Goal: Task Accomplishment & Management: Complete application form

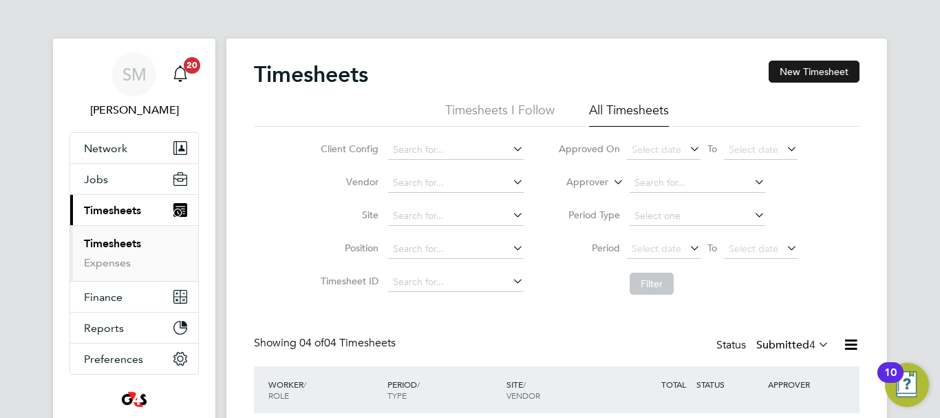
click at [802, 72] on button "New Timesheet" at bounding box center [814, 72] width 91 height 22
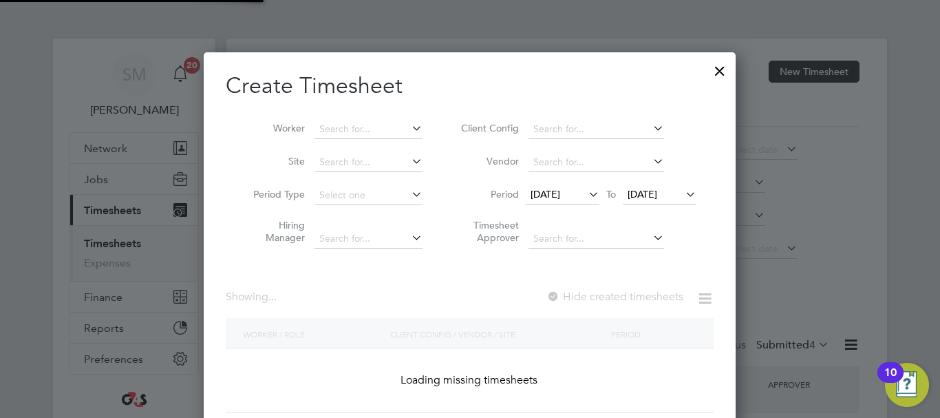
scroll to position [1448, 533]
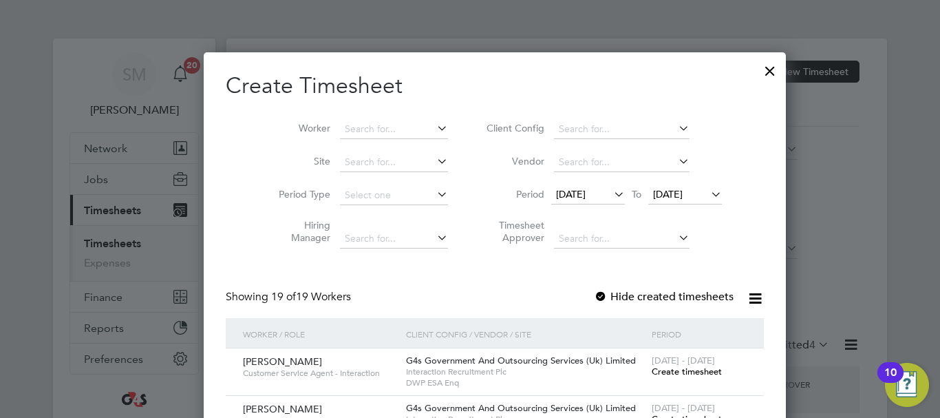
click at [611, 195] on icon at bounding box center [611, 193] width 0 height 19
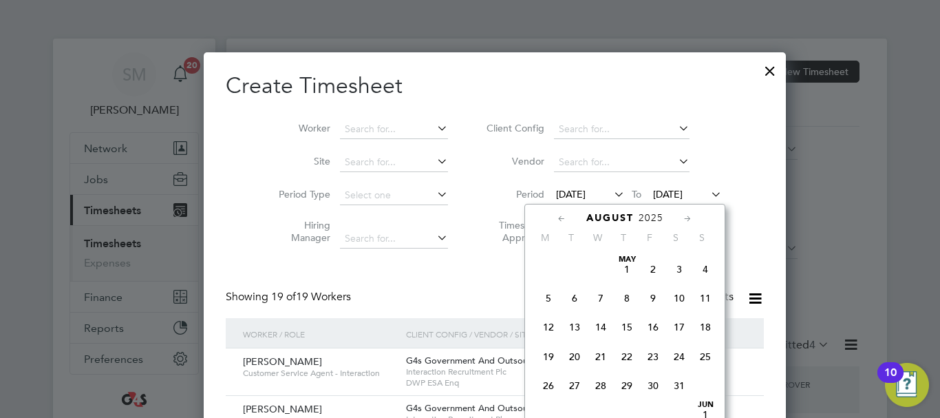
scroll to position [476, 0]
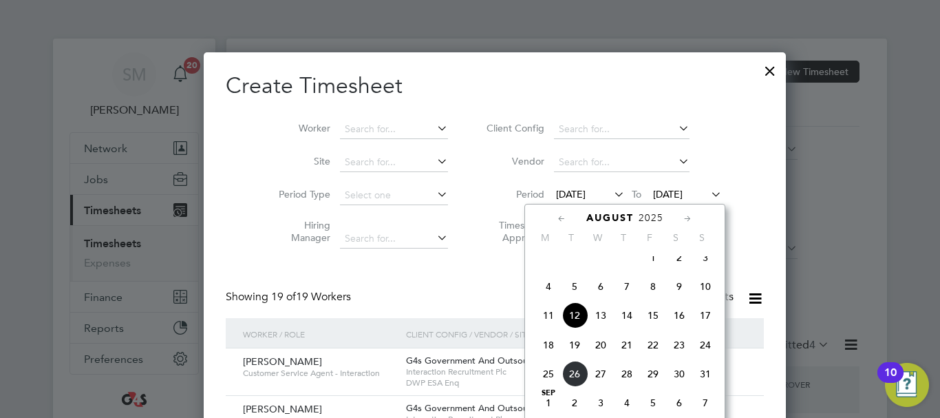
click at [555, 354] on span "18" at bounding box center [549, 345] width 26 height 26
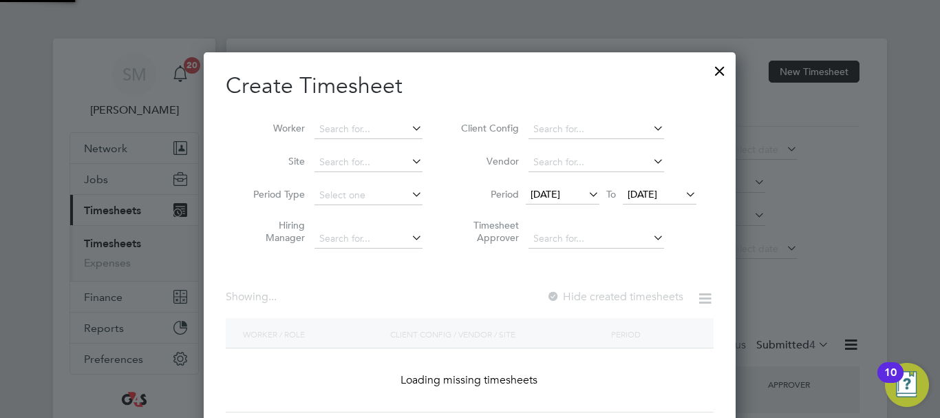
scroll to position [1448, 533]
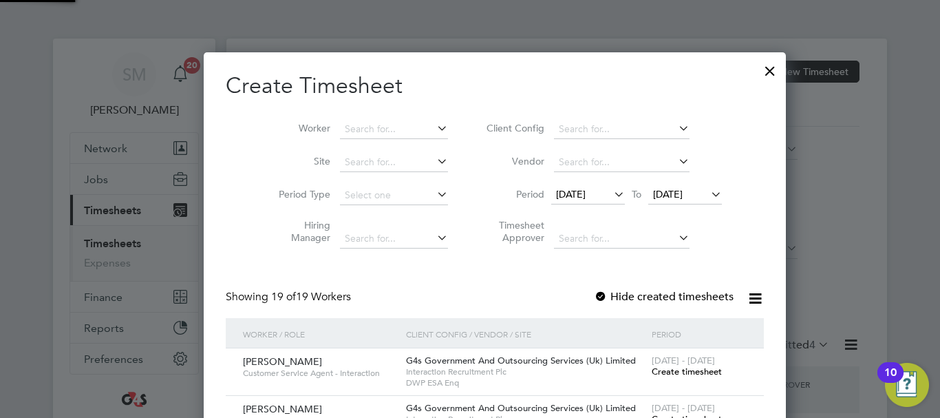
click at [672, 191] on span "[DATE]" at bounding box center [668, 194] width 30 height 12
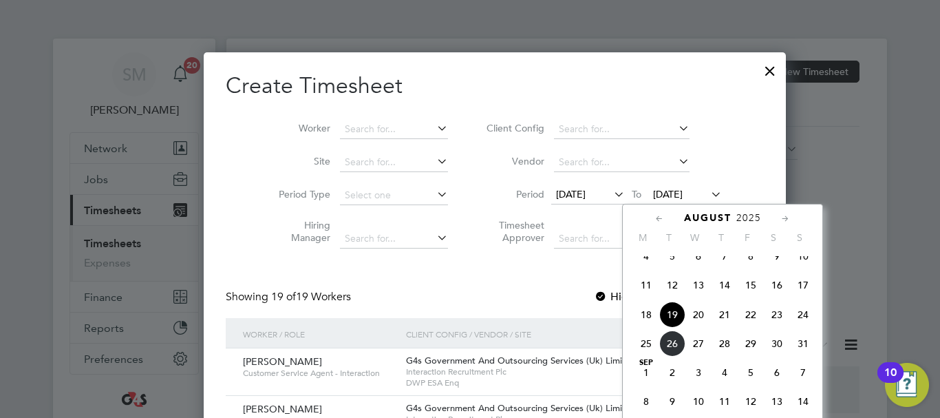
click at [801, 326] on span "24" at bounding box center [803, 314] width 26 height 26
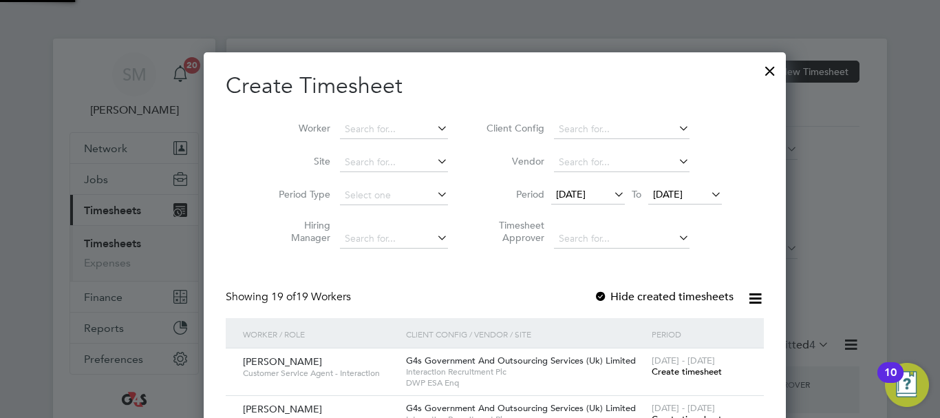
scroll to position [7, 7]
click at [594, 298] on div at bounding box center [601, 297] width 14 height 14
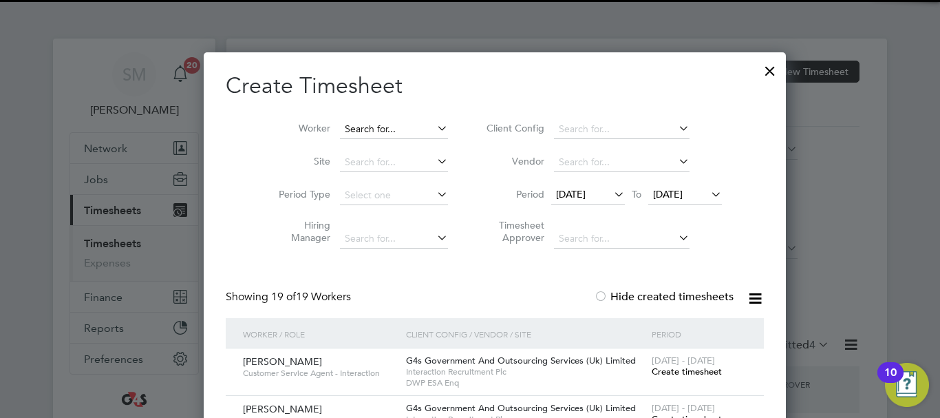
click at [340, 128] on input at bounding box center [394, 129] width 108 height 19
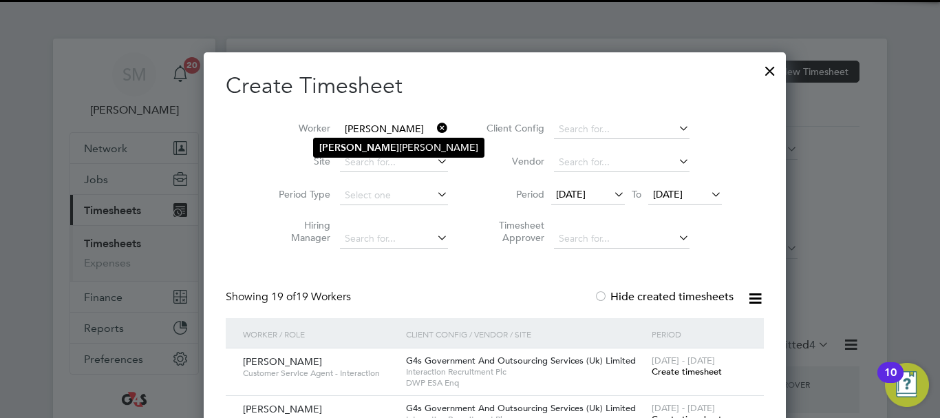
click at [341, 147] on b "[PERSON_NAME]" at bounding box center [359, 148] width 80 height 12
type input "[PERSON_NAME]"
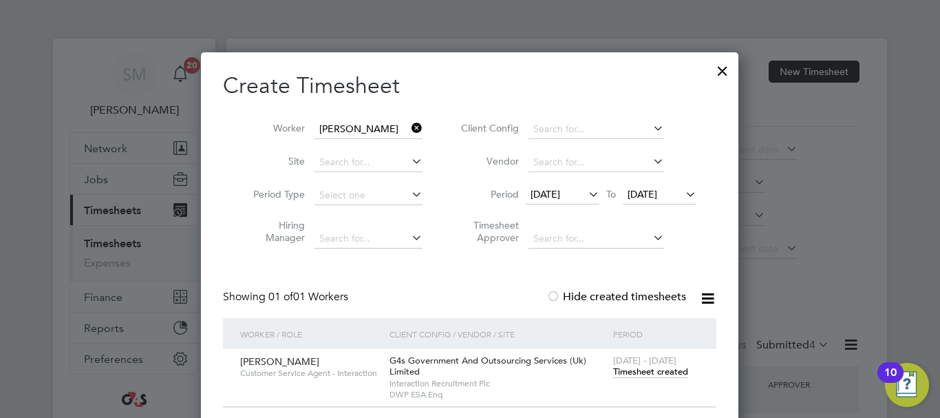
click at [636, 375] on span "Timesheet created" at bounding box center [650, 372] width 75 height 12
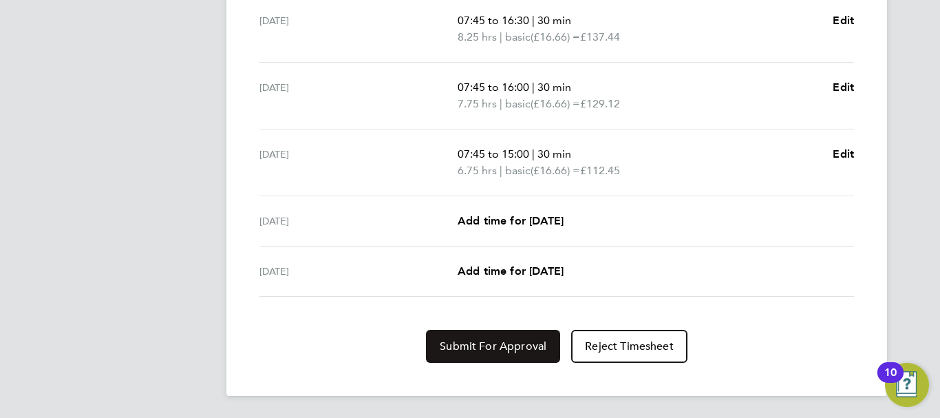
click at [478, 343] on span "Submit For Approval" at bounding box center [493, 346] width 107 height 14
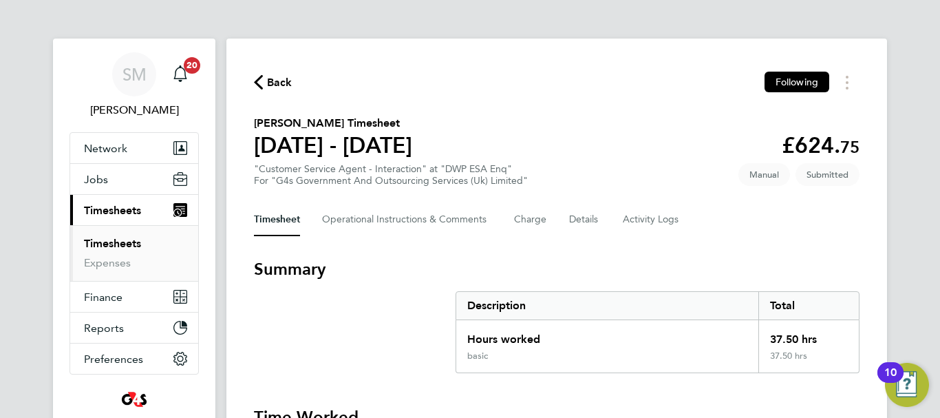
click at [274, 77] on span "Back" at bounding box center [279, 82] width 25 height 17
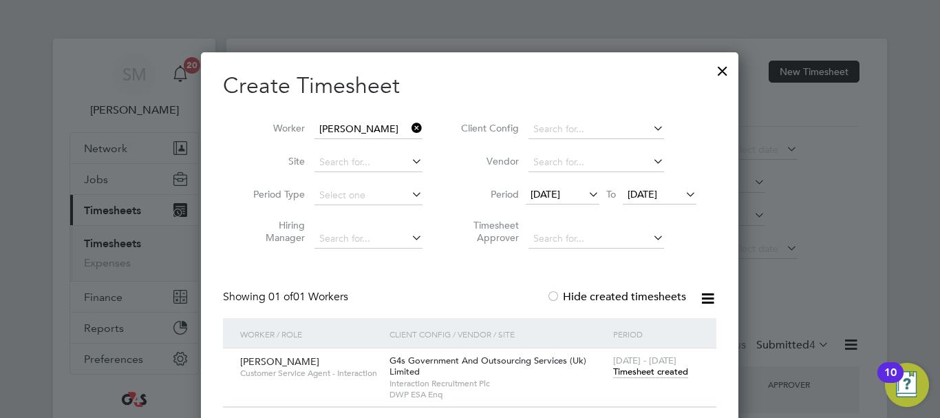
click at [409, 127] on icon at bounding box center [409, 127] width 0 height 19
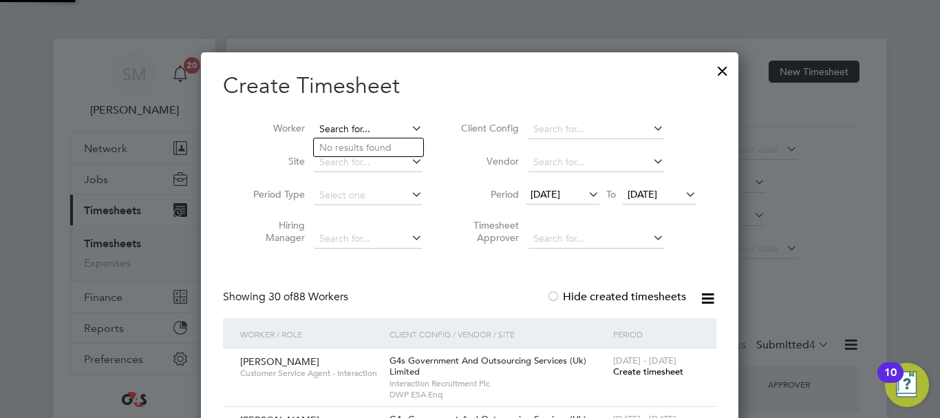
click at [381, 126] on input at bounding box center [369, 129] width 108 height 19
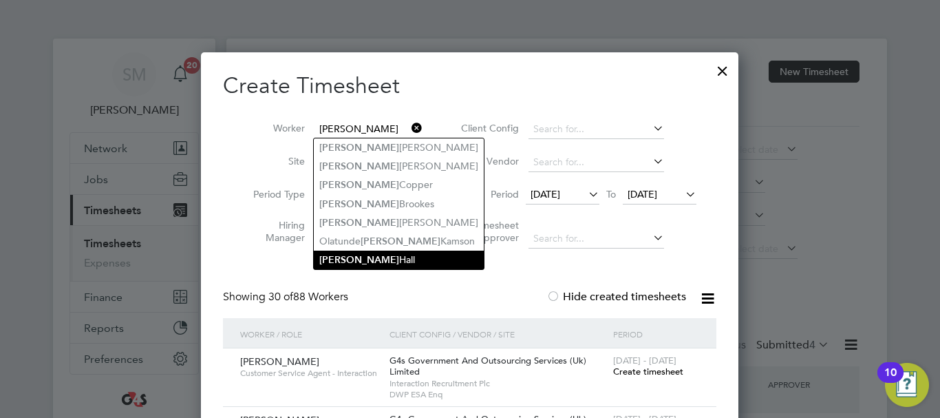
click at [359, 254] on li "[PERSON_NAME]" at bounding box center [399, 260] width 170 height 19
type input "[PERSON_NAME]"
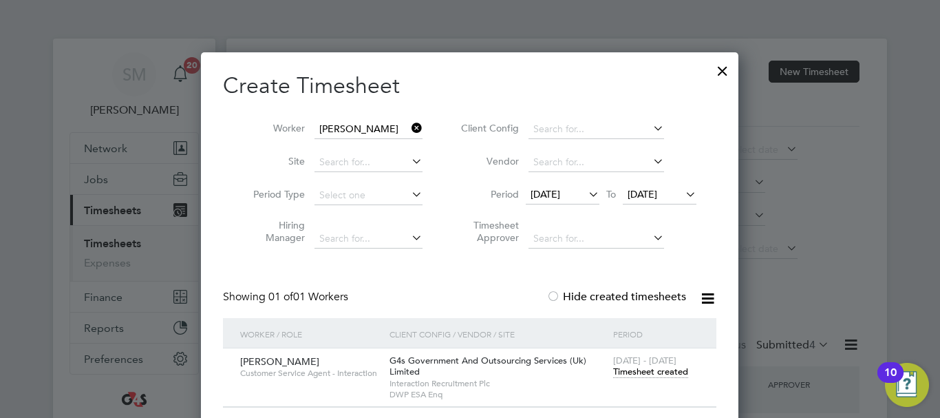
click at [627, 371] on span "Timesheet created" at bounding box center [650, 372] width 75 height 12
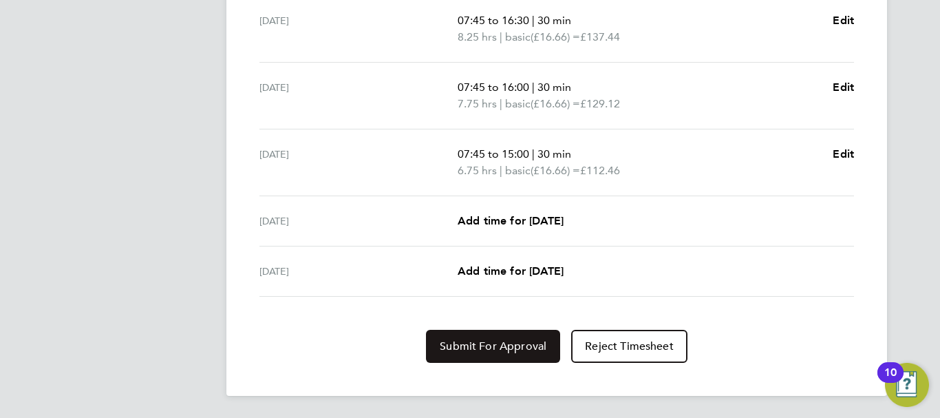
click at [485, 356] on button "Submit For Approval" at bounding box center [493, 346] width 134 height 33
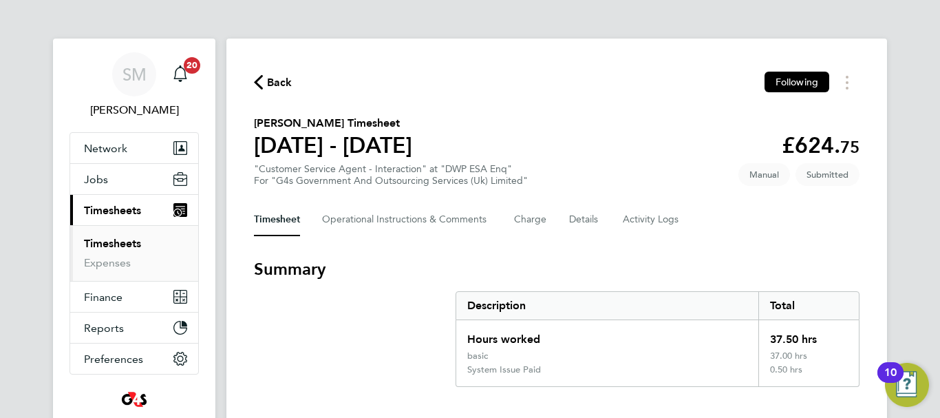
click at [276, 84] on span "Back" at bounding box center [279, 82] width 25 height 17
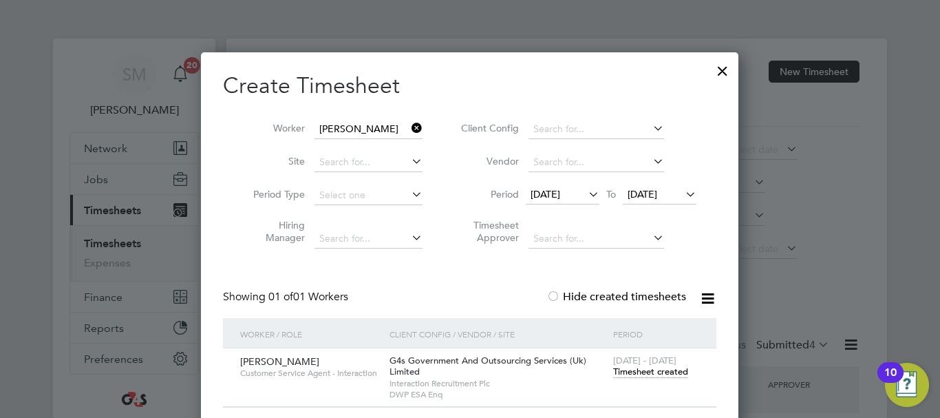
click at [409, 128] on icon at bounding box center [409, 127] width 0 height 19
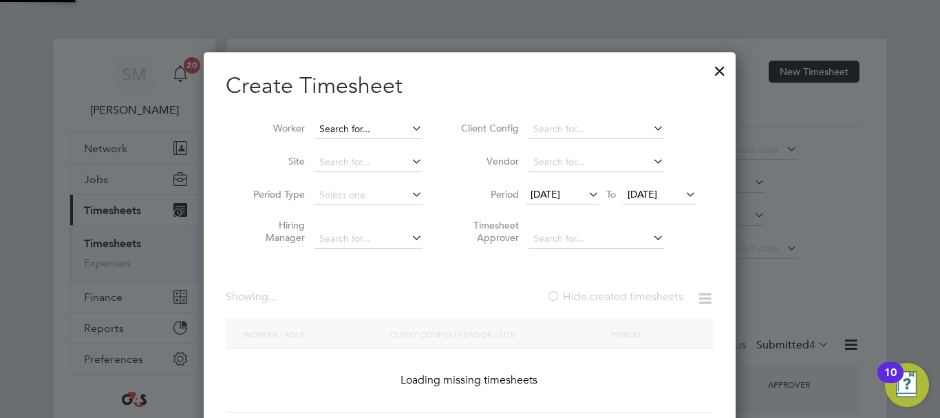
click at [372, 131] on input at bounding box center [369, 129] width 108 height 19
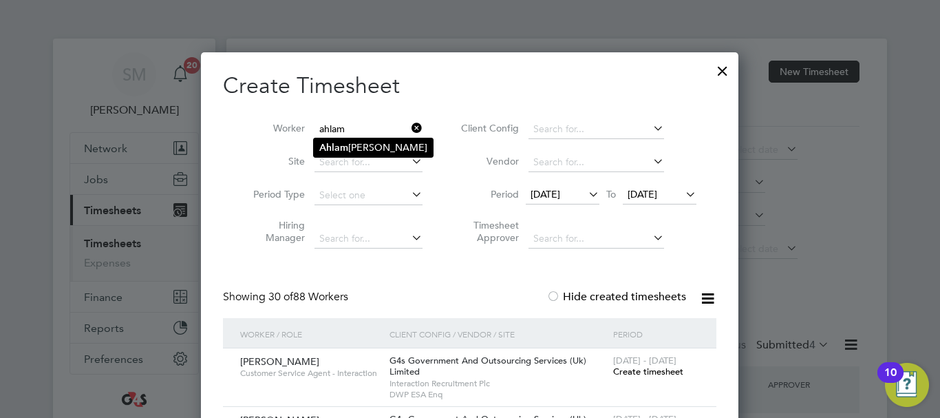
click at [379, 147] on li "[PERSON_NAME]" at bounding box center [373, 147] width 119 height 19
type input "[PERSON_NAME]"
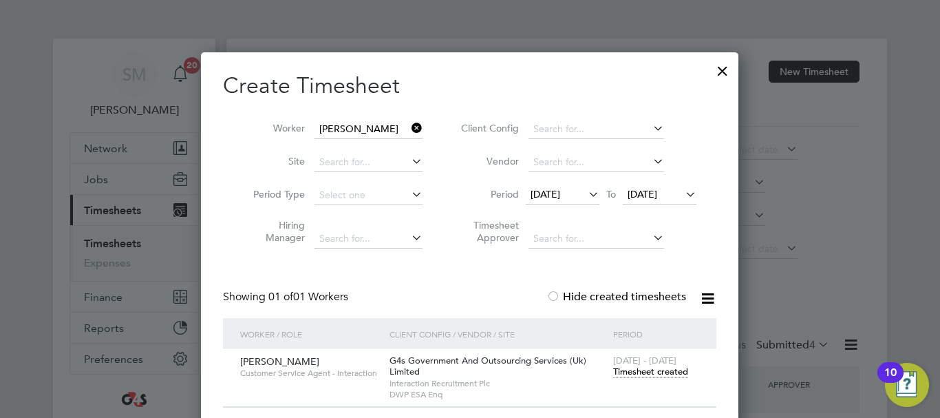
click at [662, 368] on span "Timesheet created" at bounding box center [650, 372] width 75 height 12
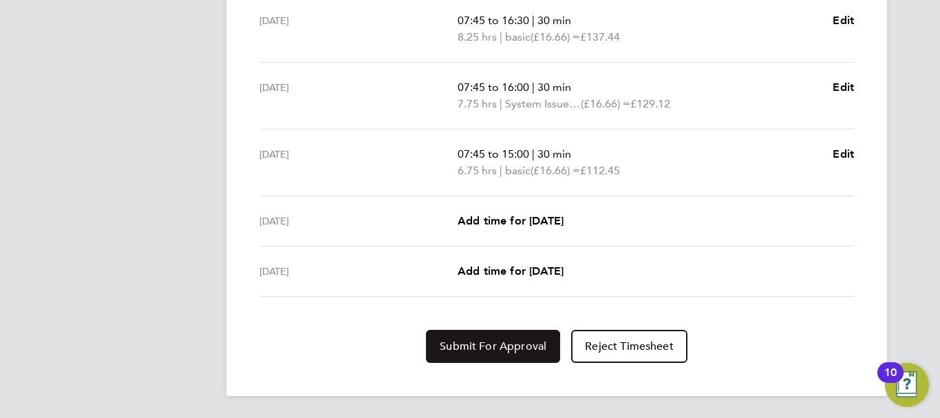
click at [511, 353] on button "Submit For Approval" at bounding box center [493, 346] width 134 height 33
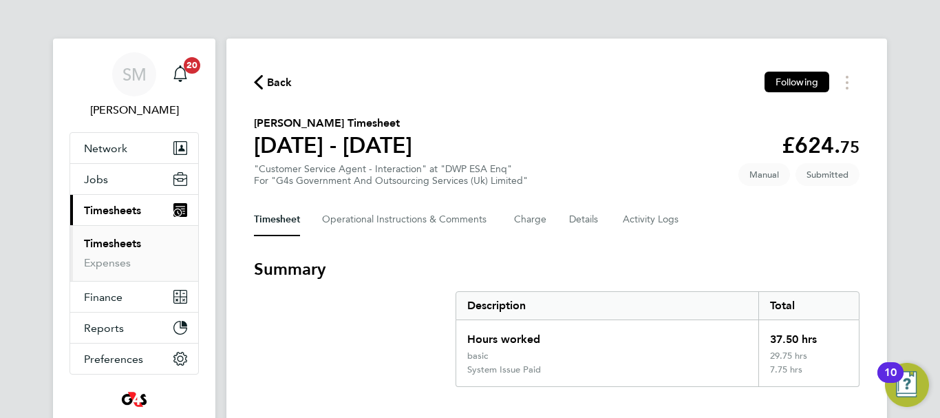
click at [271, 81] on span "Back" at bounding box center [279, 82] width 25 height 17
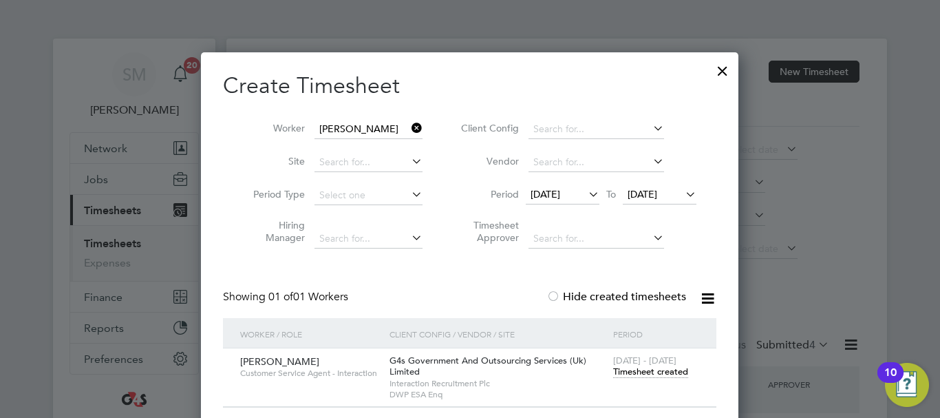
click at [409, 127] on icon at bounding box center [409, 127] width 0 height 19
click at [339, 131] on input at bounding box center [369, 129] width 108 height 19
click at [356, 178] on li "[PERSON_NAME]" at bounding box center [368, 185] width 109 height 19
type input "[PERSON_NAME]"
click at [660, 379] on div "[DATE] - [DATE] Timesheet created" at bounding box center [656, 366] width 93 height 37
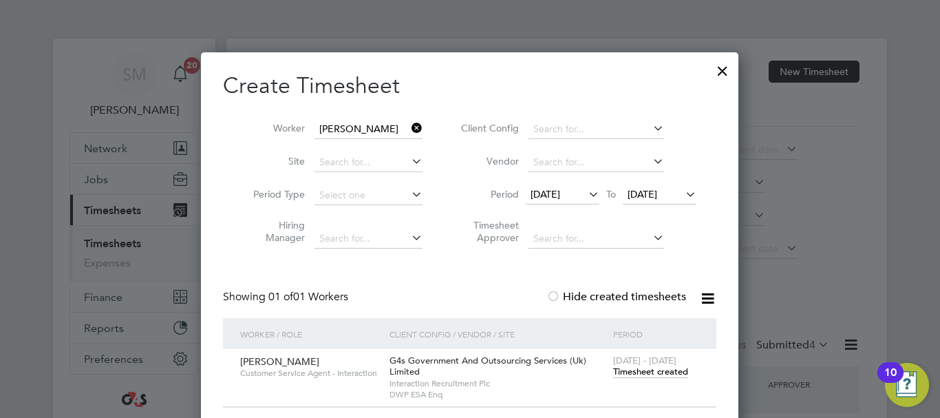
click at [666, 373] on span "Timesheet created" at bounding box center [650, 372] width 75 height 12
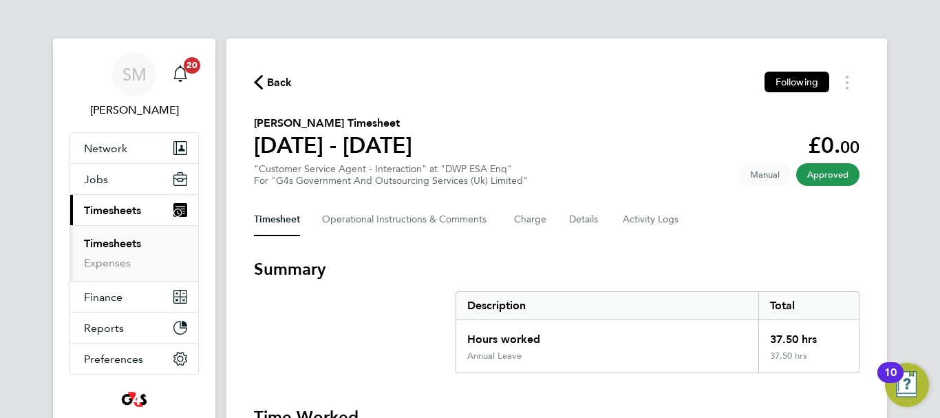
click at [287, 83] on span "Back" at bounding box center [279, 82] width 25 height 17
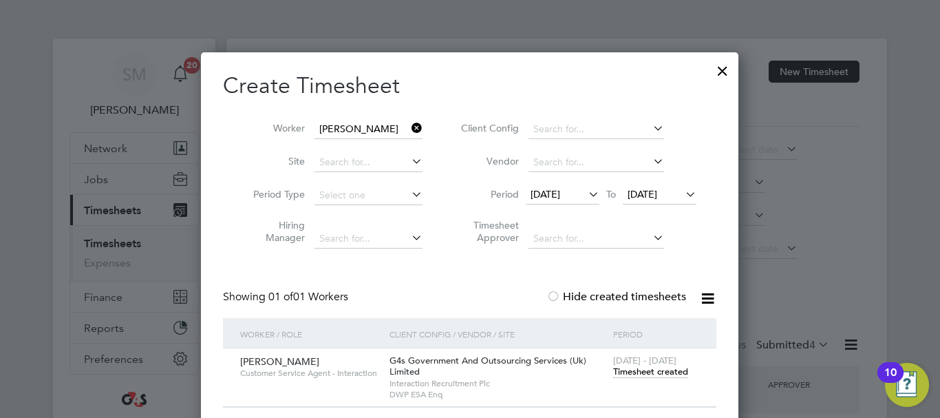
click at [409, 128] on icon at bounding box center [409, 127] width 0 height 19
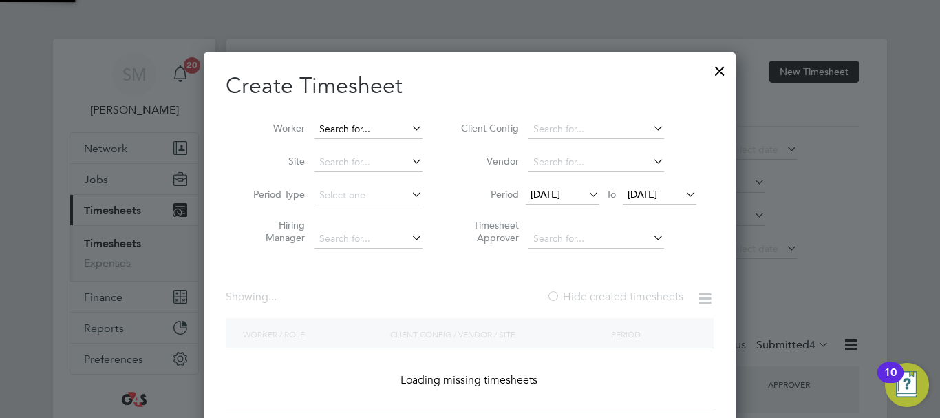
click at [372, 128] on input at bounding box center [369, 129] width 108 height 19
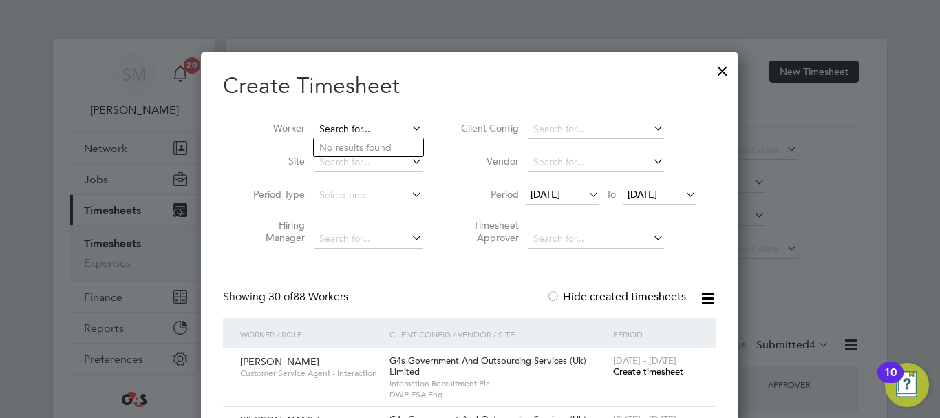
type input "p"
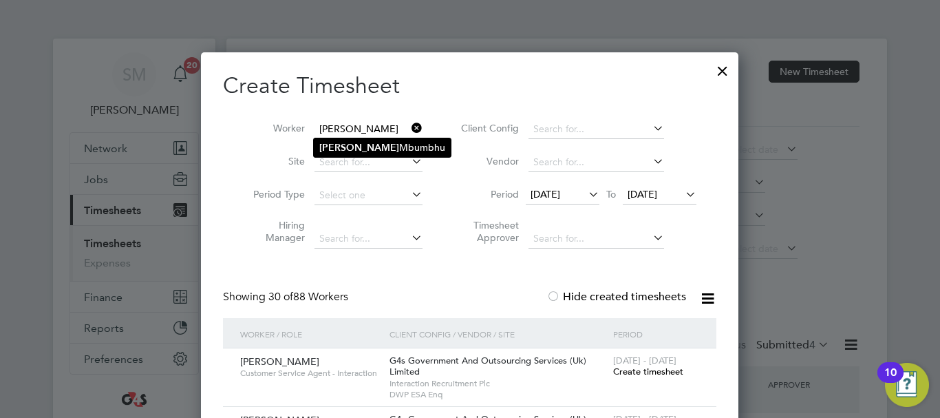
click at [366, 149] on li "[PERSON_NAME]" at bounding box center [382, 147] width 137 height 19
type input "[PERSON_NAME]"
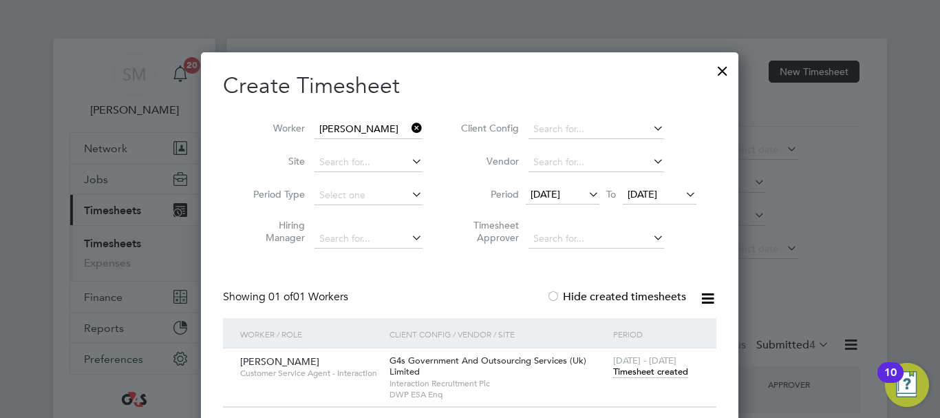
click at [677, 374] on span "Timesheet created" at bounding box center [650, 372] width 75 height 12
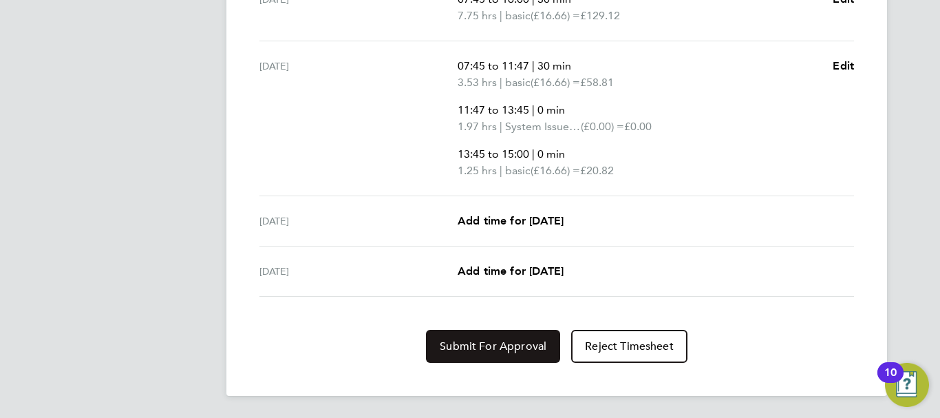
drag, startPoint x: 441, startPoint y: 337, endPoint x: 470, endPoint y: 387, distance: 58.3
click at [441, 337] on button "Submit For Approval" at bounding box center [493, 346] width 134 height 33
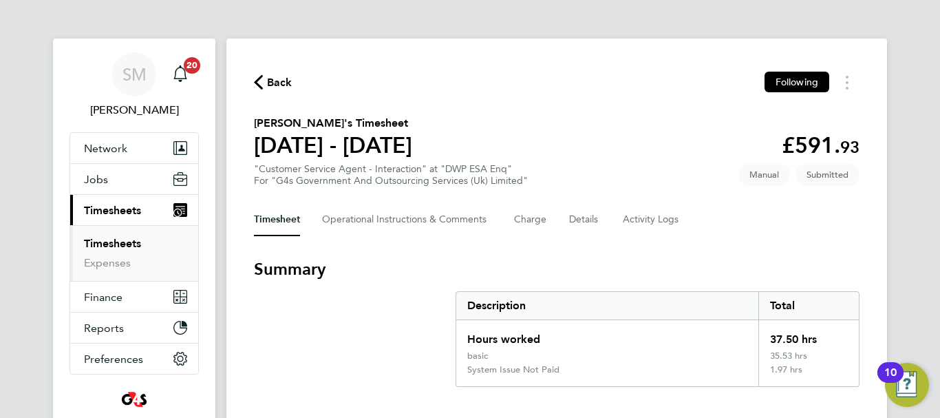
click at [267, 78] on span "Back" at bounding box center [279, 82] width 25 height 17
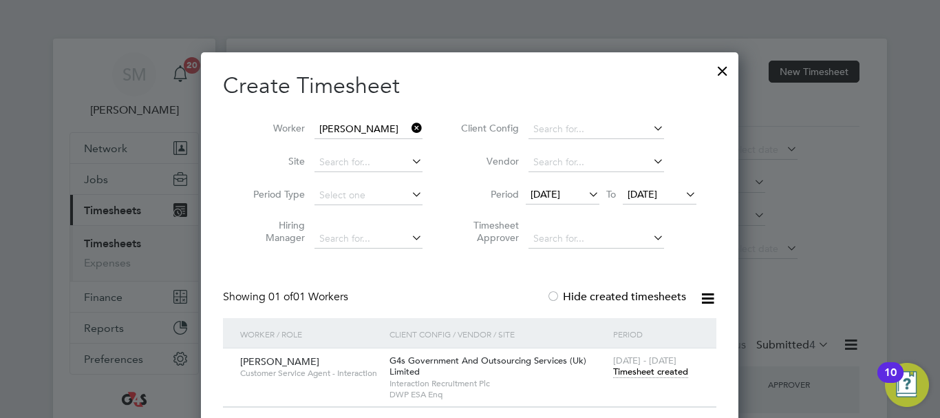
click at [409, 126] on icon at bounding box center [409, 127] width 0 height 19
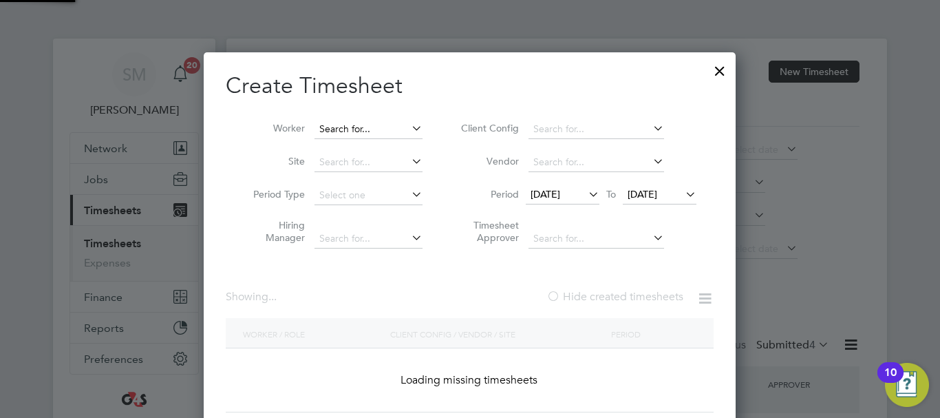
click at [372, 129] on input at bounding box center [369, 129] width 108 height 19
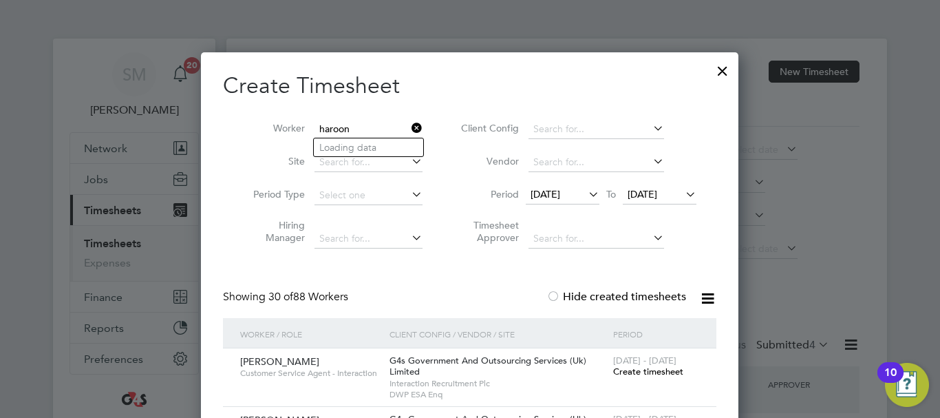
type input "[PERSON_NAME]"
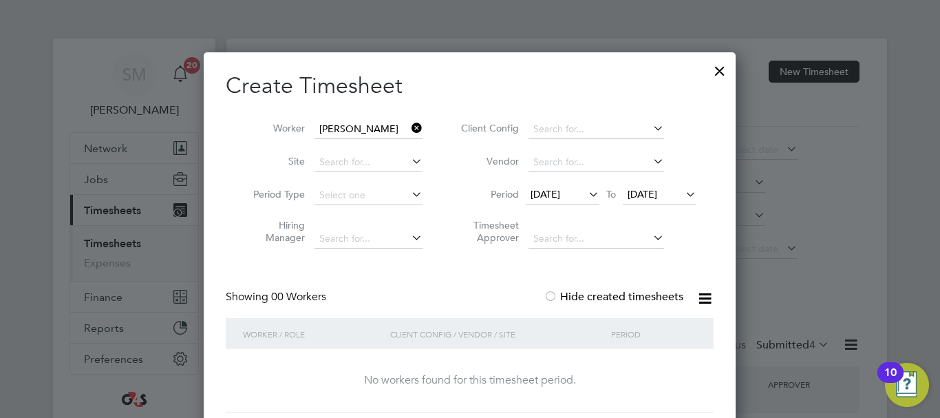
click at [409, 127] on icon at bounding box center [409, 127] width 0 height 19
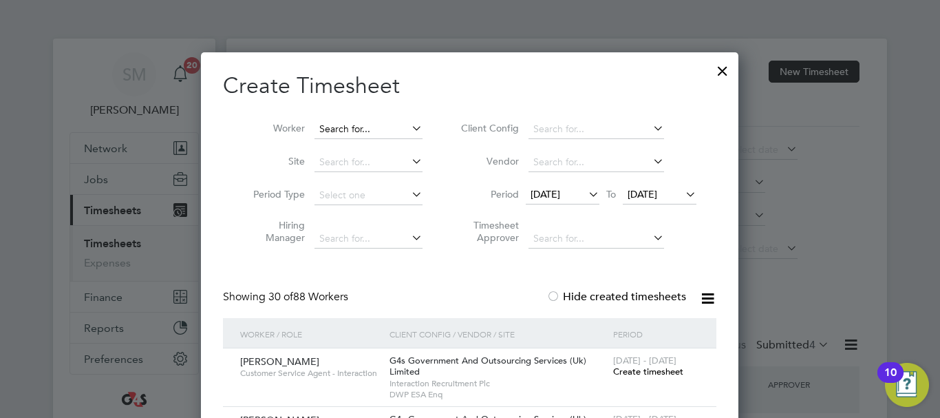
click at [380, 136] on input at bounding box center [369, 129] width 108 height 19
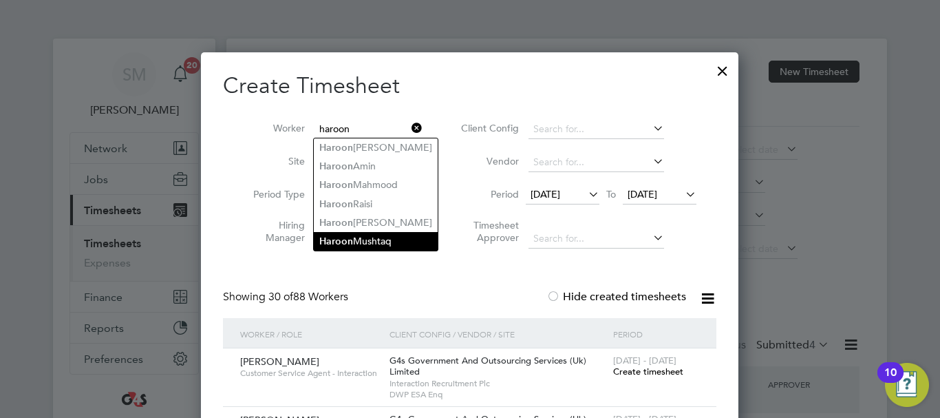
click at [368, 232] on li "[PERSON_NAME]" at bounding box center [376, 241] width 124 height 19
type input "[PERSON_NAME]"
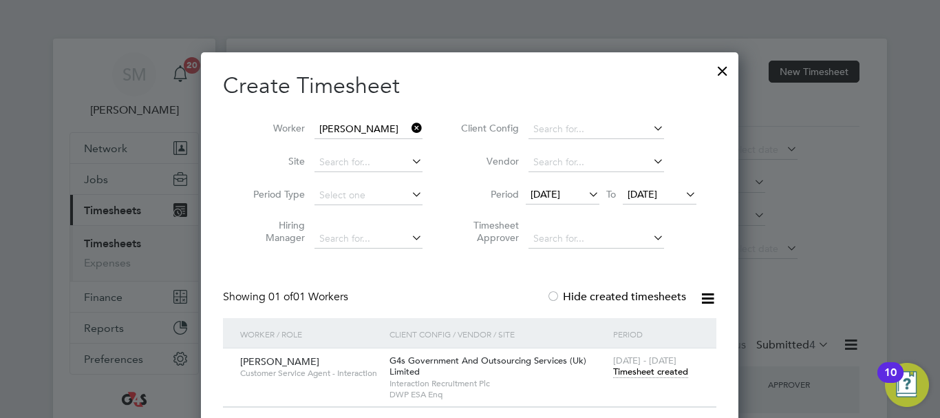
click at [626, 365] on span "[DATE] - [DATE]" at bounding box center [644, 360] width 63 height 12
click at [626, 370] on span "Timesheet created" at bounding box center [650, 372] width 75 height 12
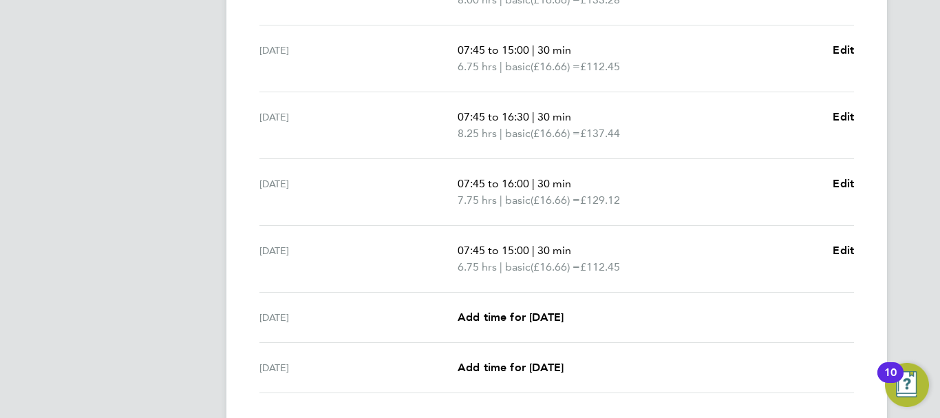
scroll to position [577, 0]
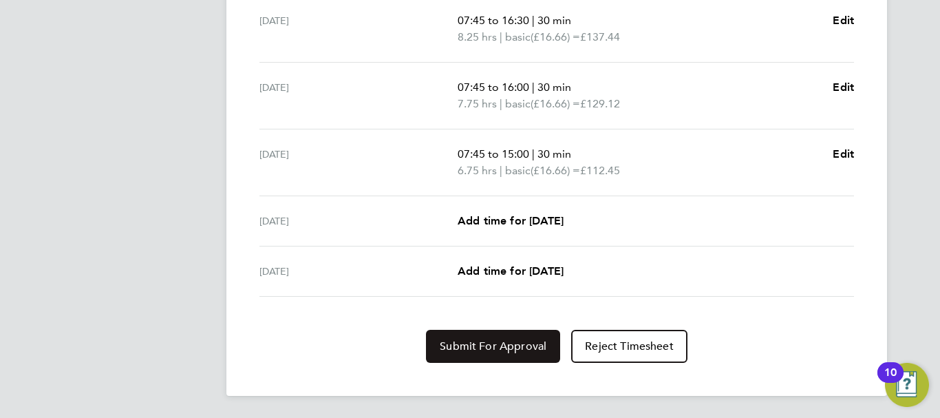
click at [502, 345] on span "Submit For Approval" at bounding box center [493, 346] width 107 height 14
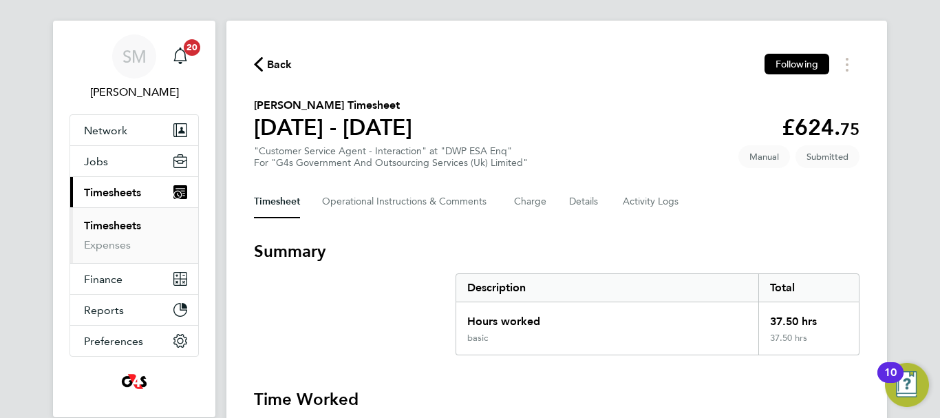
scroll to position [0, 0]
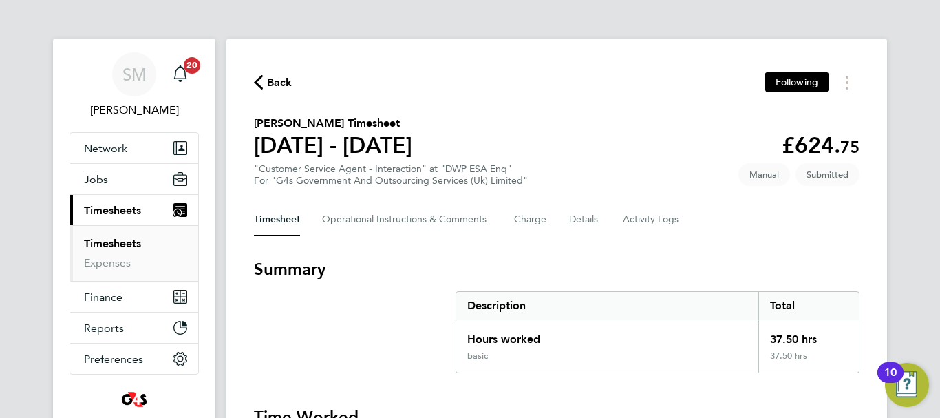
click at [267, 76] on span "Back" at bounding box center [279, 82] width 25 height 17
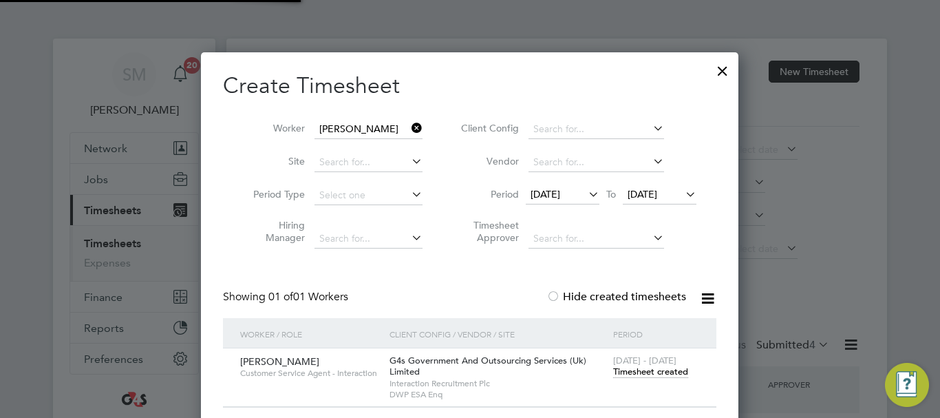
scroll to position [35, 120]
click at [409, 125] on icon at bounding box center [409, 127] width 0 height 19
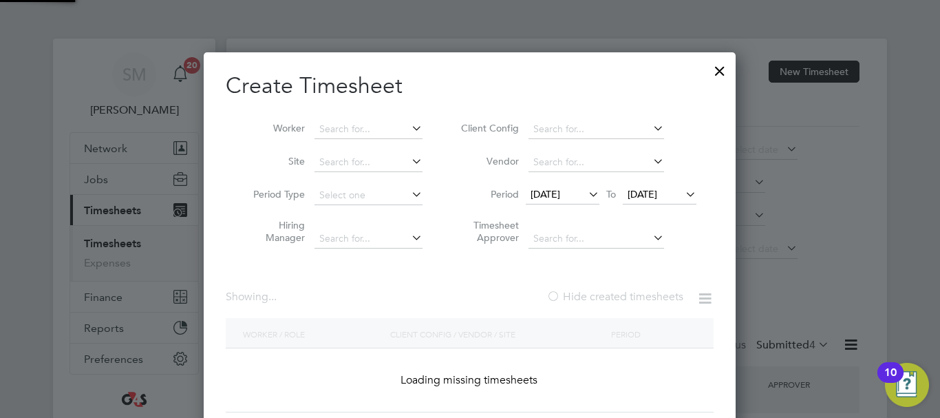
scroll to position [7, 7]
click at [379, 127] on input at bounding box center [369, 129] width 108 height 19
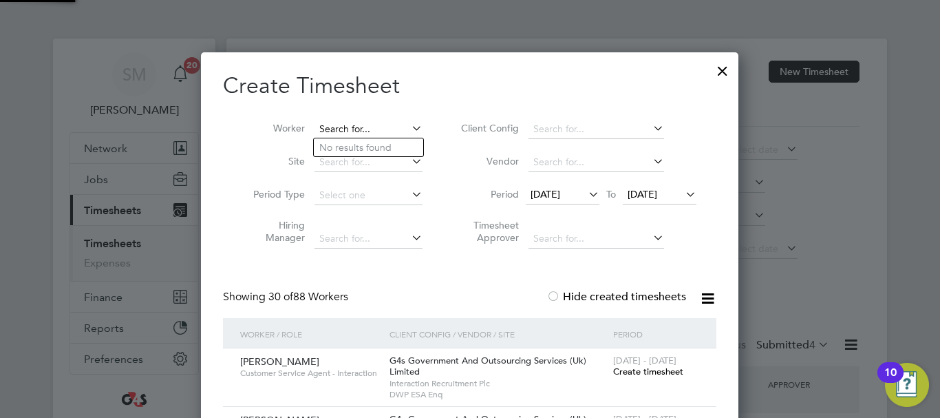
scroll to position [2140, 538]
click at [368, 149] on li "[PERSON_NAME]" at bounding box center [375, 147] width 123 height 19
type input "[PERSON_NAME]"
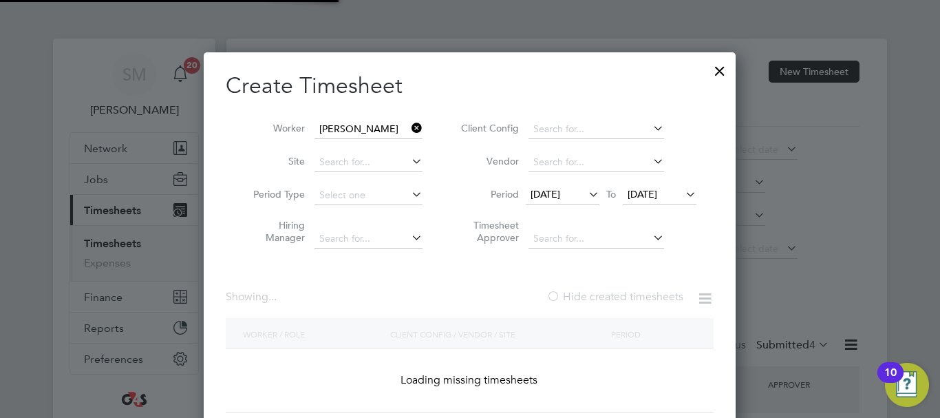
scroll to position [383, 538]
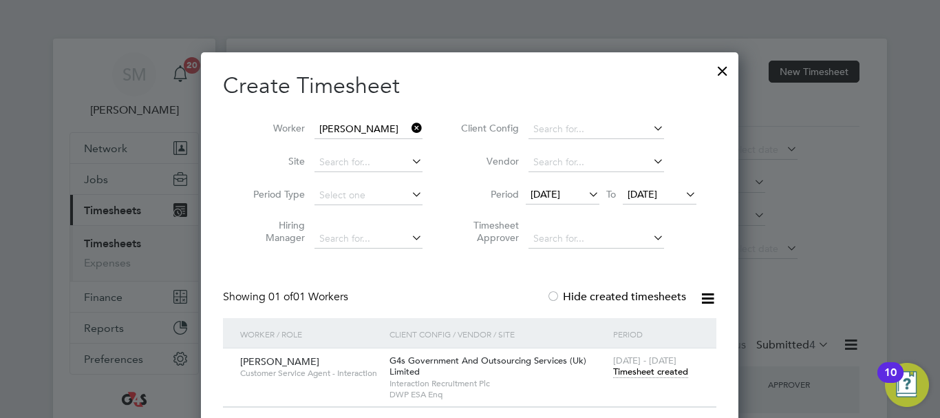
click at [650, 380] on div "[DATE] - [DATE] Timesheet created" at bounding box center [656, 366] width 93 height 37
click at [653, 370] on span "Timesheet created" at bounding box center [650, 372] width 75 height 12
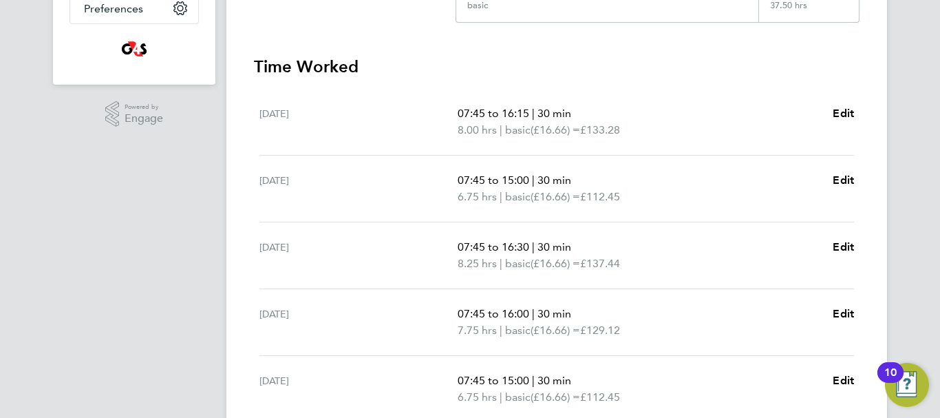
scroll to position [413, 0]
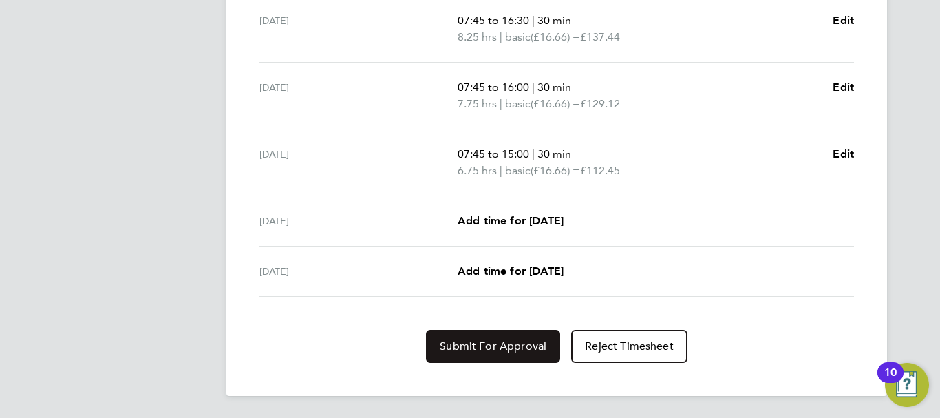
click at [520, 351] on span "Submit For Approval" at bounding box center [493, 346] width 107 height 14
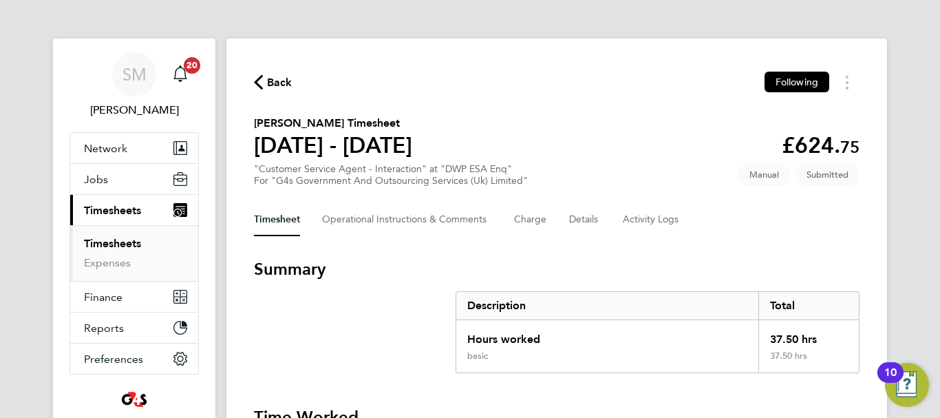
click at [282, 88] on span "Back" at bounding box center [279, 82] width 25 height 17
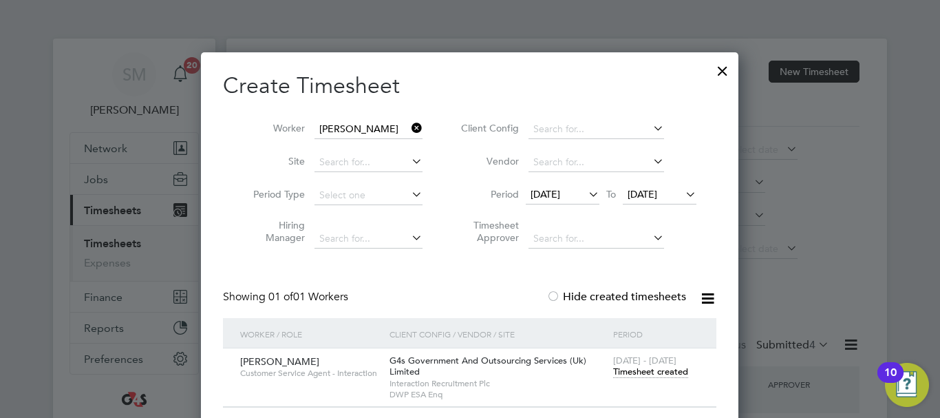
click at [409, 128] on icon at bounding box center [409, 127] width 0 height 19
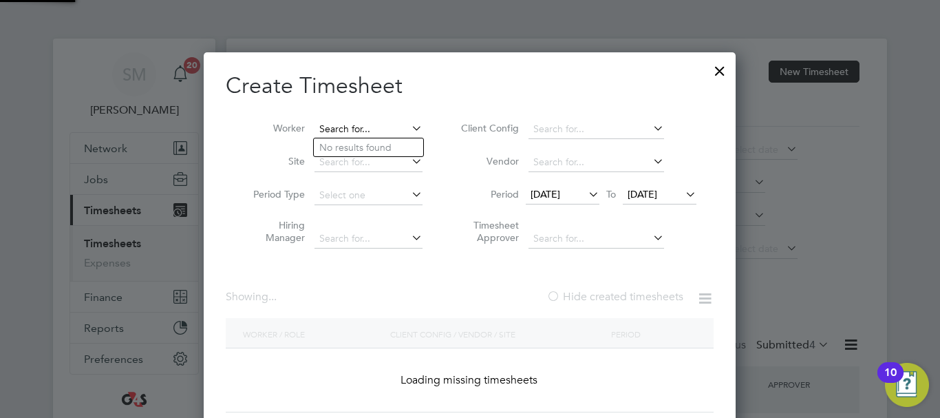
click at [373, 131] on input at bounding box center [369, 129] width 108 height 19
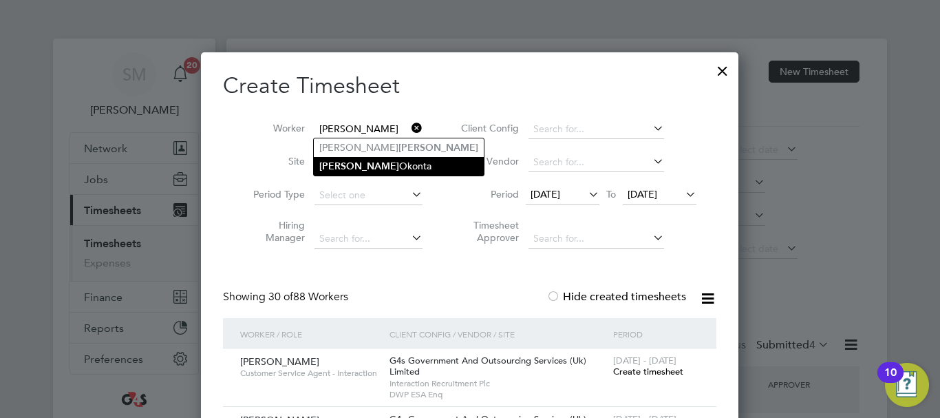
click at [376, 161] on li "[PERSON_NAME]" at bounding box center [399, 166] width 170 height 19
type input "[PERSON_NAME]"
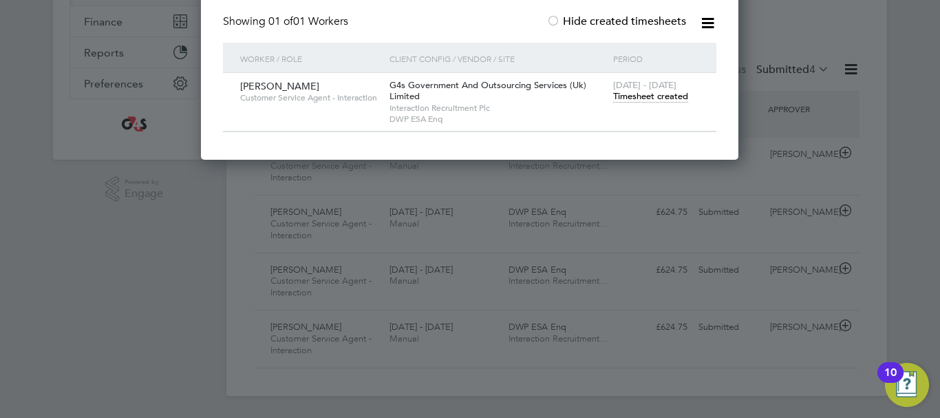
click at [648, 92] on span "Timesheet created" at bounding box center [650, 96] width 75 height 12
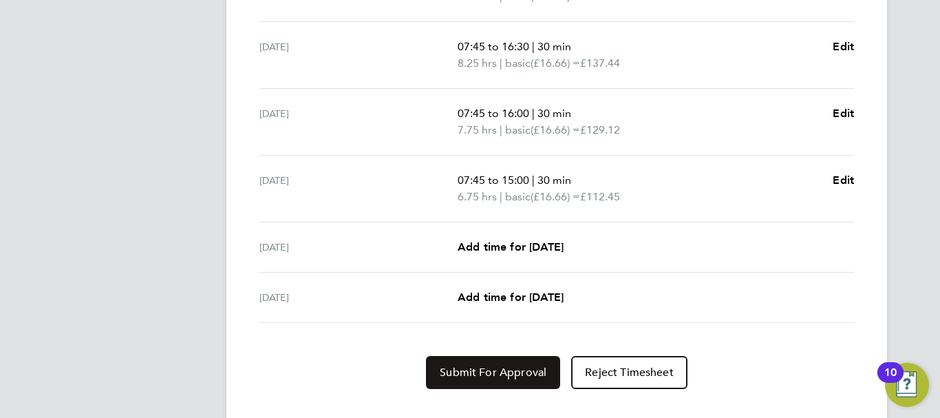
click at [464, 364] on button "Submit For Approval" at bounding box center [493, 372] width 134 height 33
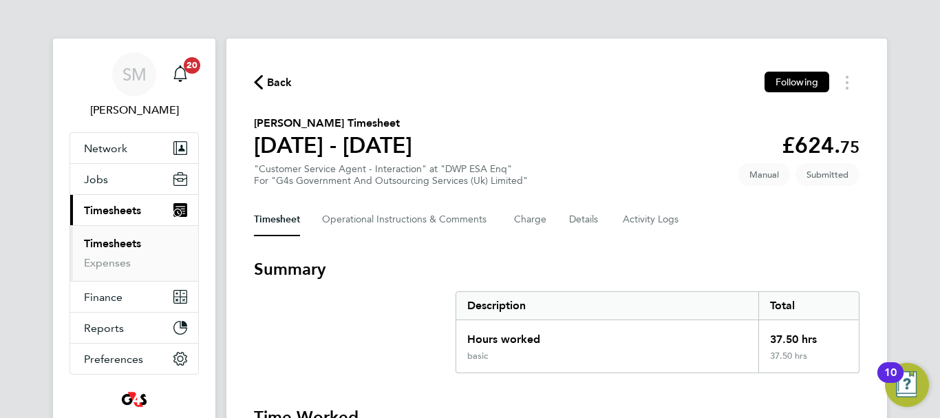
click at [274, 79] on span "Back" at bounding box center [279, 82] width 25 height 17
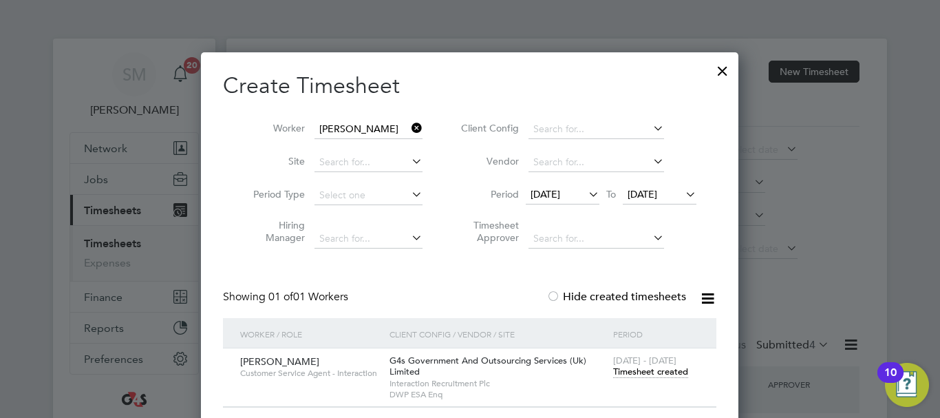
click at [409, 133] on icon at bounding box center [409, 127] width 0 height 19
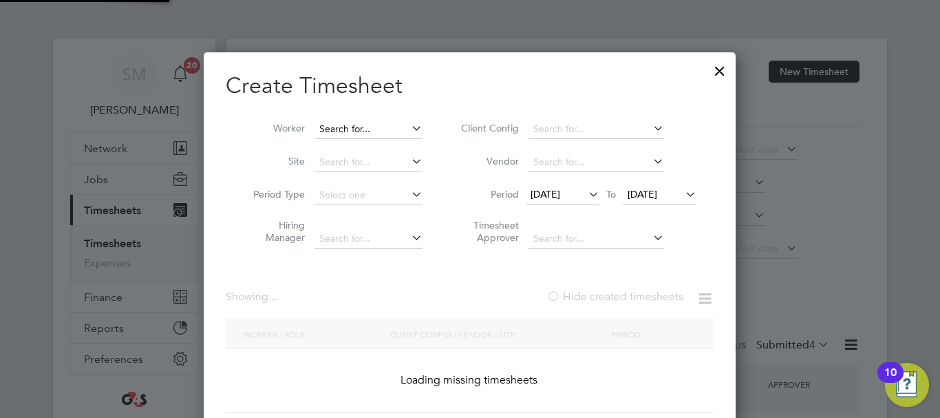
click at [388, 129] on input at bounding box center [369, 129] width 108 height 19
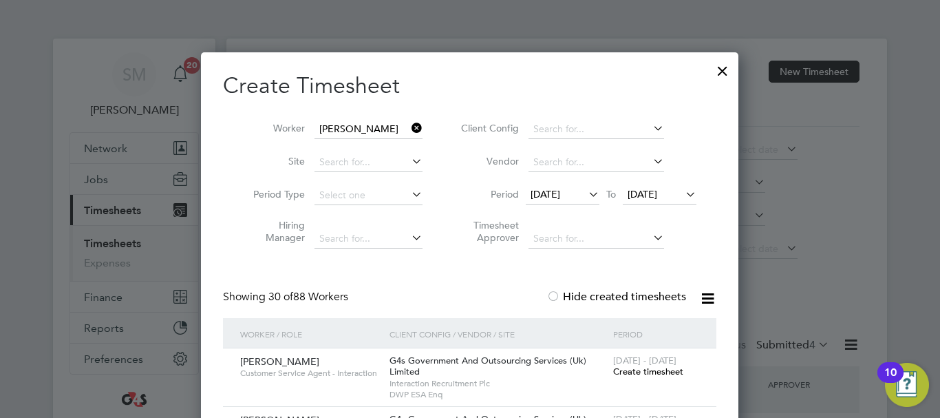
click at [365, 234] on li "[PERSON_NAME]" at bounding box center [369, 241] width 111 height 19
type input "[PERSON_NAME]"
click at [661, 374] on span "Timesheet created" at bounding box center [650, 372] width 75 height 12
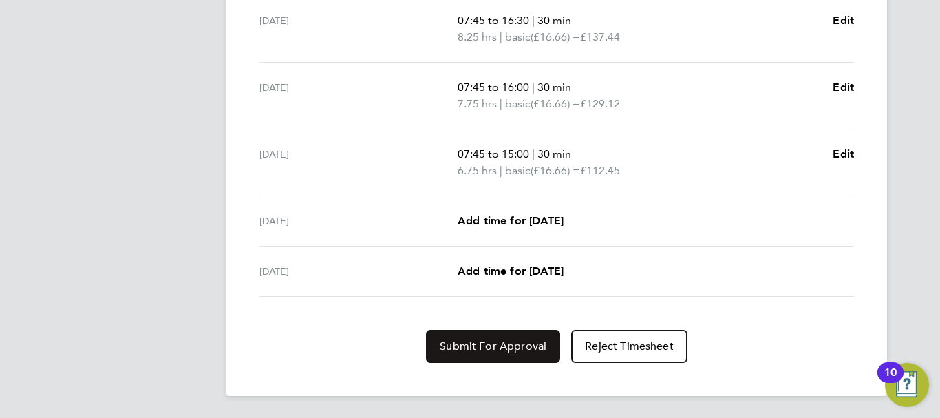
click at [500, 332] on button "Submit For Approval" at bounding box center [493, 346] width 134 height 33
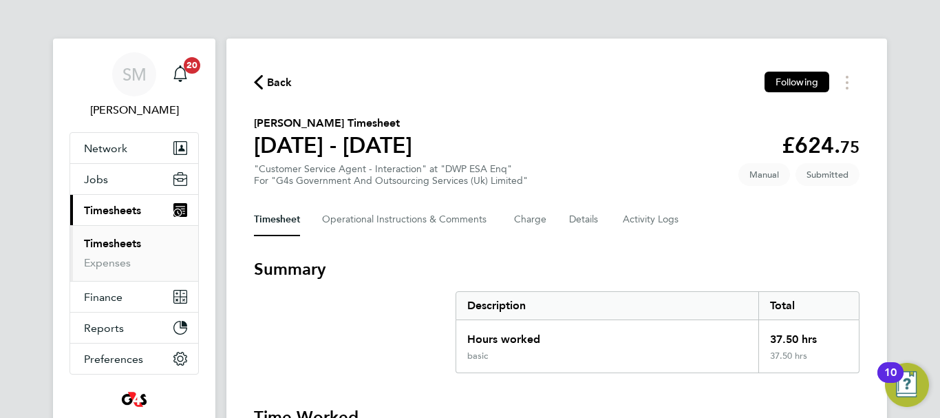
click at [273, 82] on span "Back" at bounding box center [279, 82] width 25 height 17
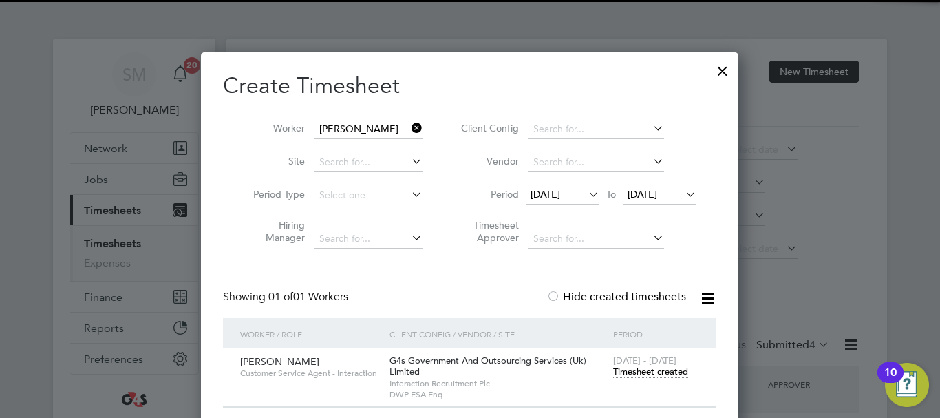
click at [414, 120] on li "Worker [PERSON_NAME]" at bounding box center [333, 129] width 214 height 33
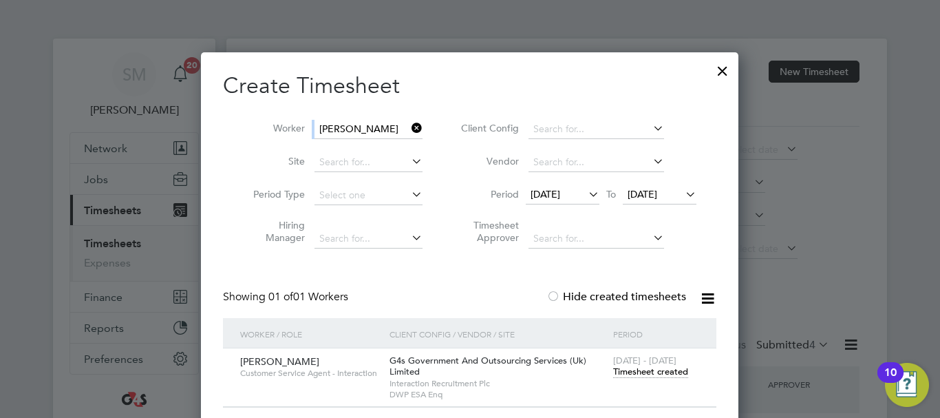
click at [409, 125] on icon at bounding box center [409, 127] width 0 height 19
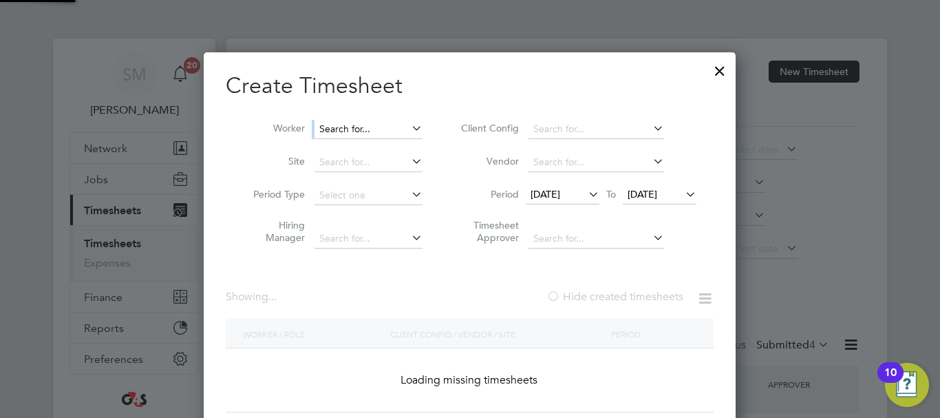
click at [373, 133] on input at bounding box center [369, 129] width 108 height 19
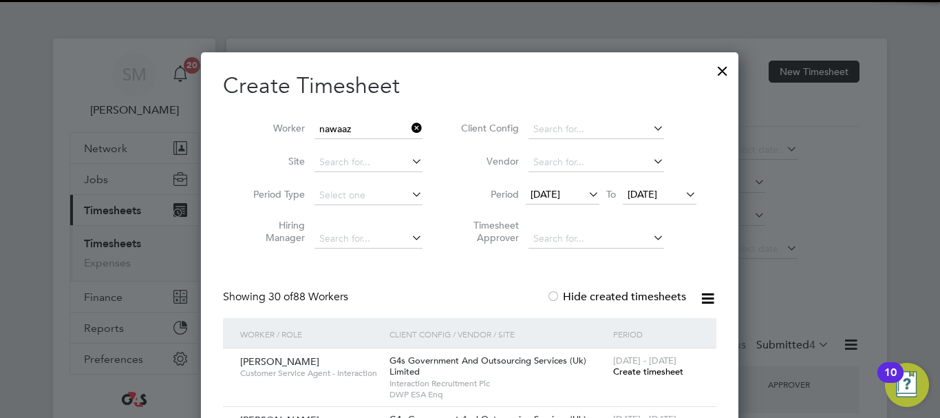
click at [363, 154] on li "[PERSON_NAME]" at bounding box center [368, 147] width 109 height 19
type input "[PERSON_NAME]"
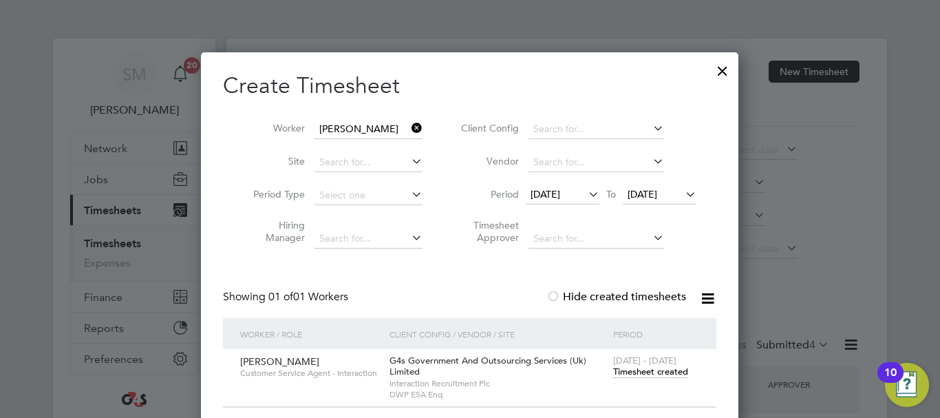
click at [623, 363] on span "[DATE] - [DATE]" at bounding box center [644, 360] width 63 height 12
click at [614, 370] on span "Timesheet created" at bounding box center [650, 372] width 75 height 12
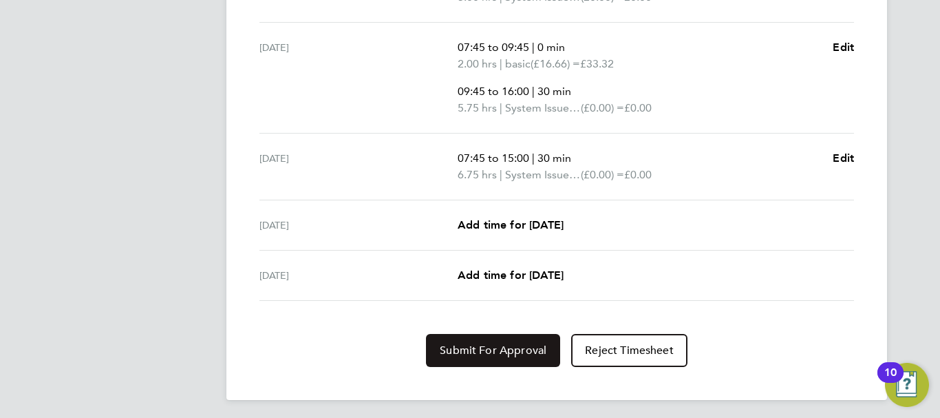
click at [458, 344] on span "Submit For Approval" at bounding box center [493, 350] width 107 height 14
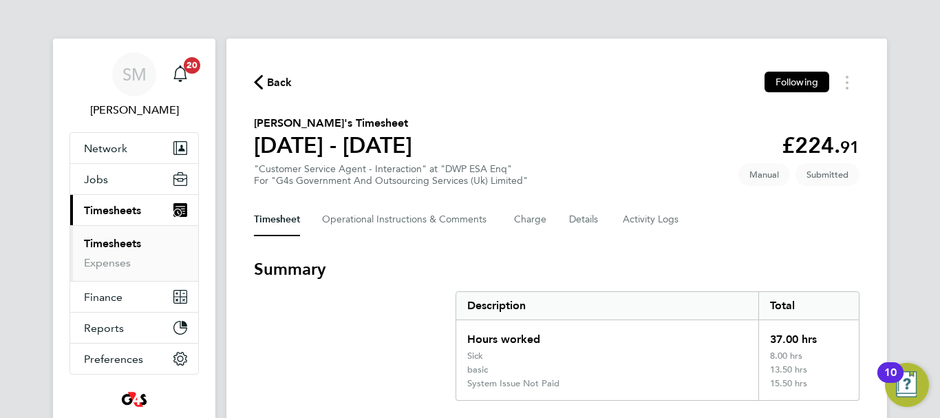
click at [262, 82] on icon "button" at bounding box center [258, 82] width 9 height 14
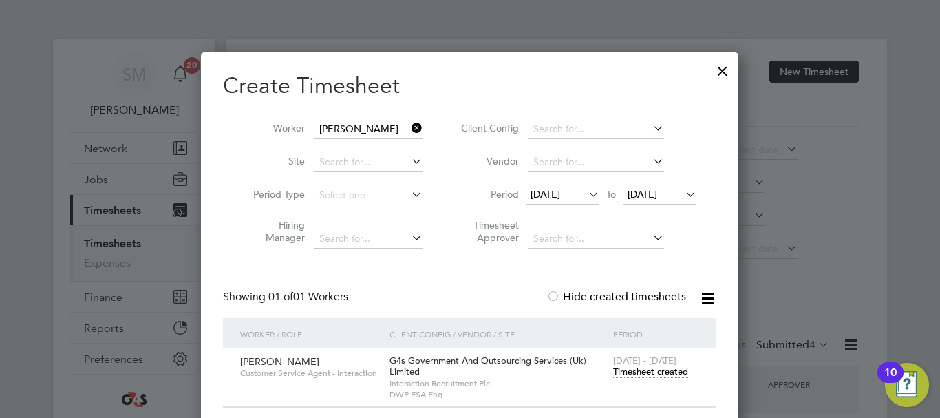
click at [409, 127] on icon at bounding box center [409, 127] width 0 height 19
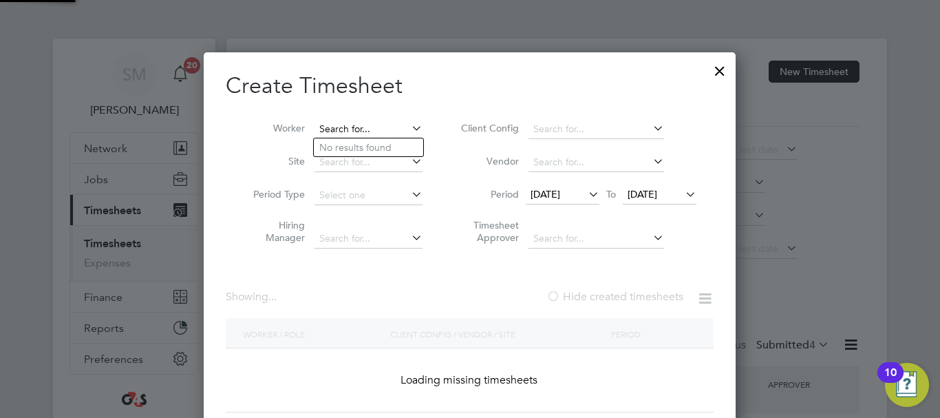
click at [381, 129] on input at bounding box center [369, 129] width 108 height 19
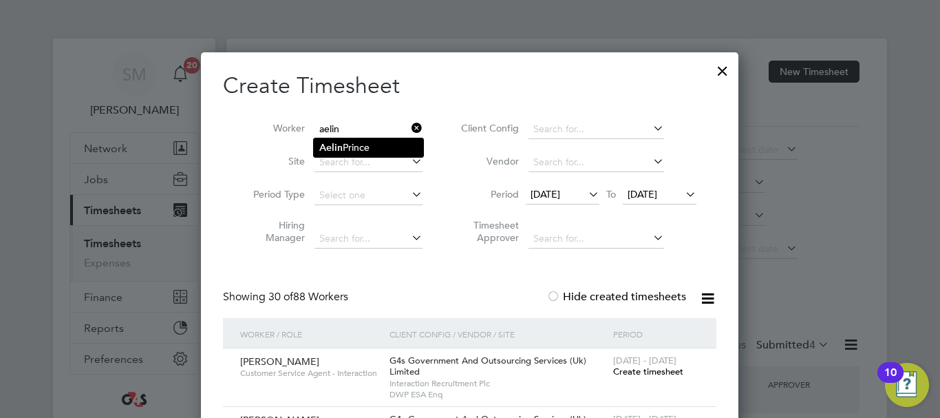
click at [363, 148] on li "Aelin Prince" at bounding box center [368, 147] width 109 height 19
type input "Aelin Prince"
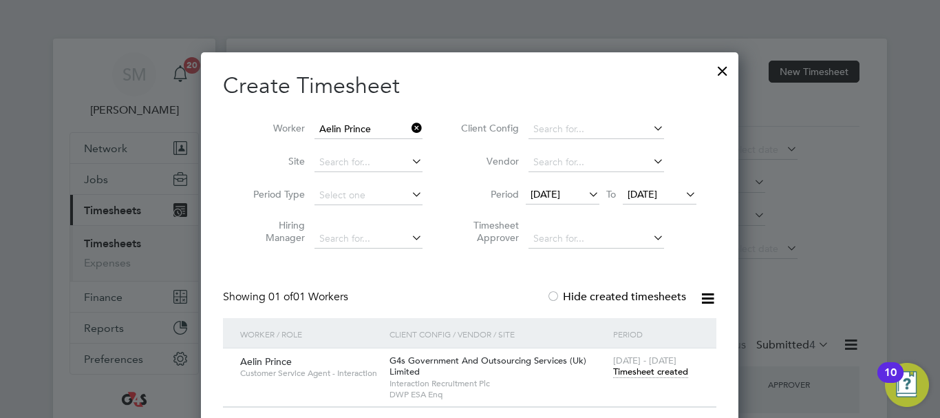
click at [628, 371] on span "Timesheet created" at bounding box center [650, 372] width 75 height 12
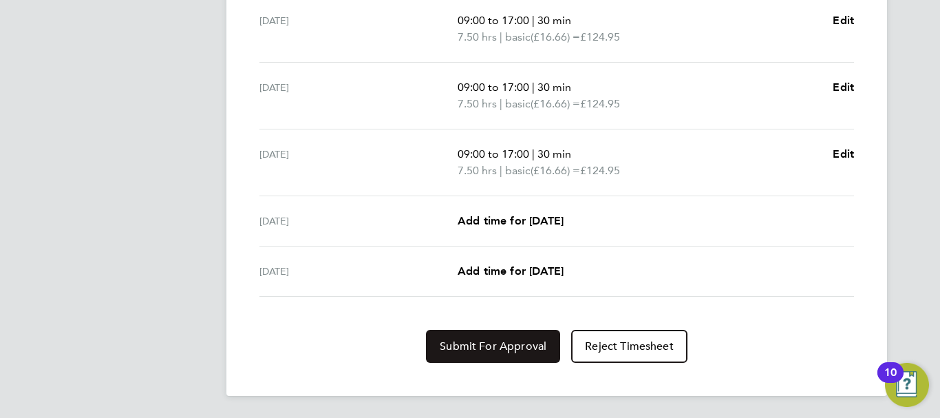
click at [474, 339] on button "Submit For Approval" at bounding box center [493, 346] width 134 height 33
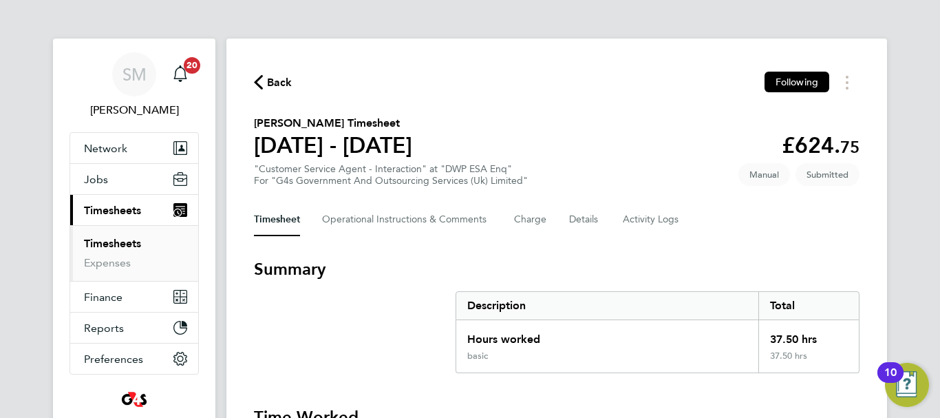
click at [266, 74] on button "Back" at bounding box center [273, 82] width 39 height 17
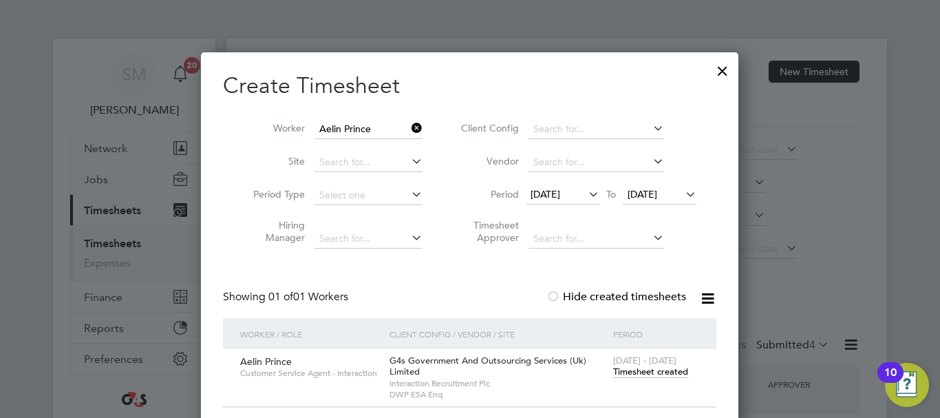
click at [409, 130] on icon at bounding box center [409, 127] width 0 height 19
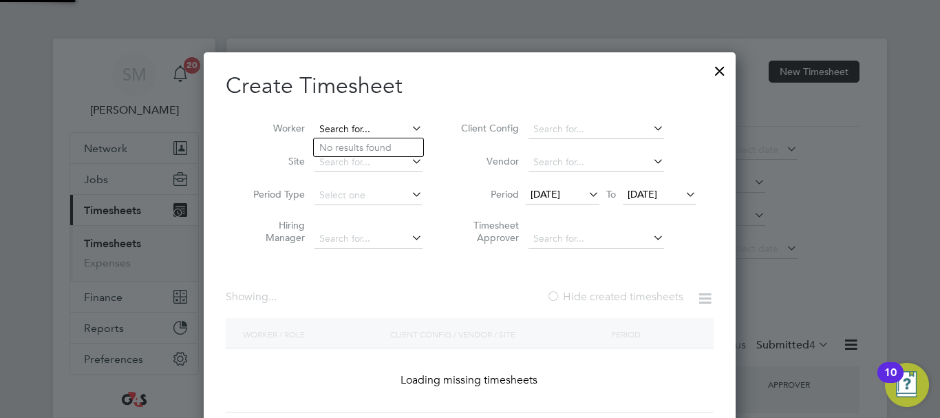
click at [350, 123] on input at bounding box center [369, 129] width 108 height 19
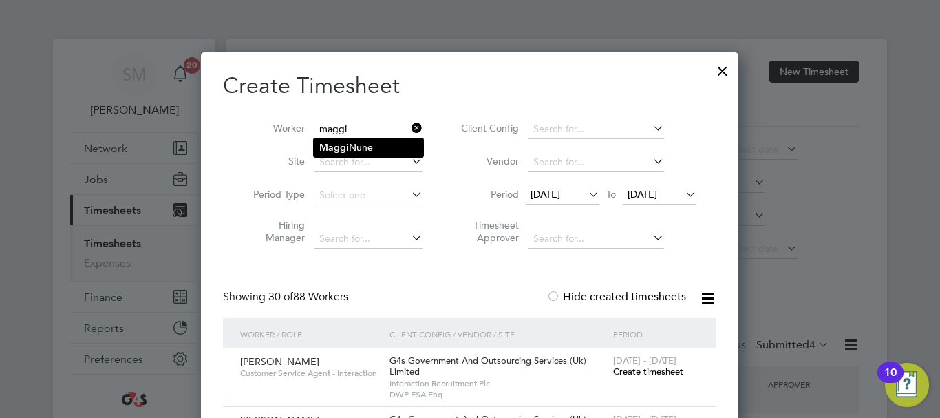
click at [363, 147] on li "[PERSON_NAME]" at bounding box center [368, 147] width 109 height 19
type input "[PERSON_NAME]"
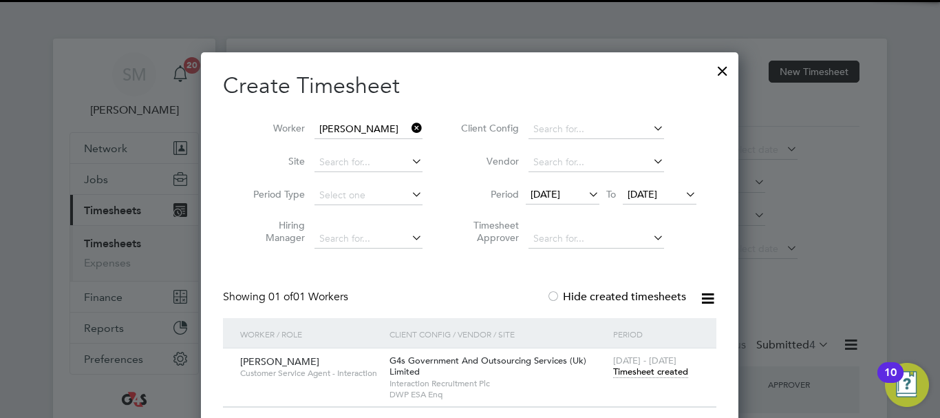
click at [653, 374] on span "Timesheet created" at bounding box center [650, 372] width 75 height 12
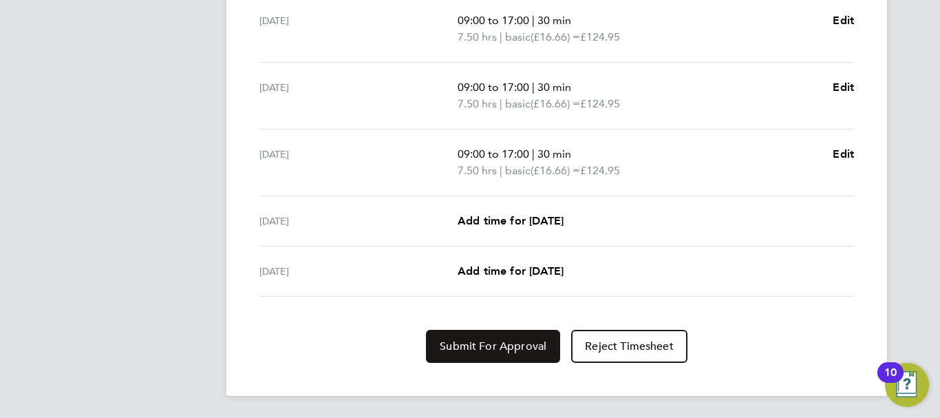
click at [499, 348] on span "Submit For Approval" at bounding box center [493, 346] width 107 height 14
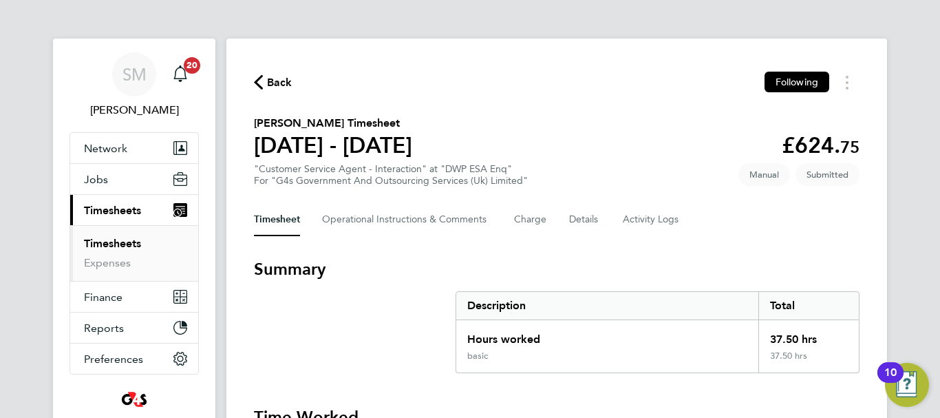
click at [266, 77] on span "Back" at bounding box center [273, 81] width 39 height 13
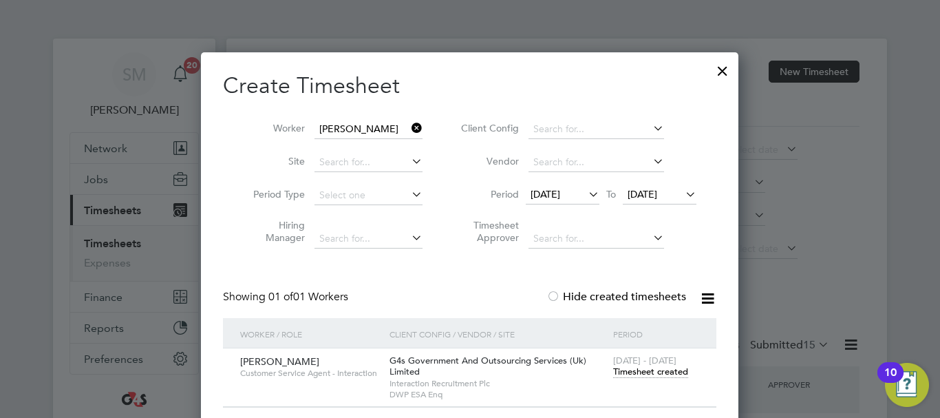
click at [409, 127] on icon at bounding box center [409, 127] width 0 height 19
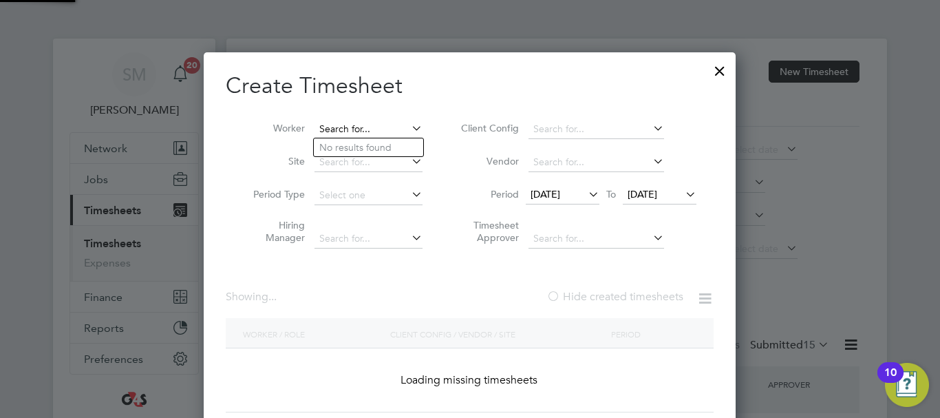
click at [355, 124] on input at bounding box center [369, 129] width 108 height 19
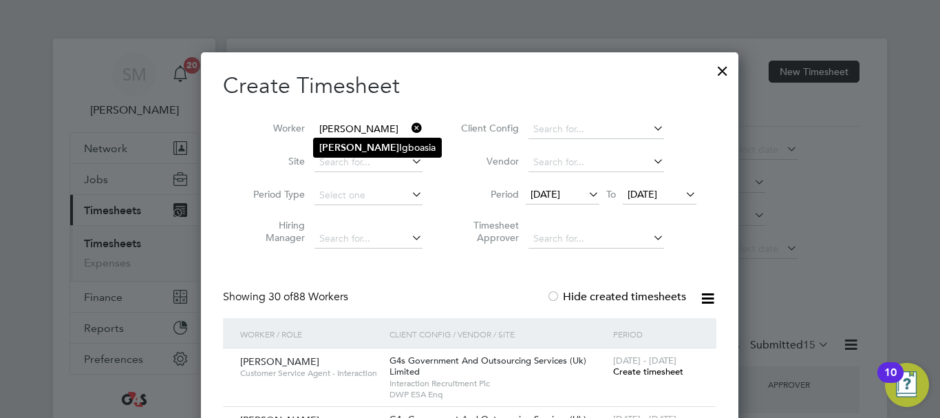
click at [363, 143] on li "[PERSON_NAME]" at bounding box center [377, 147] width 127 height 19
type input "[PERSON_NAME]"
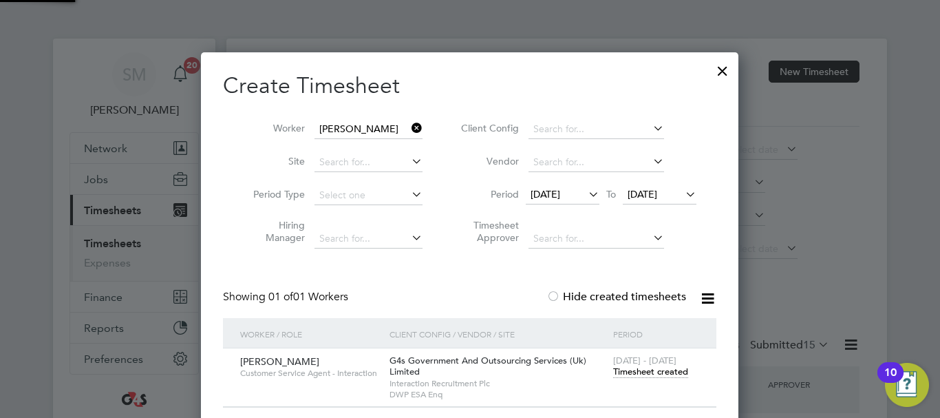
click at [666, 374] on span "Timesheet created" at bounding box center [650, 372] width 75 height 12
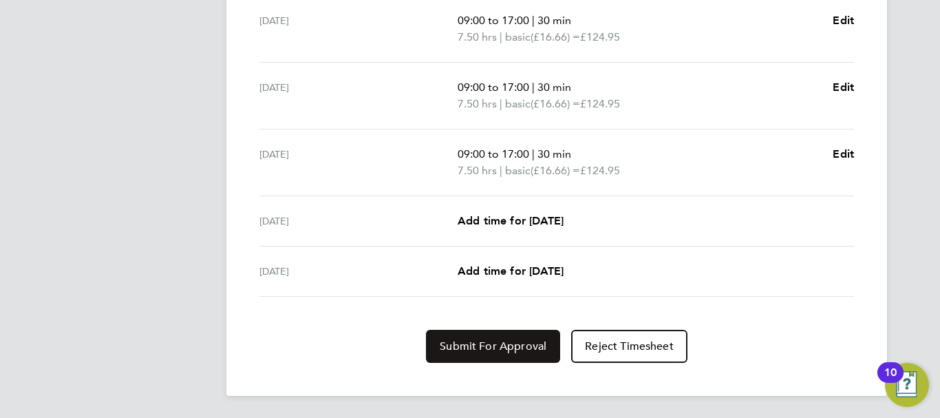
click at [479, 334] on button "Submit For Approval" at bounding box center [493, 346] width 134 height 33
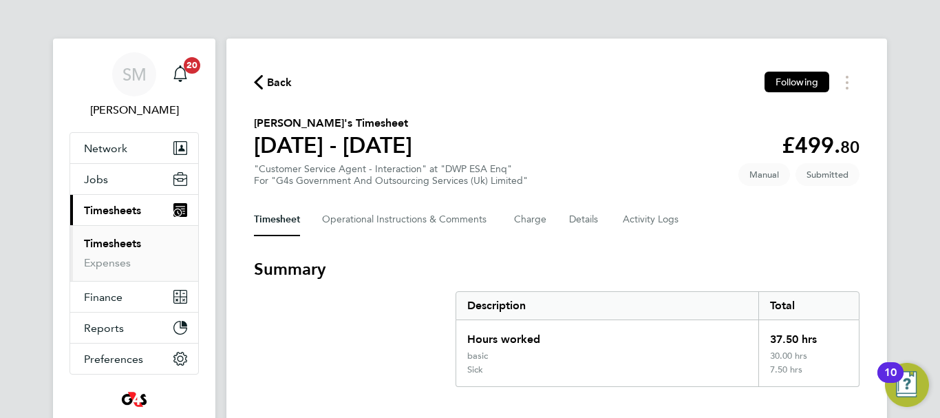
click at [277, 81] on span "Back" at bounding box center [279, 82] width 25 height 17
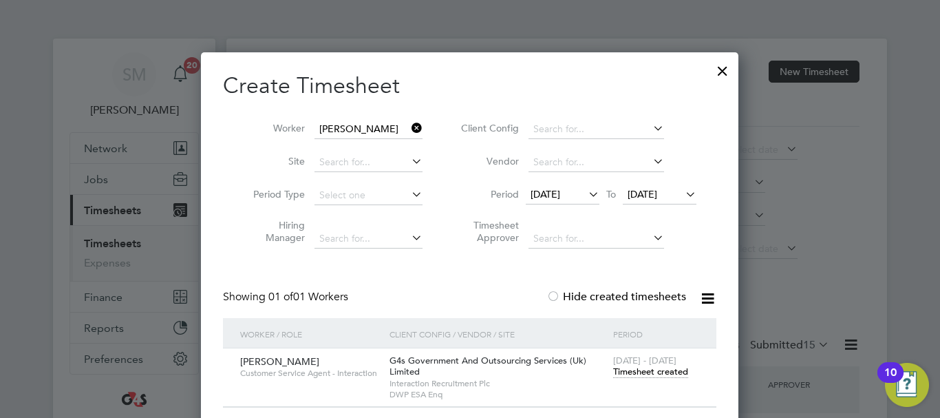
click at [409, 131] on icon at bounding box center [409, 127] width 0 height 19
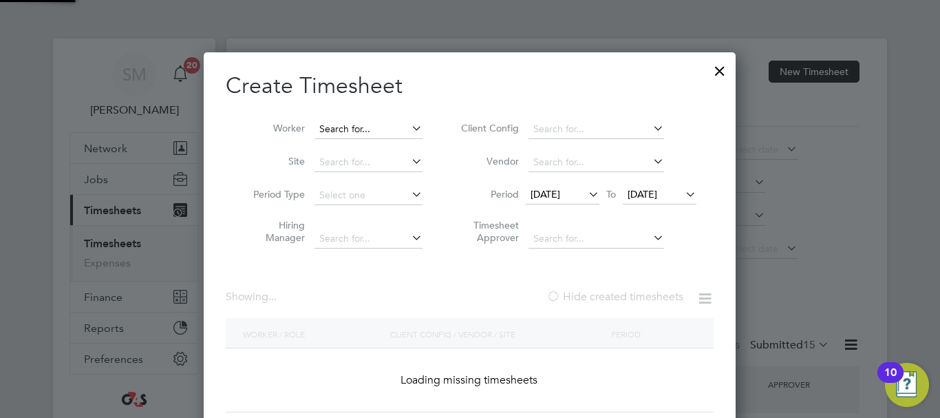
click at [339, 120] on input at bounding box center [369, 129] width 108 height 19
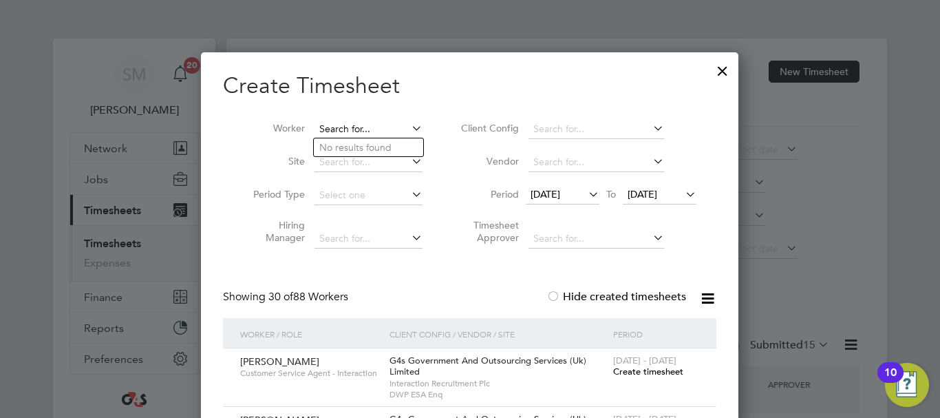
type input "x"
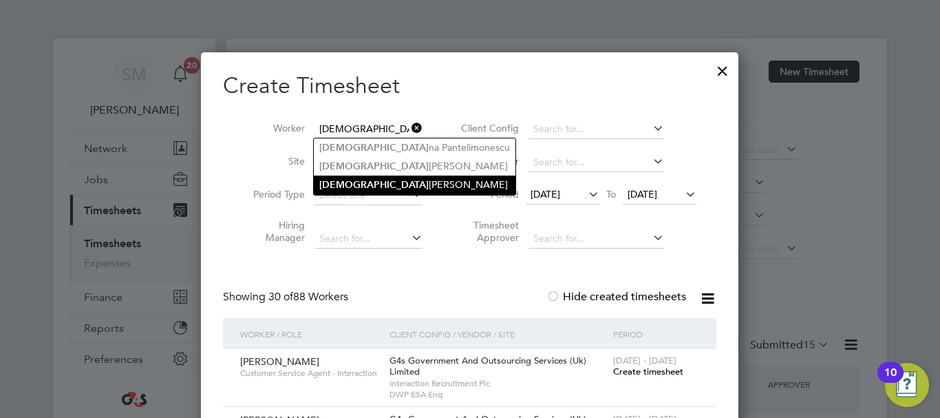
click at [348, 181] on li "[DEMOGRAPHIC_DATA][PERSON_NAME]" at bounding box center [415, 185] width 202 height 19
type input "[DEMOGRAPHIC_DATA][PERSON_NAME]"
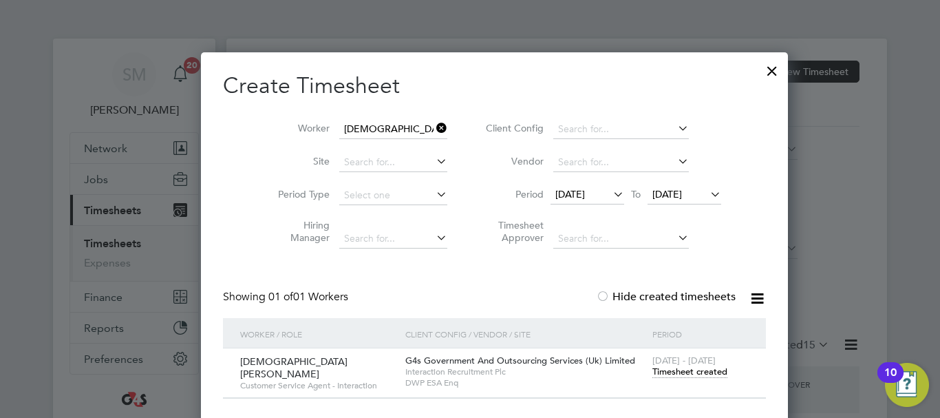
click at [653, 376] on span "Timesheet created" at bounding box center [690, 372] width 75 height 12
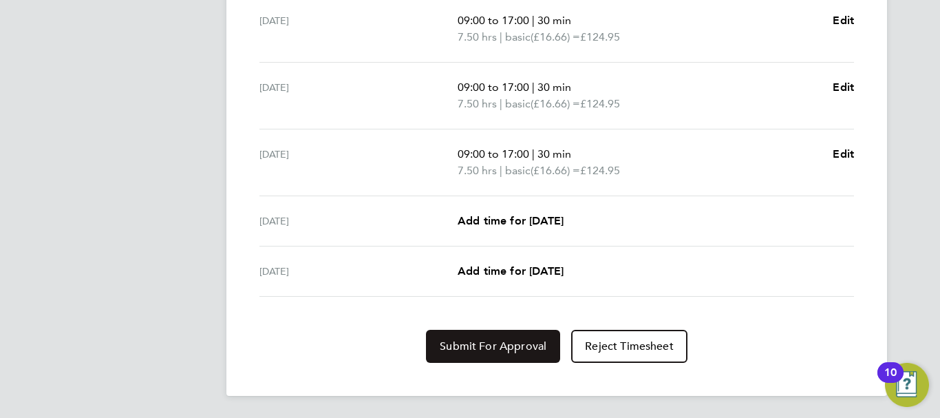
click at [483, 338] on button "Submit For Approval" at bounding box center [493, 346] width 134 height 33
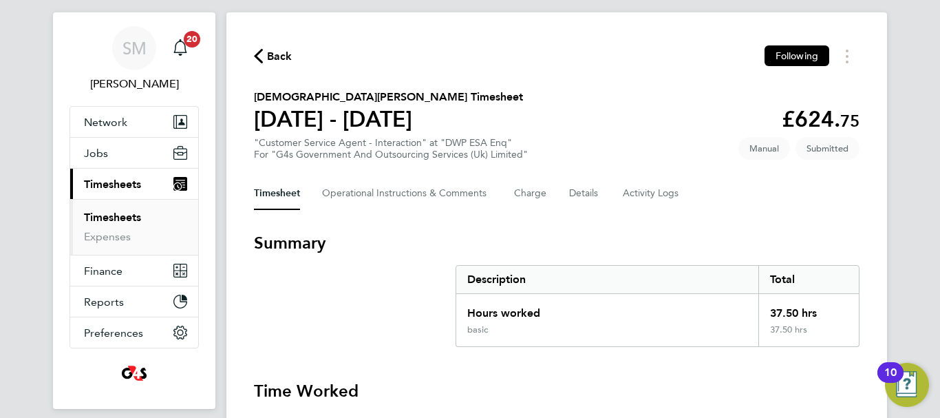
click at [274, 54] on span "Back" at bounding box center [279, 56] width 25 height 17
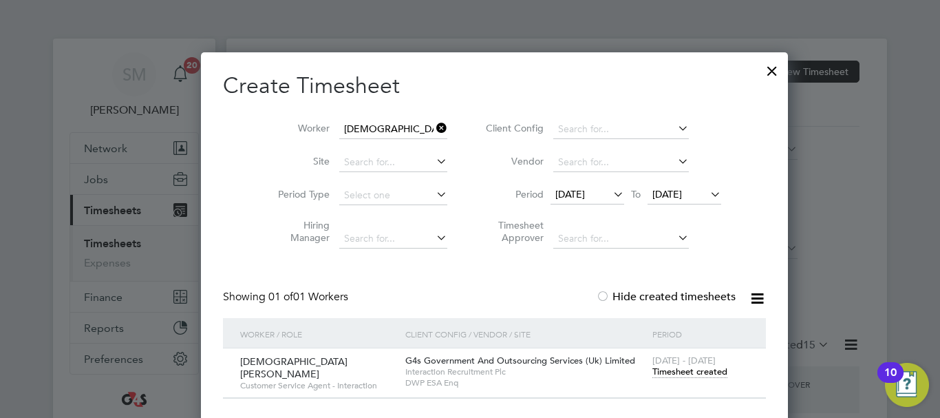
click at [434, 124] on icon at bounding box center [434, 127] width 0 height 19
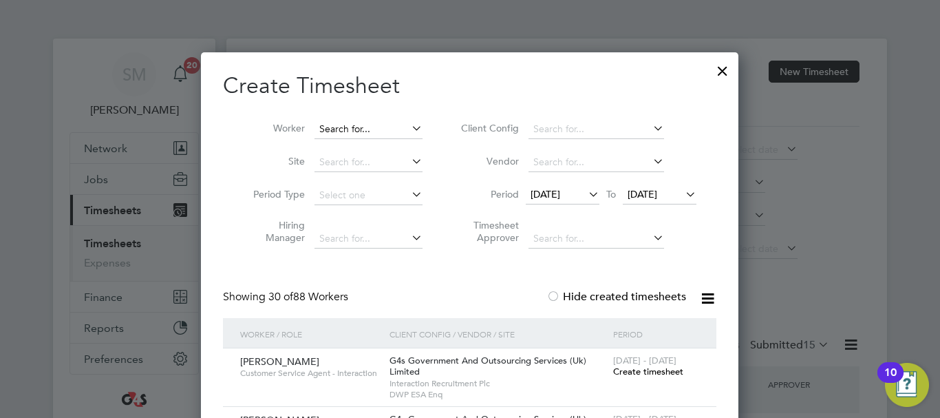
click at [364, 123] on input at bounding box center [369, 129] width 108 height 19
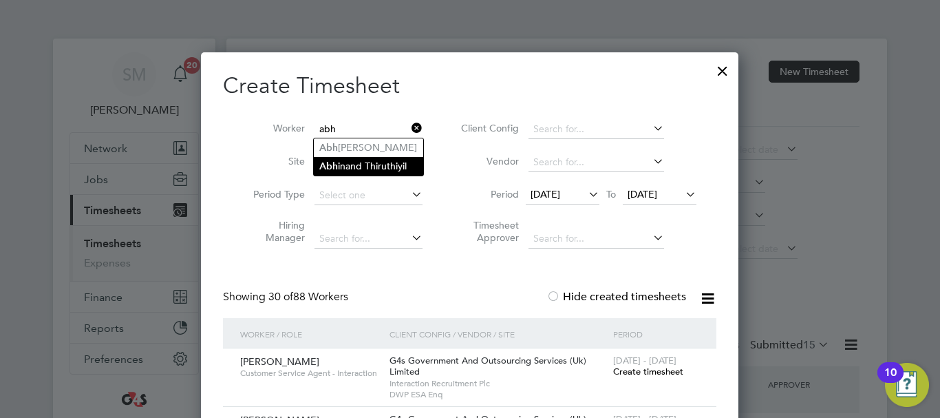
click at [391, 167] on li "Abh inand Thiruthiyil" at bounding box center [368, 166] width 109 height 19
type input "[PERSON_NAME]"
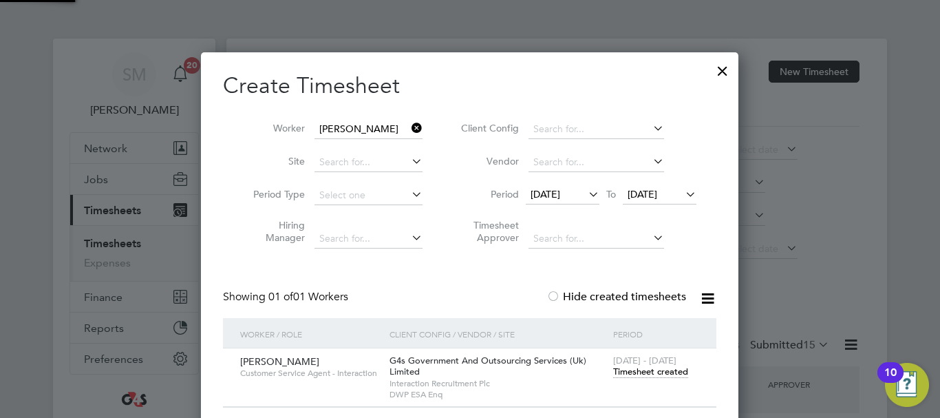
scroll to position [383, 538]
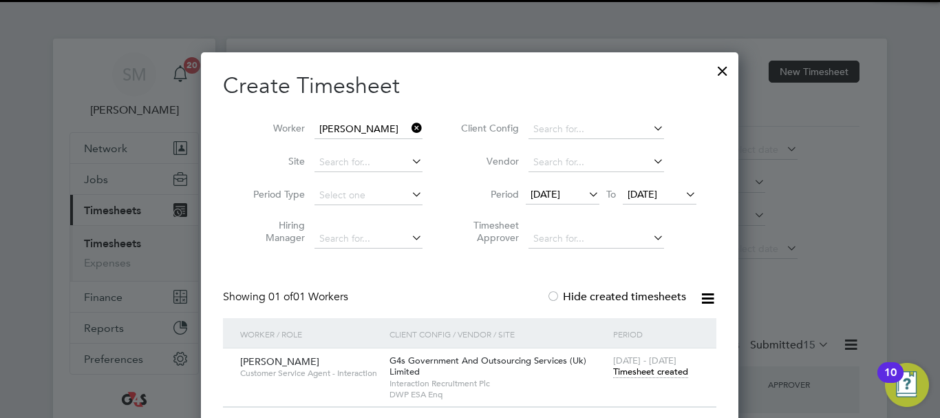
click at [673, 374] on span "Timesheet created" at bounding box center [650, 372] width 75 height 12
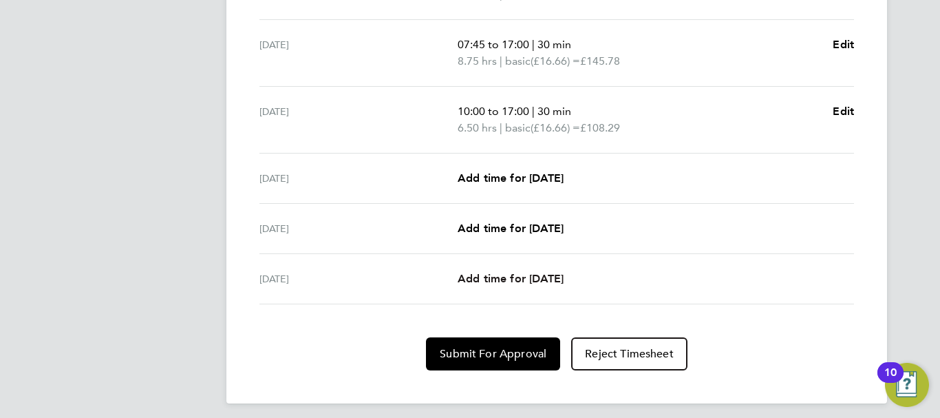
scroll to position [560, 0]
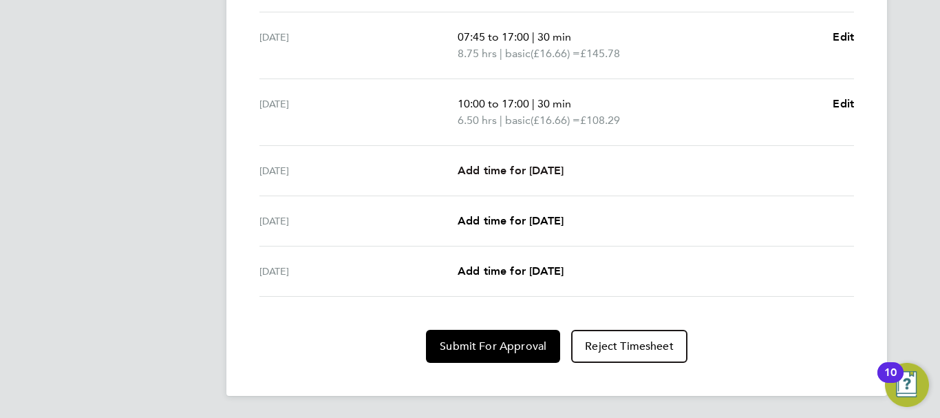
click at [536, 167] on span "Add time for [DATE]" at bounding box center [511, 170] width 106 height 13
select select "30"
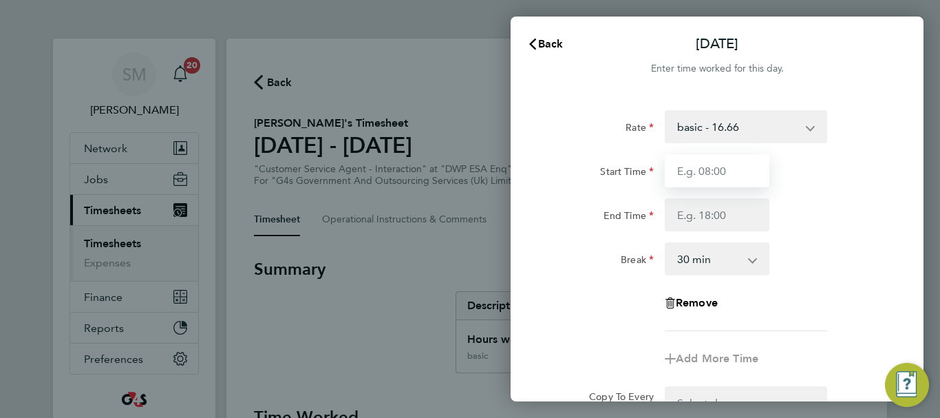
click at [728, 183] on input "Start Time" at bounding box center [717, 170] width 105 height 33
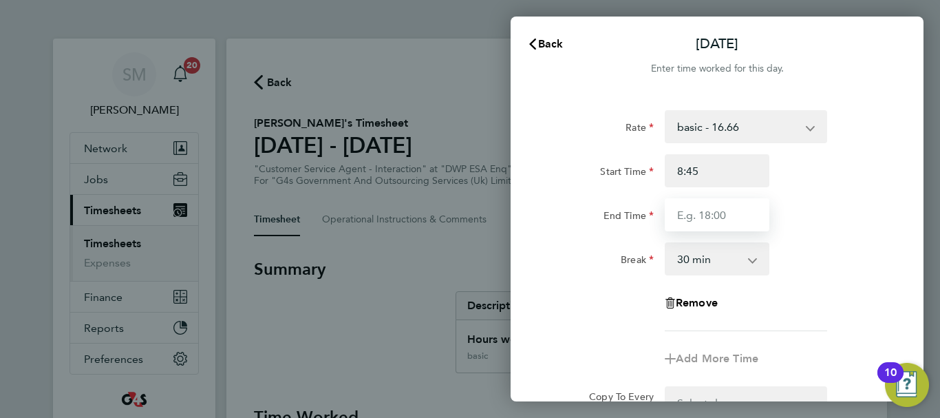
type input "08:45"
click at [697, 198] on input "End Time" at bounding box center [717, 214] width 105 height 33
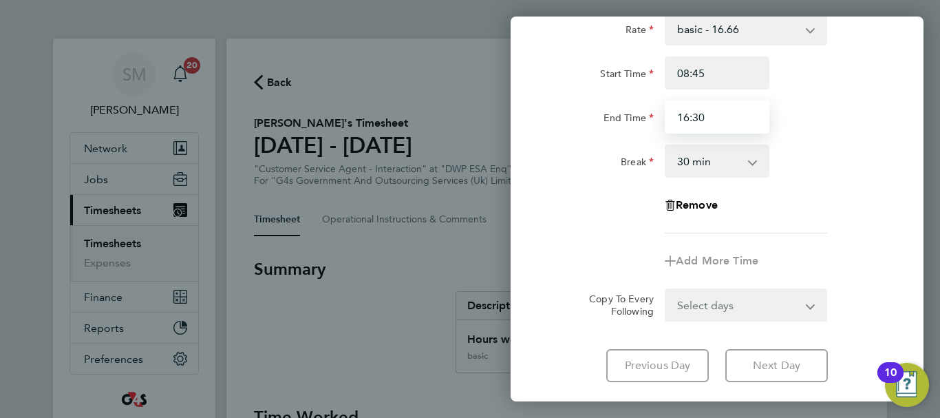
scroll to position [183, 0]
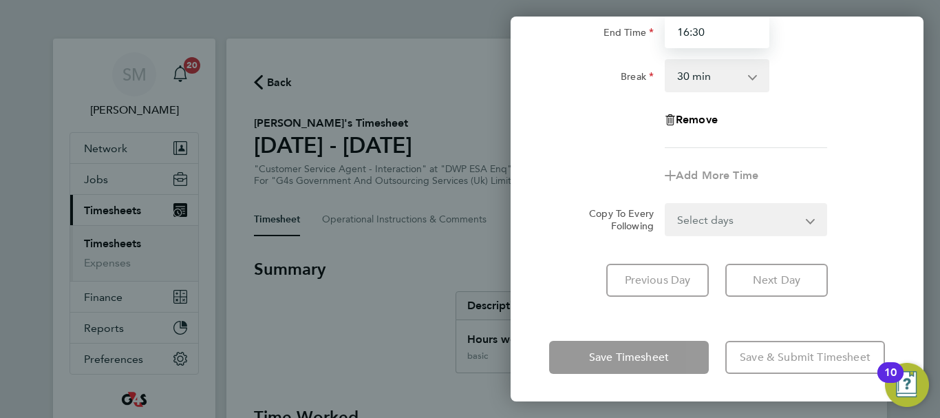
type input "16:30"
click at [715, 324] on div "[DATE] Cancel Enter time worked for this day. Rate basic - 16.66 System Issue N…" at bounding box center [717, 209] width 413 height 385
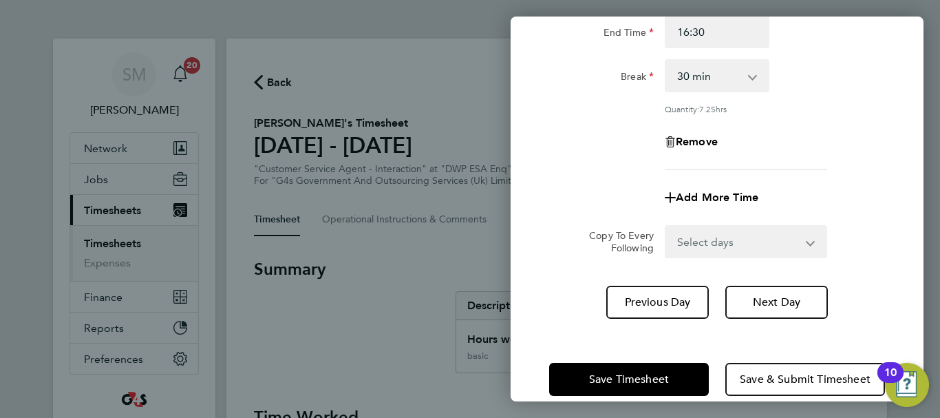
click at [662, 353] on div "Save Timesheet Save & Submit Timesheet" at bounding box center [717, 379] width 413 height 88
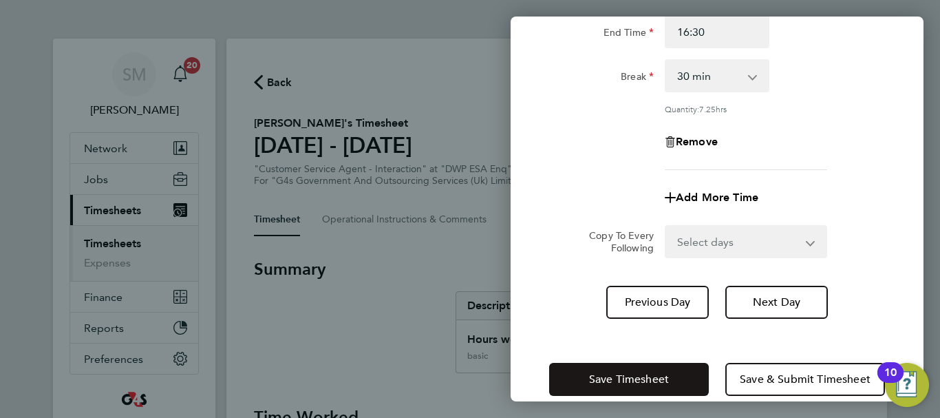
click at [660, 363] on button "Save Timesheet" at bounding box center [629, 379] width 160 height 33
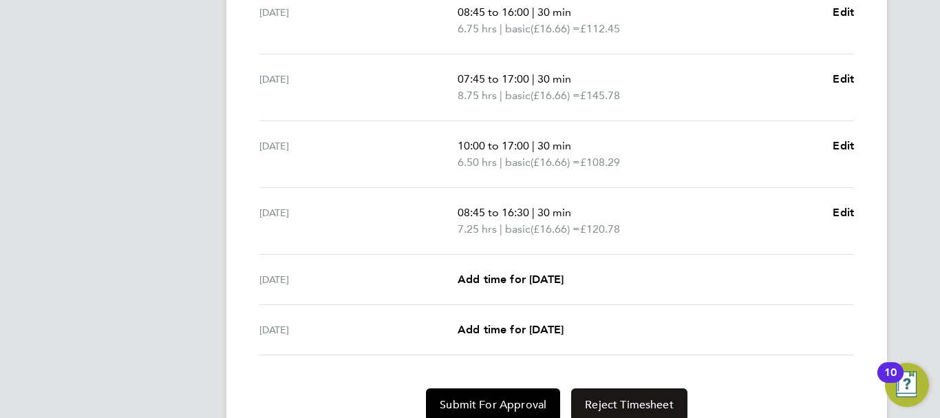
scroll to position [551, 0]
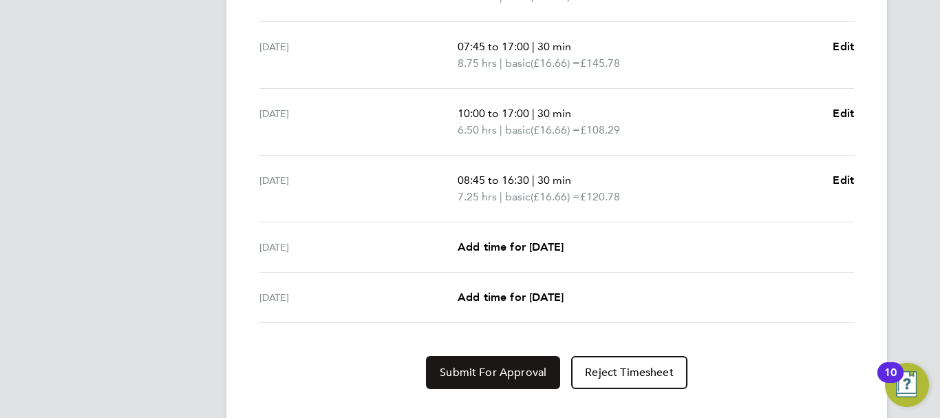
click at [507, 374] on span "Submit For Approval" at bounding box center [493, 373] width 107 height 14
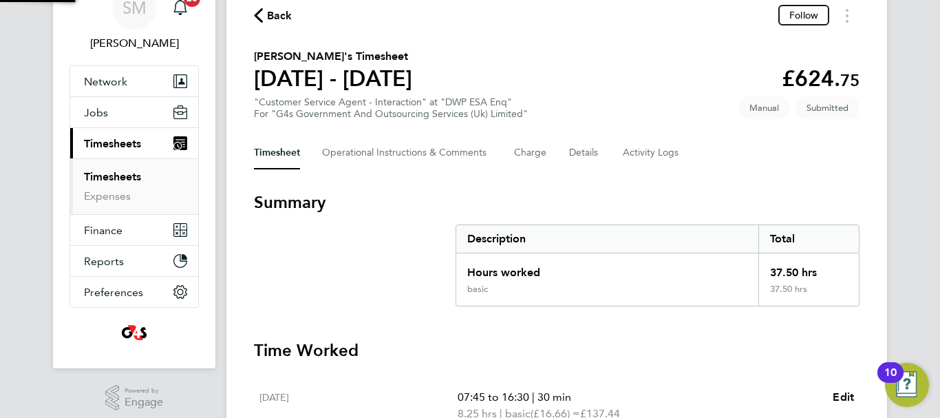
scroll to position [0, 0]
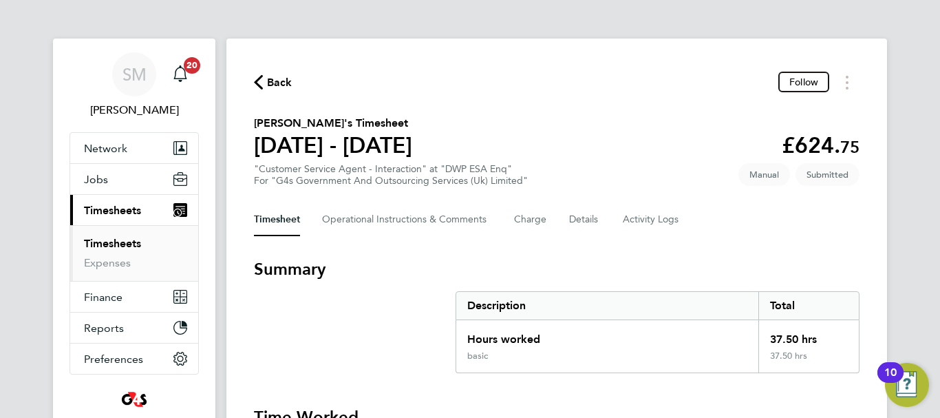
click at [267, 78] on span "Back" at bounding box center [279, 82] width 25 height 17
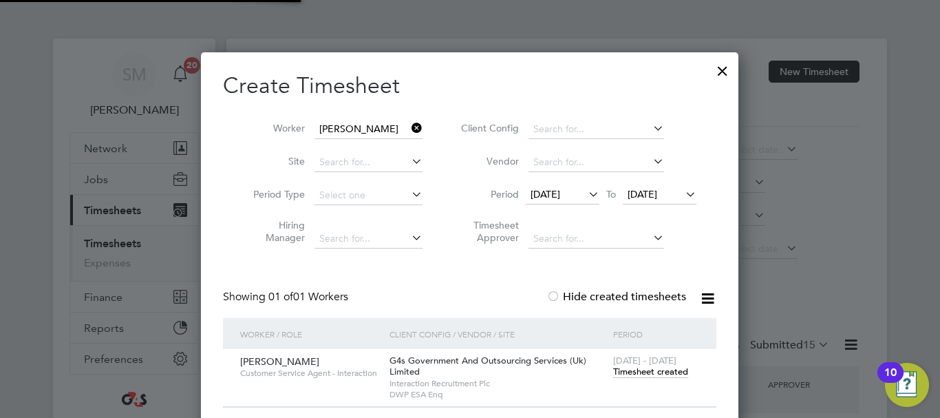
scroll to position [7, 7]
click at [409, 131] on icon at bounding box center [409, 127] width 0 height 19
click at [358, 123] on input at bounding box center [369, 129] width 108 height 19
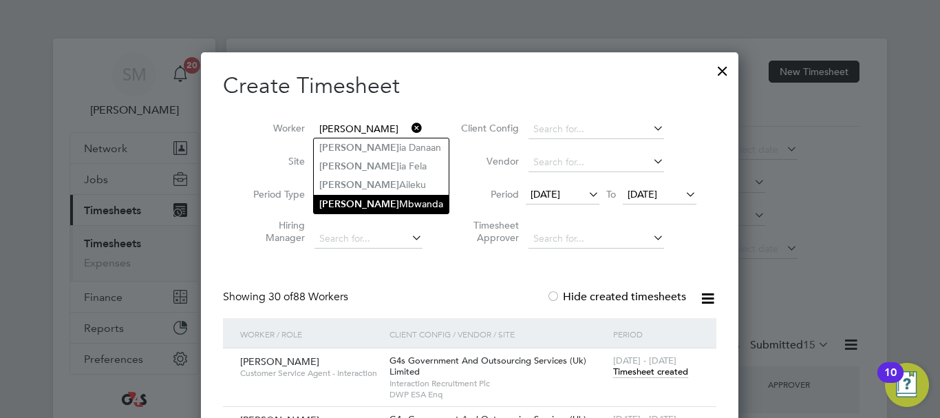
click at [383, 204] on li "[PERSON_NAME]" at bounding box center [381, 204] width 135 height 19
type input "[PERSON_NAME]"
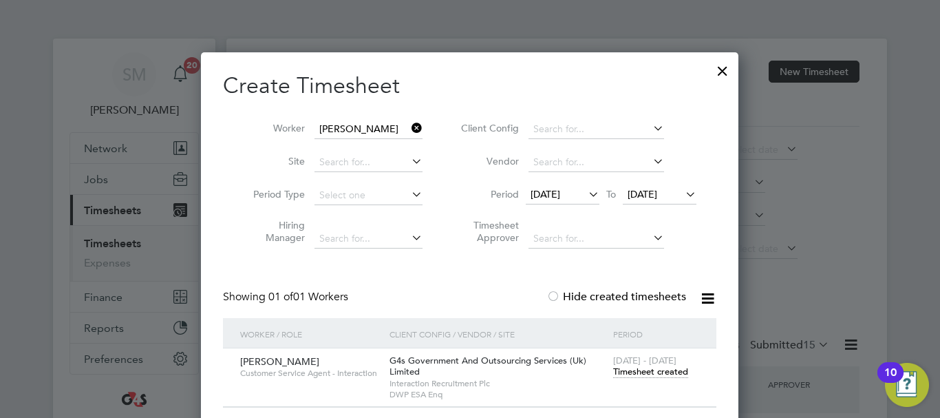
click at [624, 376] on span "Timesheet created" at bounding box center [650, 372] width 75 height 12
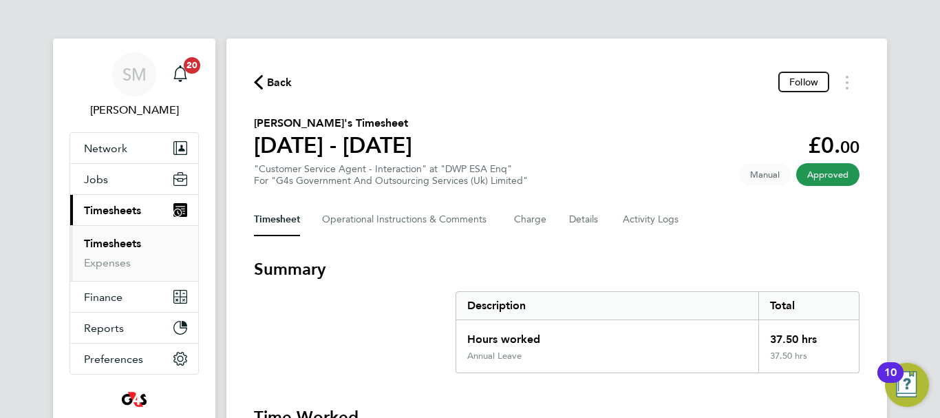
click at [291, 77] on span "Back" at bounding box center [279, 82] width 25 height 17
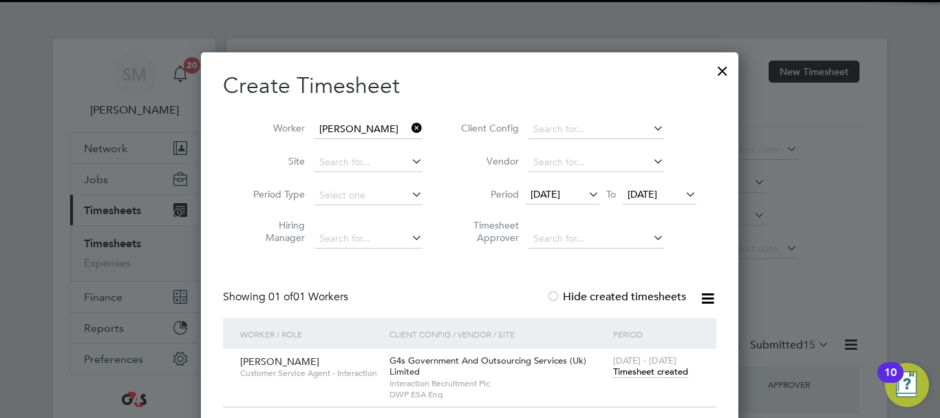
click at [409, 134] on icon at bounding box center [409, 127] width 0 height 19
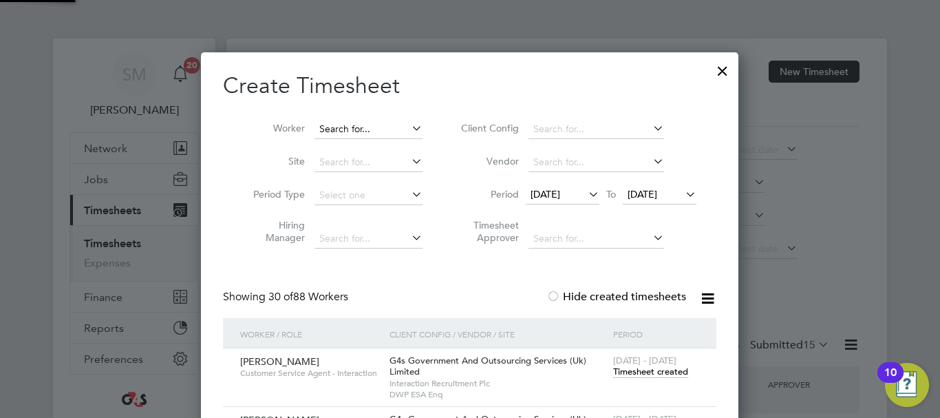
click at [382, 133] on input at bounding box center [369, 129] width 108 height 19
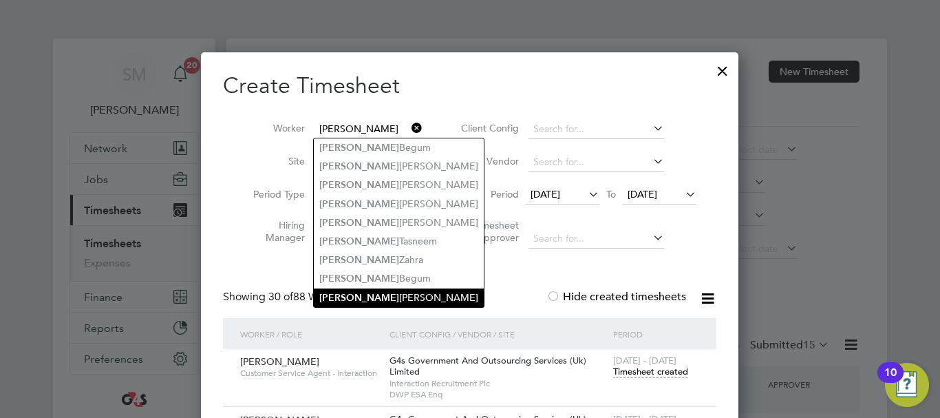
click at [411, 290] on li "[PERSON_NAME] [PERSON_NAME]" at bounding box center [399, 297] width 170 height 19
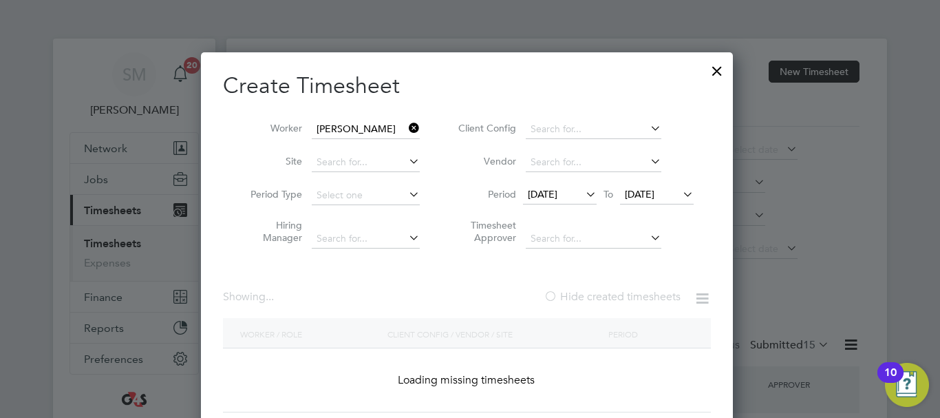
type input "[PERSON_NAME] [PERSON_NAME]"
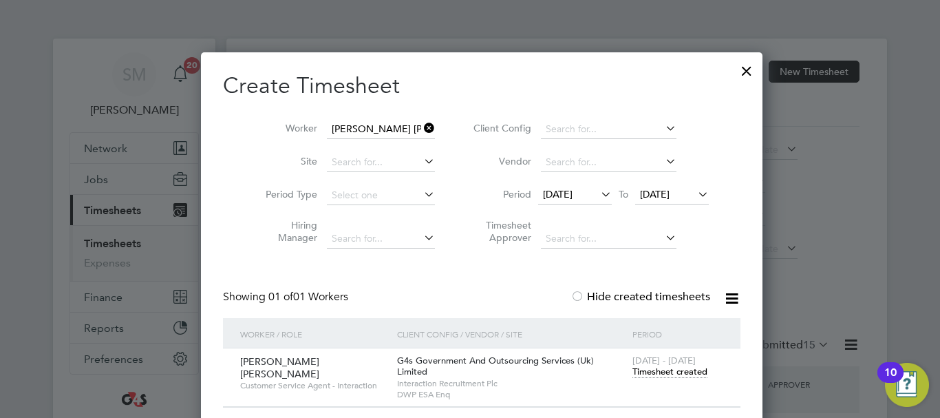
click at [644, 368] on span "Timesheet created" at bounding box center [670, 372] width 75 height 12
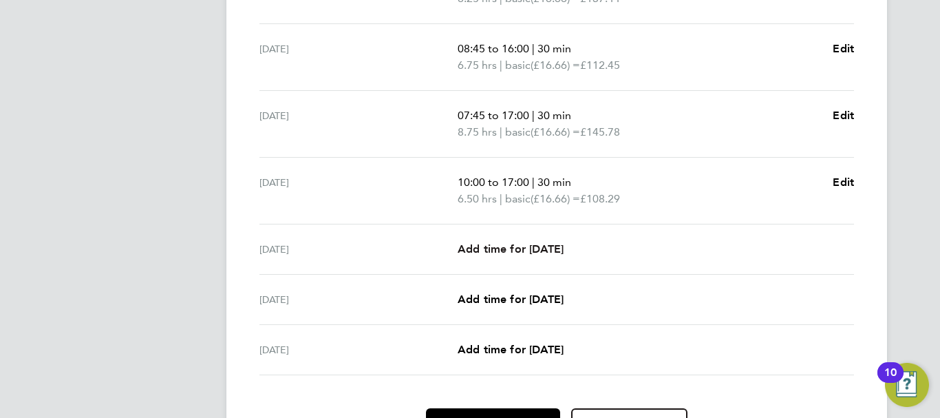
click at [521, 244] on span "Add time for [DATE]" at bounding box center [511, 248] width 106 height 13
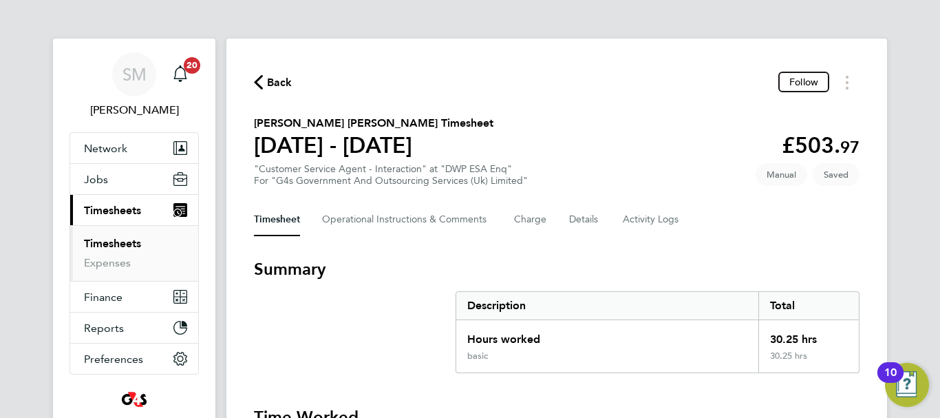
select select "30"
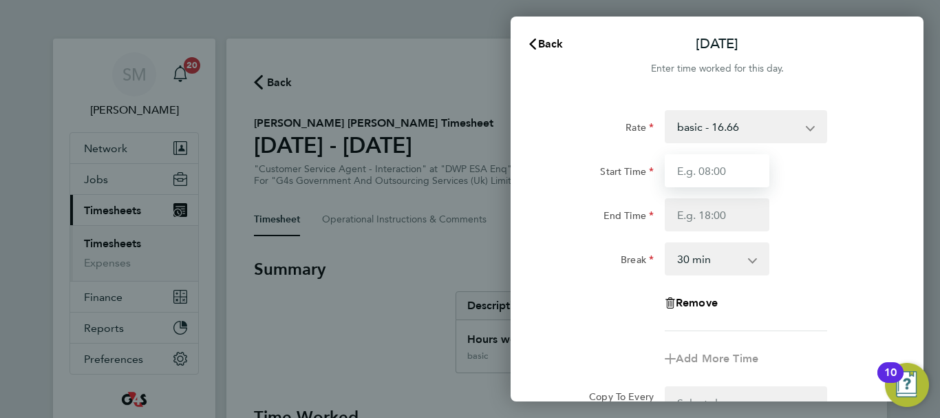
click at [692, 176] on input "Start Time" at bounding box center [717, 170] width 105 height 33
type input "08:45"
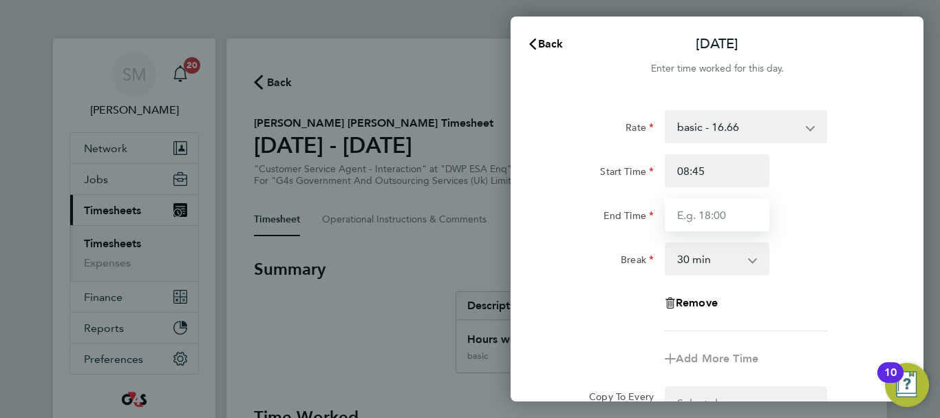
click at [708, 216] on input "End Time" at bounding box center [717, 214] width 105 height 33
type input "16:30"
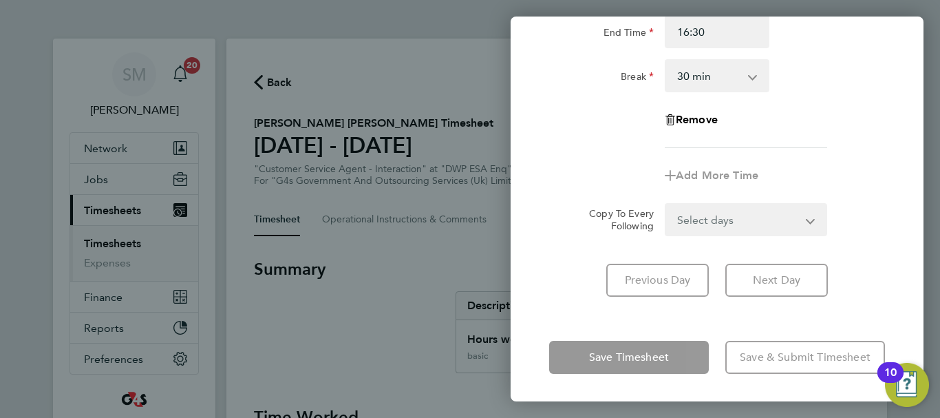
click at [664, 317] on div "[DATE] Cancel Enter time worked for this day. Rate basic - 16.66 x1.5 - 24.73 S…" at bounding box center [717, 209] width 413 height 385
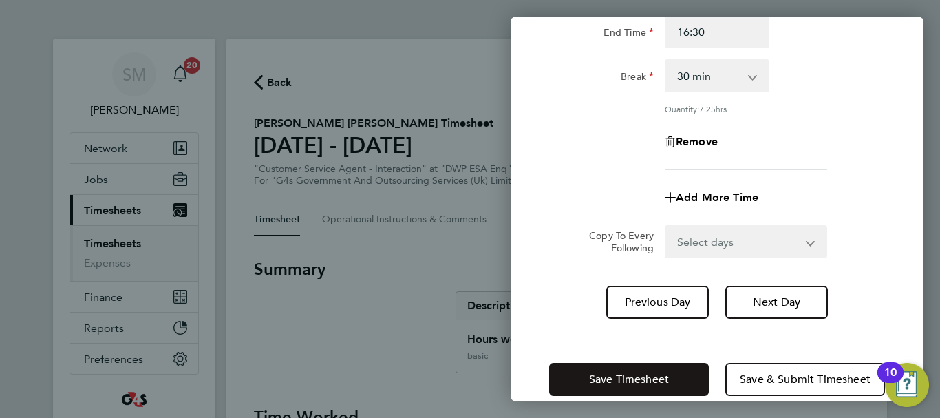
click at [665, 373] on span "Save Timesheet" at bounding box center [629, 379] width 80 height 14
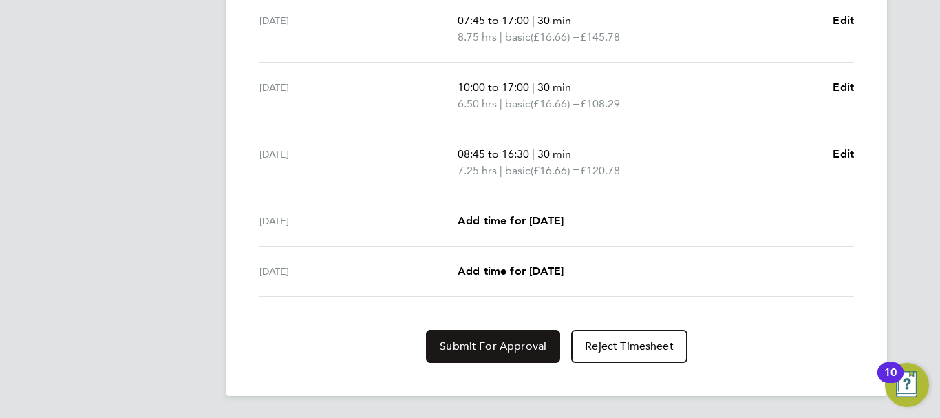
click at [506, 347] on span "Submit For Approval" at bounding box center [493, 346] width 107 height 14
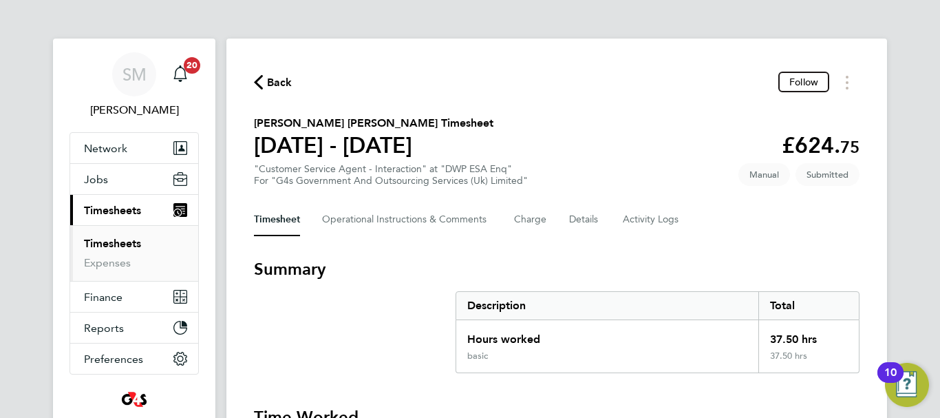
click at [279, 76] on span "Back" at bounding box center [279, 82] width 25 height 17
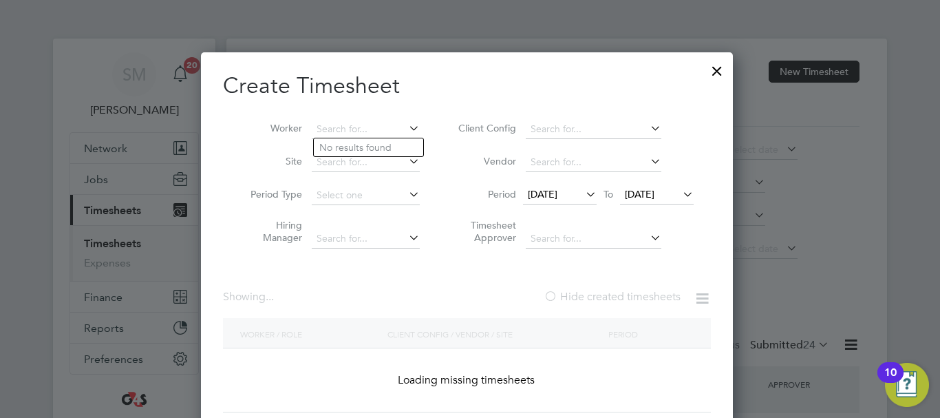
click at [407, 131] on input at bounding box center [366, 129] width 108 height 19
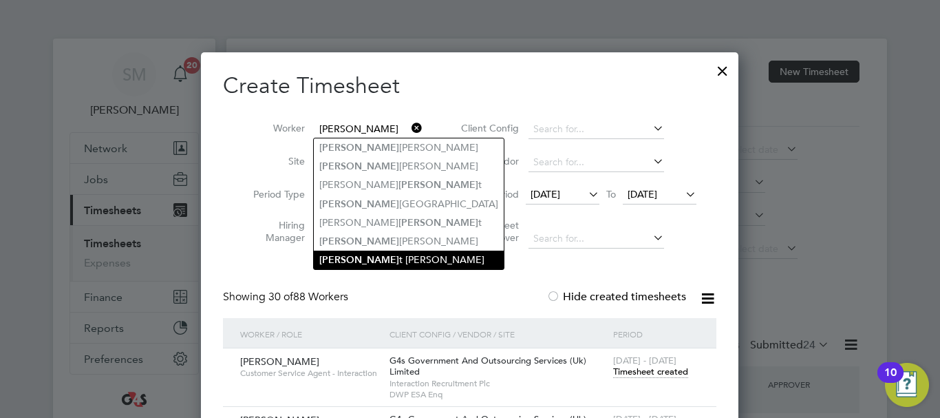
click at [388, 258] on li "[PERSON_NAME]" at bounding box center [409, 260] width 190 height 19
type input "[PERSON_NAME]"
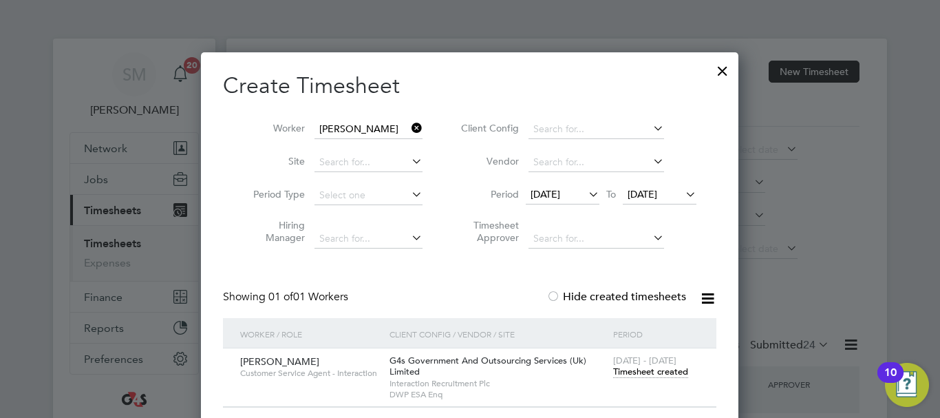
click at [628, 369] on span "Timesheet created" at bounding box center [650, 372] width 75 height 12
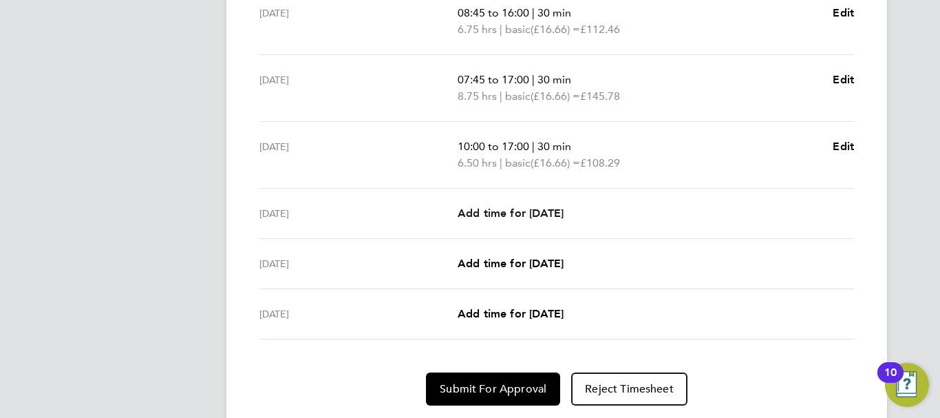
click at [518, 207] on span "Add time for [DATE]" at bounding box center [511, 213] width 106 height 13
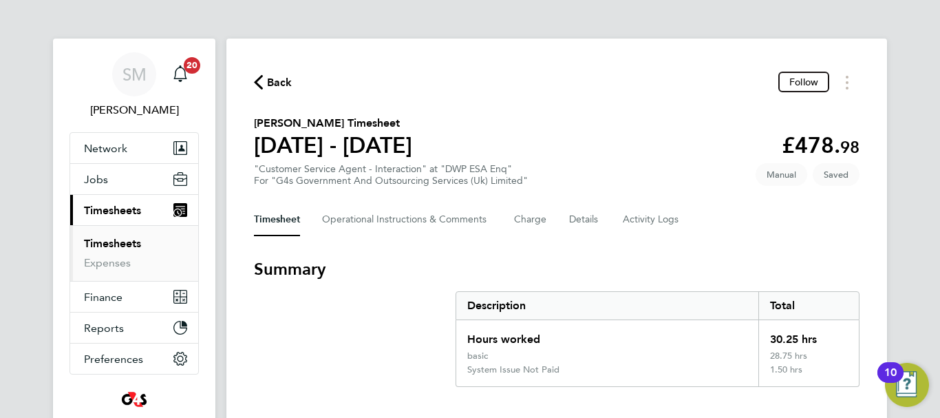
select select "30"
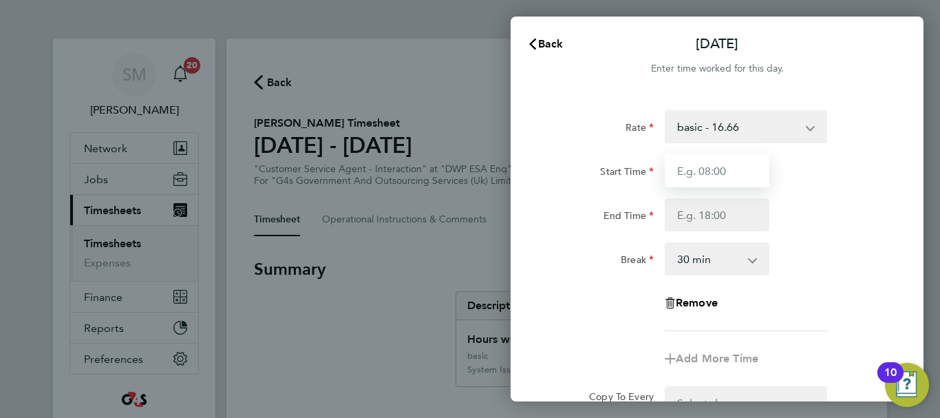
click at [711, 169] on input "Start Time" at bounding box center [717, 170] width 105 height 33
type input "08:45"
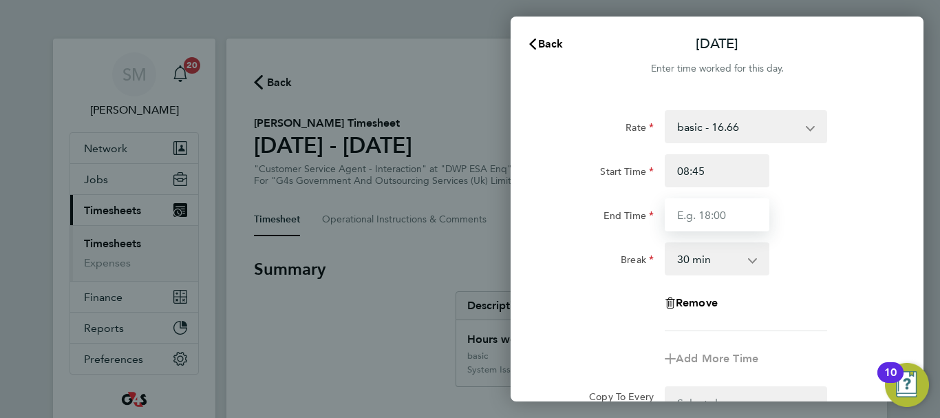
click at [706, 214] on input "End Time" at bounding box center [717, 214] width 105 height 33
type input "16:30"
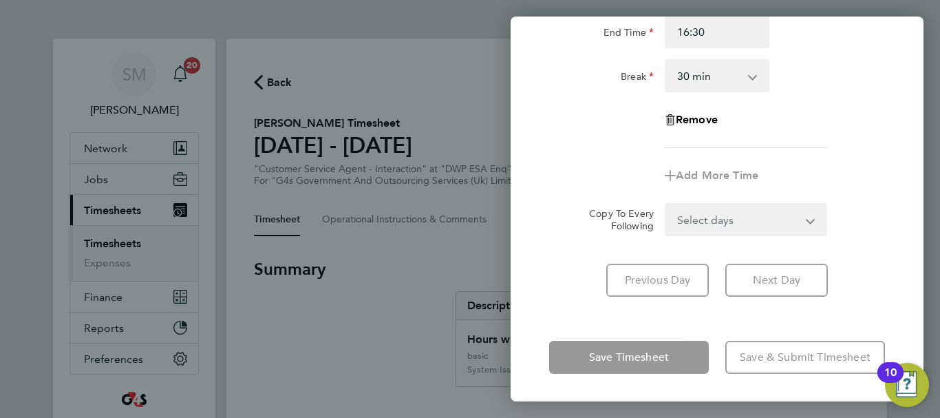
click at [688, 331] on div "[DATE] Cancel Enter time worked for this day. Rate basic - 16.66 System Issue N…" at bounding box center [717, 209] width 413 height 385
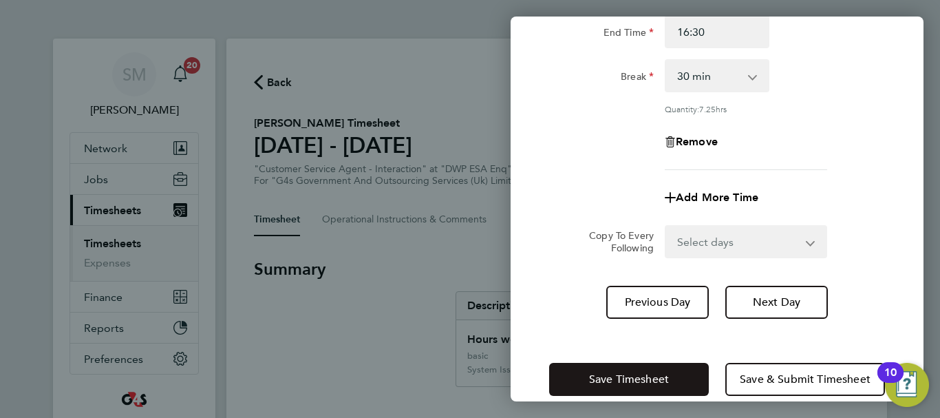
click at [670, 372] on button "Save Timesheet" at bounding box center [629, 379] width 160 height 33
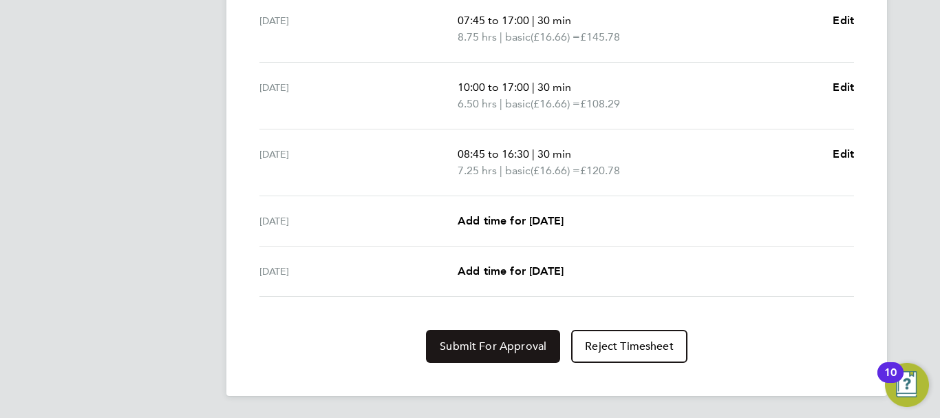
click at [504, 339] on span "Submit For Approval" at bounding box center [493, 346] width 107 height 14
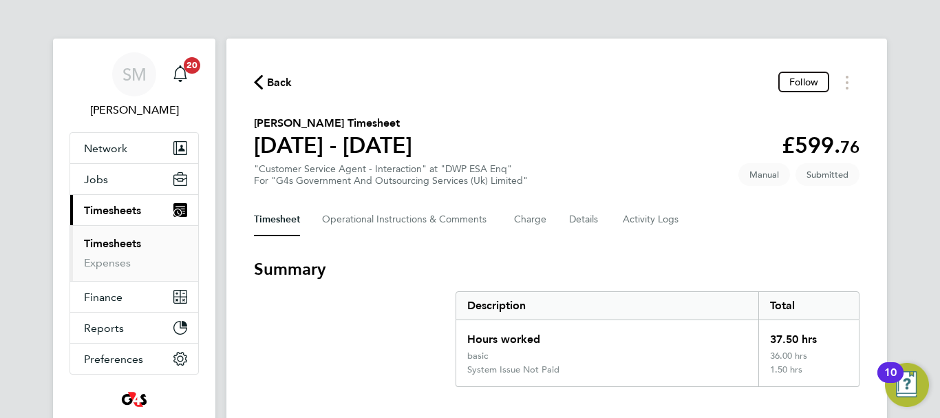
click at [275, 79] on span "Back" at bounding box center [279, 82] width 25 height 17
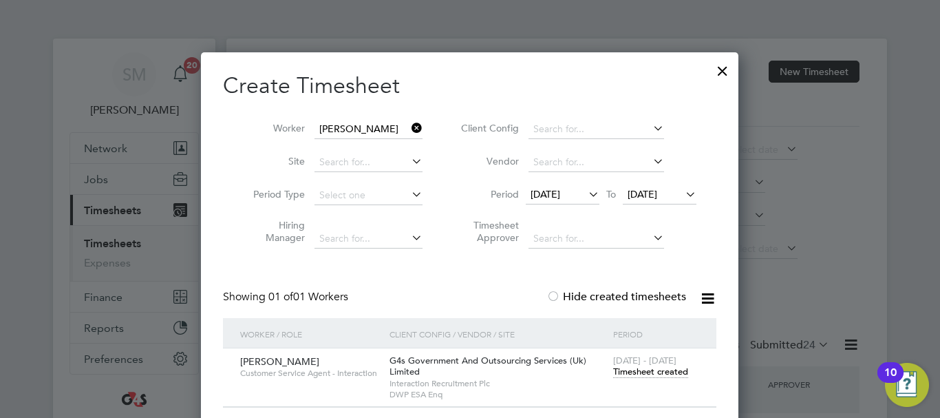
click at [409, 130] on icon at bounding box center [409, 127] width 0 height 19
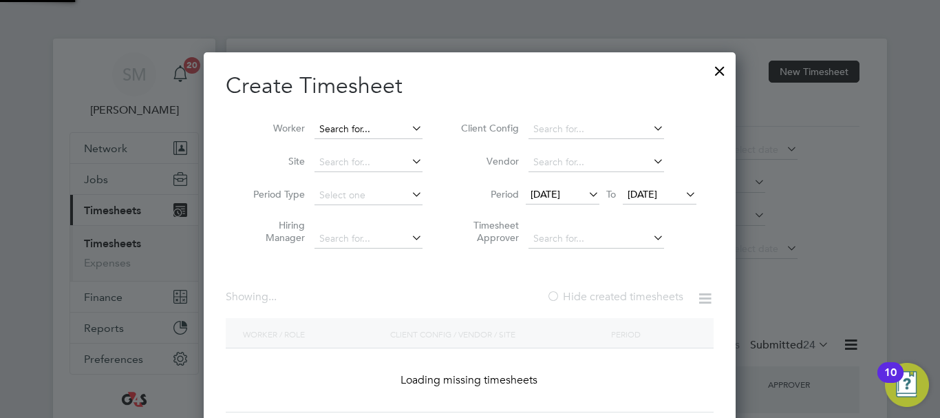
click at [368, 131] on input at bounding box center [369, 129] width 108 height 19
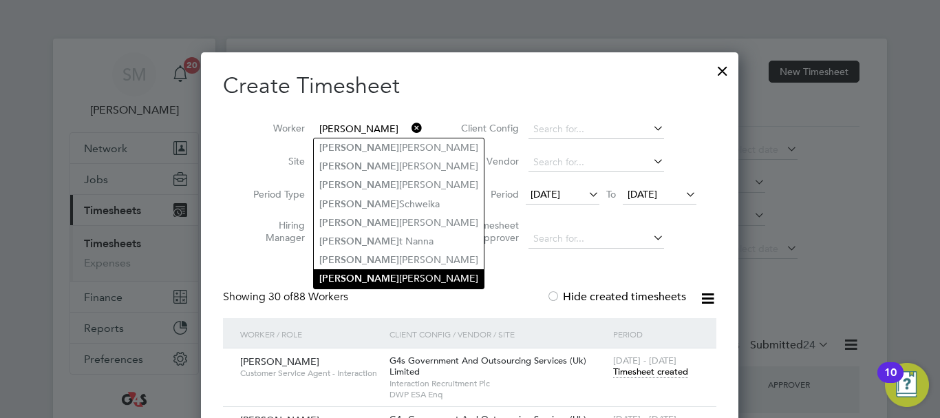
click at [377, 275] on li "[PERSON_NAME]" at bounding box center [399, 278] width 170 height 19
type input "[PERSON_NAME]"
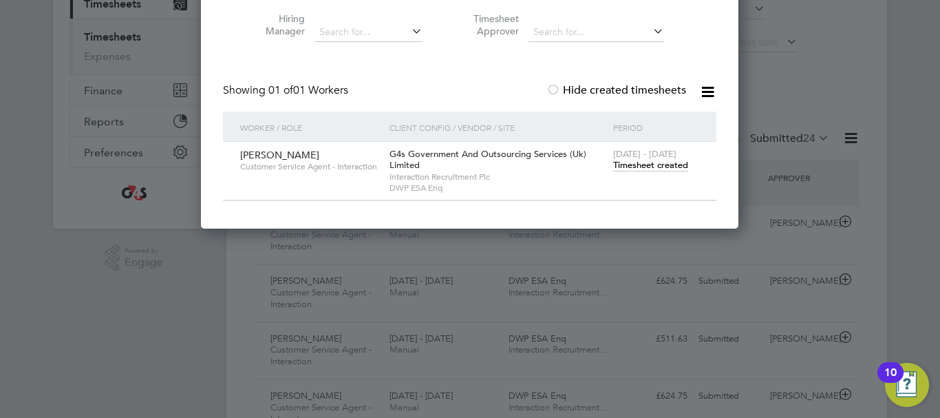
click at [623, 160] on span "Timesheet created" at bounding box center [650, 165] width 75 height 12
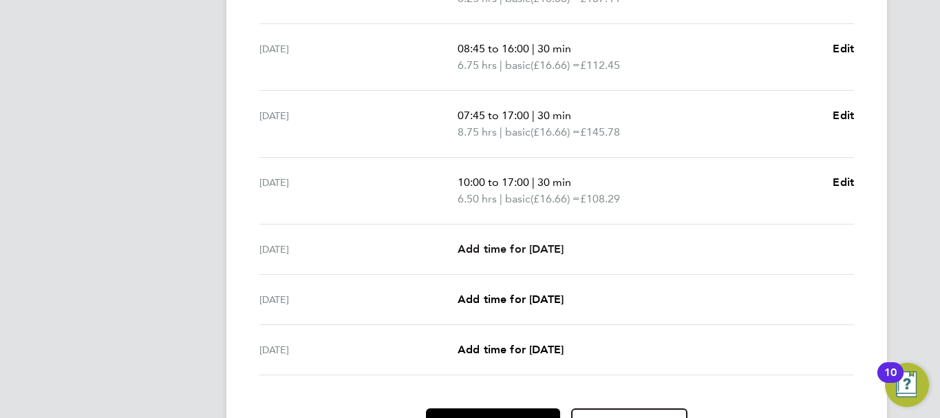
click at [498, 249] on span "Add time for [DATE]" at bounding box center [511, 248] width 106 height 13
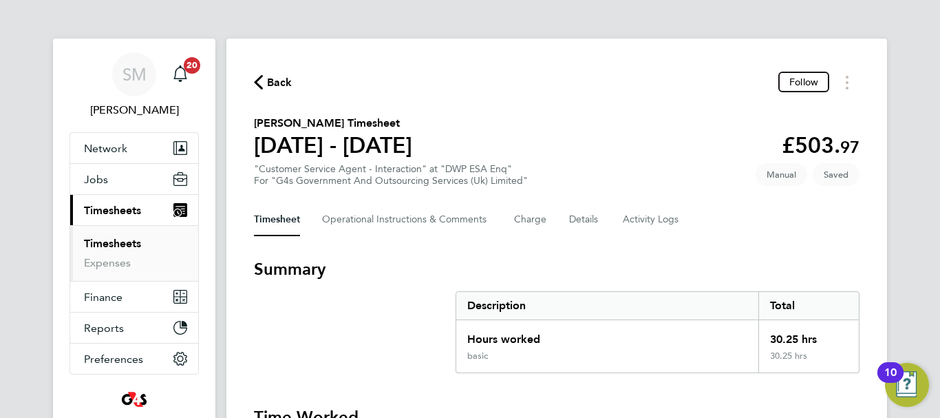
select select "30"
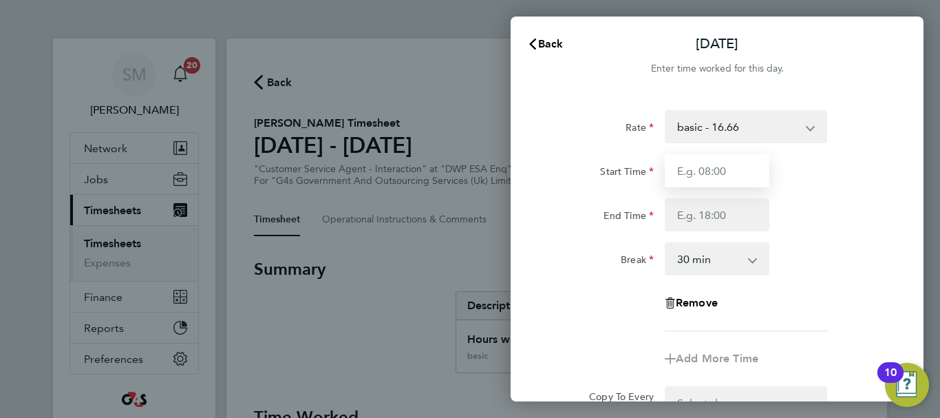
click at [699, 173] on input "Start Time" at bounding box center [717, 170] width 105 height 33
click at [715, 178] on input "Start Time" at bounding box center [717, 170] width 105 height 33
click at [708, 171] on input "Start Time" at bounding box center [717, 170] width 105 height 33
type input "08:45"
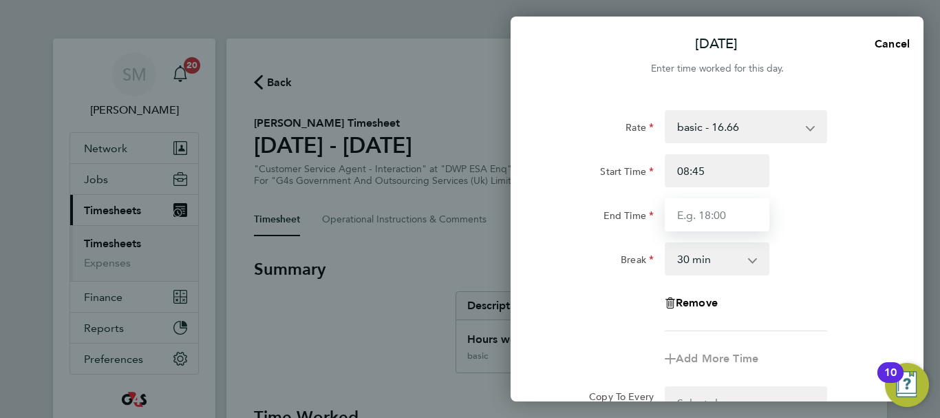
click at [688, 212] on input "End Time" at bounding box center [717, 214] width 105 height 33
type input "16:30"
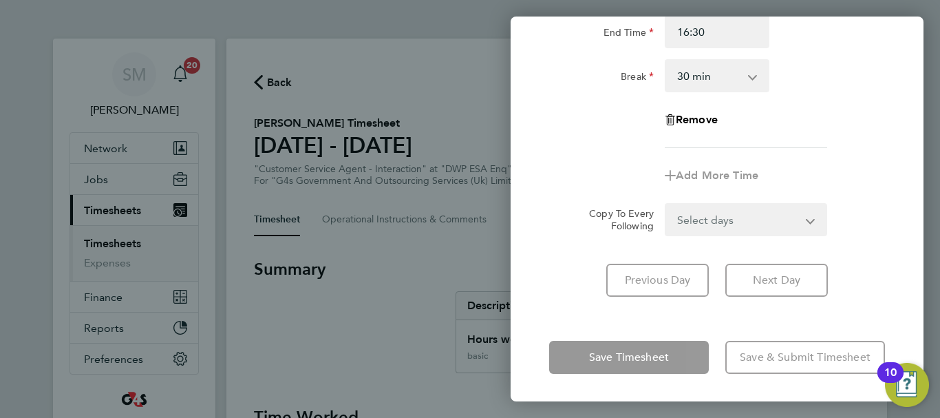
click at [685, 324] on div "[DATE] Cancel Enter time worked for this day. Rate basic - 16.66 System Issue N…" at bounding box center [717, 209] width 413 height 385
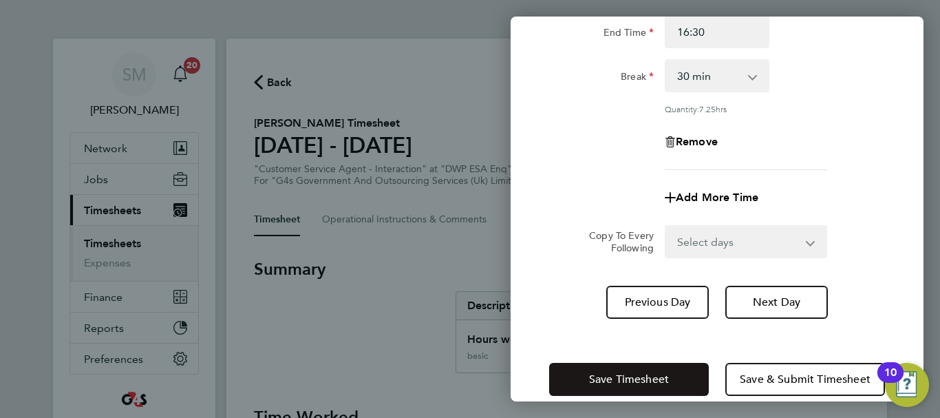
click at [662, 378] on span "Save Timesheet" at bounding box center [629, 379] width 80 height 14
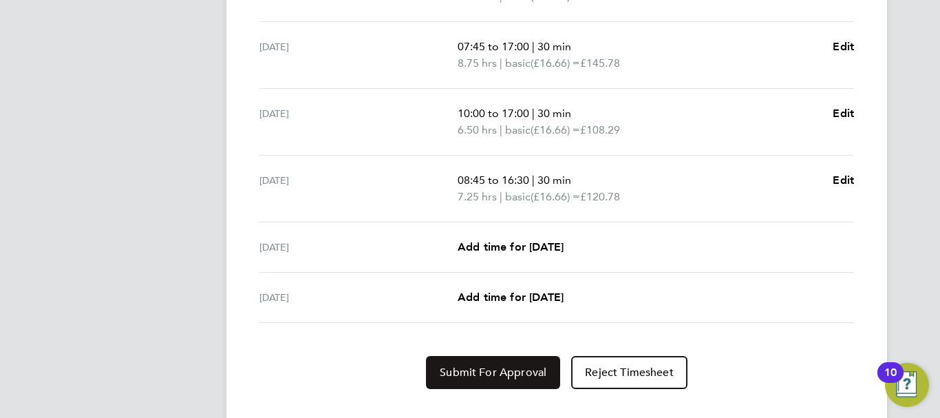
click at [477, 364] on button "Submit For Approval" at bounding box center [493, 372] width 134 height 33
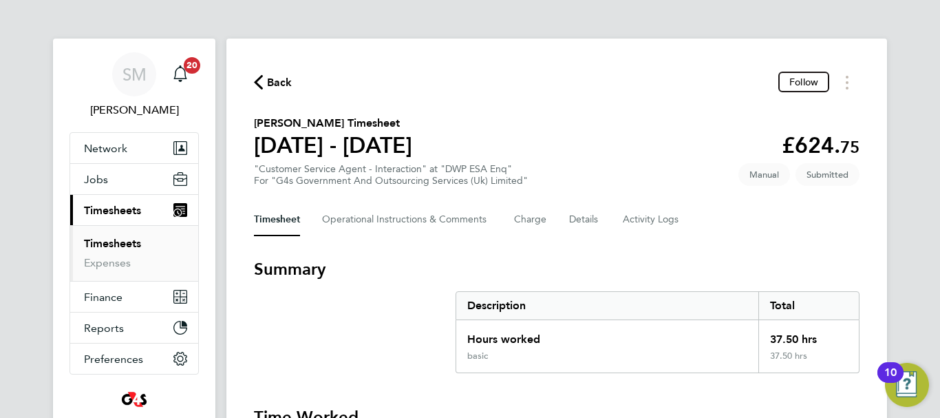
click at [258, 86] on icon "button" at bounding box center [258, 82] width 9 height 14
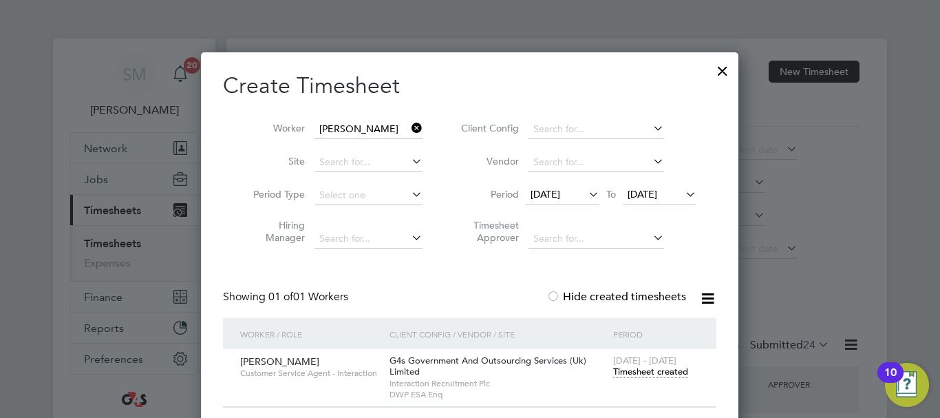
click at [409, 126] on icon at bounding box center [409, 127] width 0 height 19
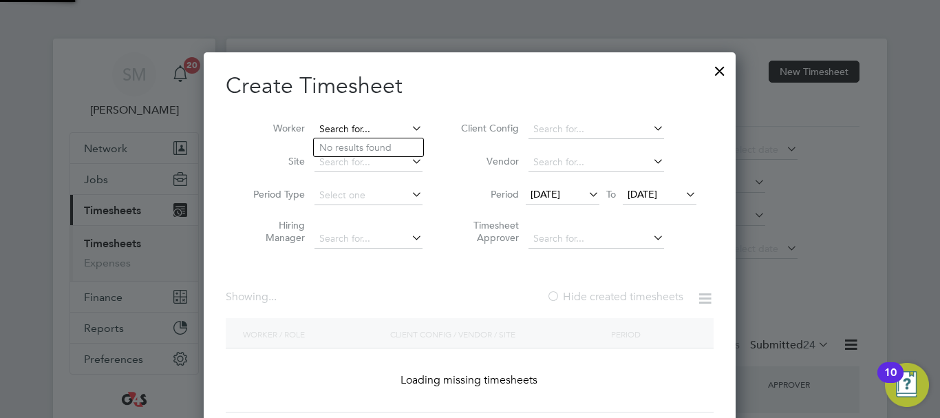
click at [366, 127] on input at bounding box center [369, 129] width 108 height 19
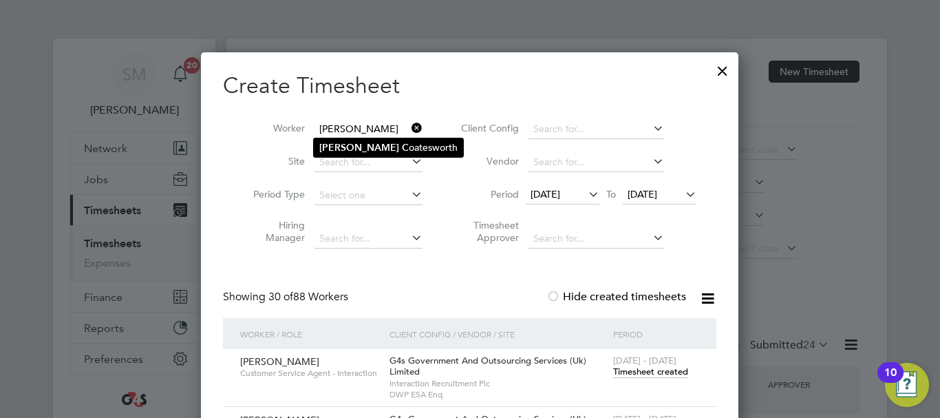
click at [374, 145] on li "[PERSON_NAME]" at bounding box center [388, 147] width 149 height 19
type input "[PERSON_NAME]"
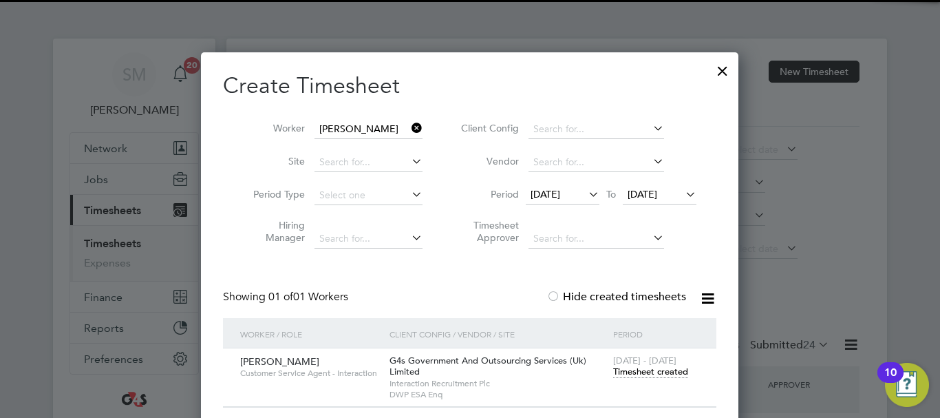
click at [642, 364] on span "[DATE] - [DATE]" at bounding box center [644, 360] width 63 height 12
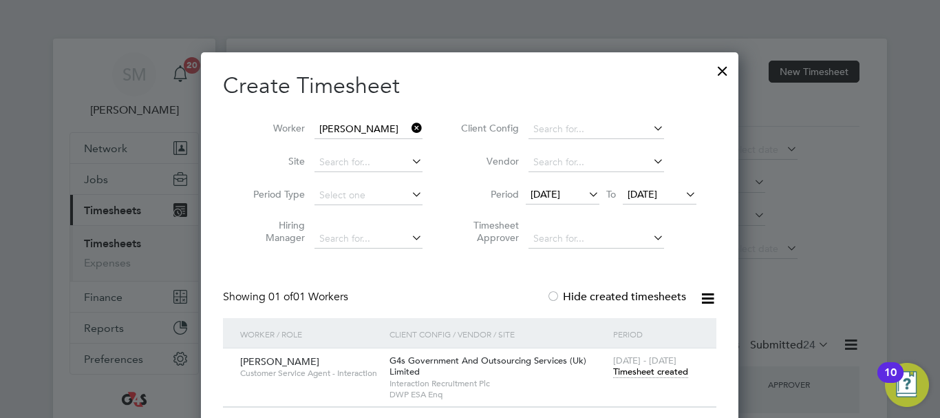
click at [642, 371] on span "Timesheet created" at bounding box center [650, 372] width 75 height 12
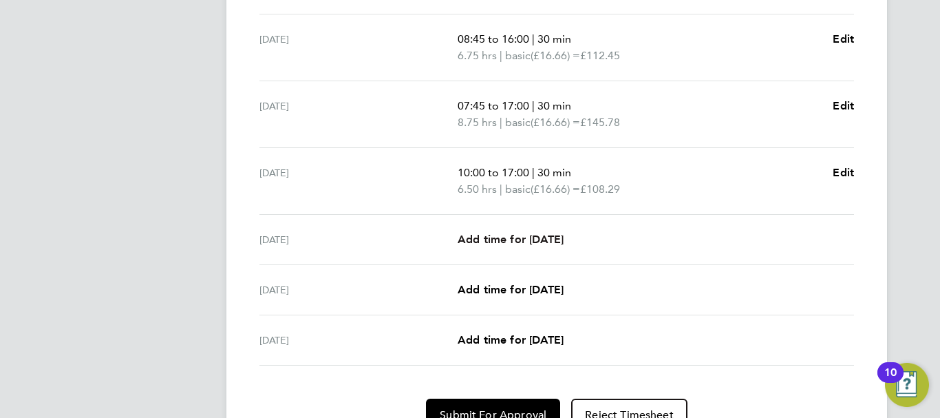
click at [507, 237] on span "Add time for [DATE]" at bounding box center [511, 239] width 106 height 13
select select "30"
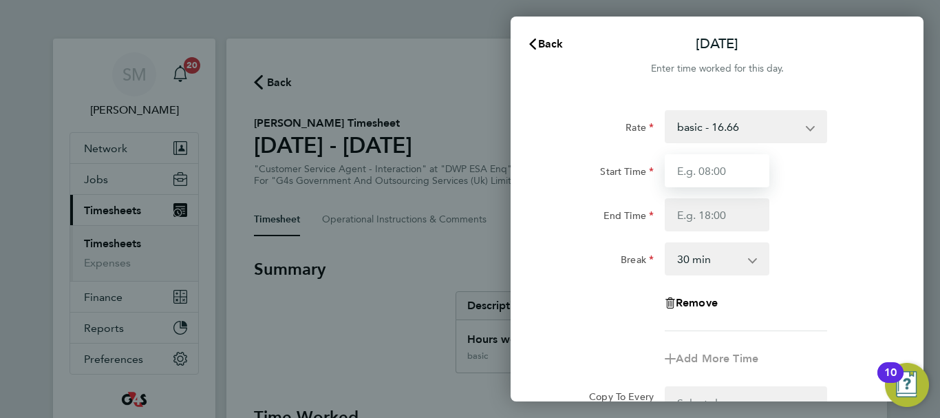
click at [710, 173] on input "Start Time" at bounding box center [717, 170] width 105 height 33
type input "08:45"
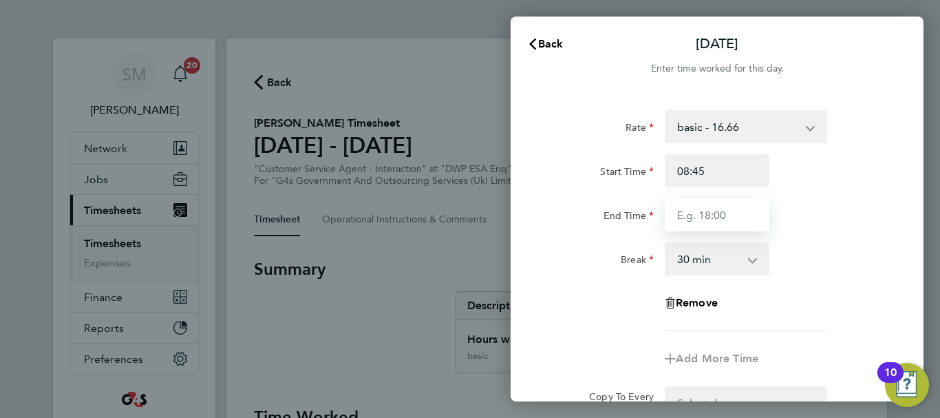
click at [697, 211] on input "End Time" at bounding box center [717, 214] width 105 height 33
click at [698, 218] on input "End Time" at bounding box center [717, 214] width 105 height 33
type input "16:30"
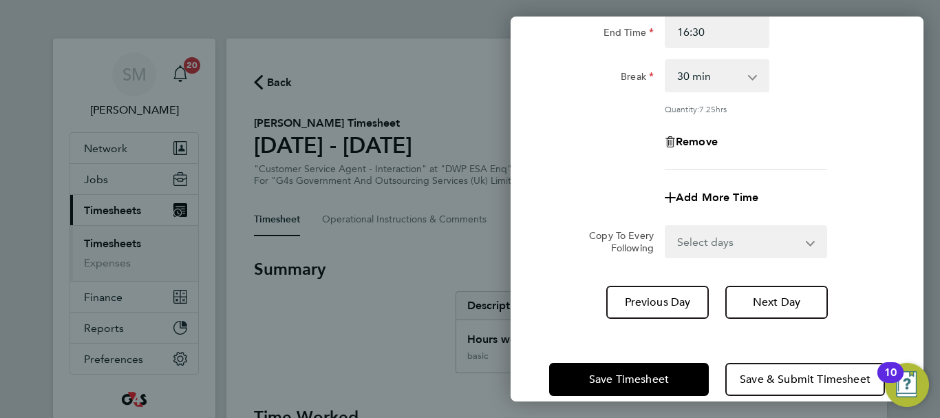
click at [710, 330] on div "[DATE] Cancel Enter time worked for this day. Rate basic - 16.66 Sick Bank Holi…" at bounding box center [717, 209] width 413 height 385
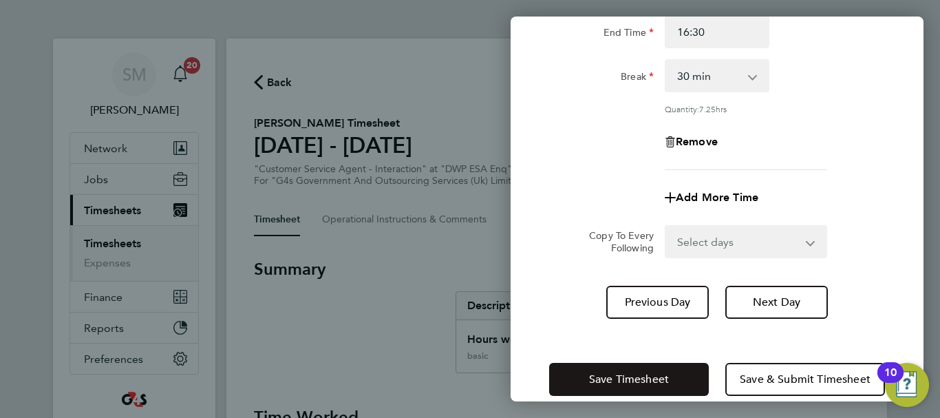
click at [670, 372] on button "Save Timesheet" at bounding box center [629, 379] width 160 height 33
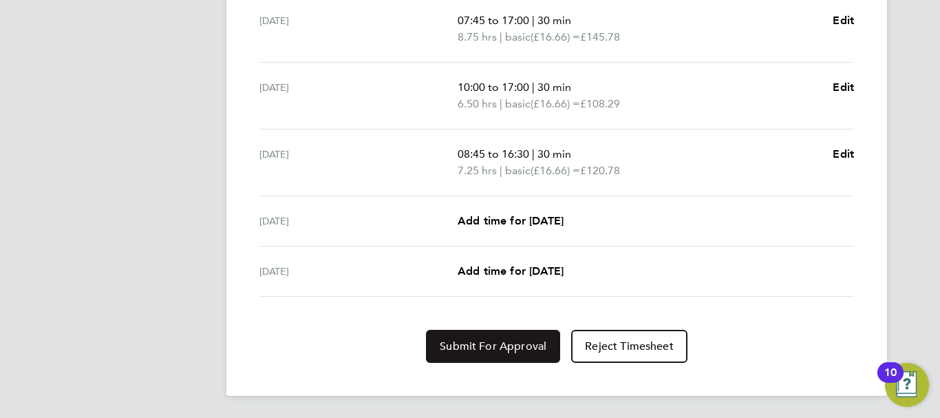
click at [502, 349] on span "Submit For Approval" at bounding box center [493, 346] width 107 height 14
click at [273, 348] on div "Approve Timesheet Reject Timesheet" at bounding box center [557, 346] width 606 height 33
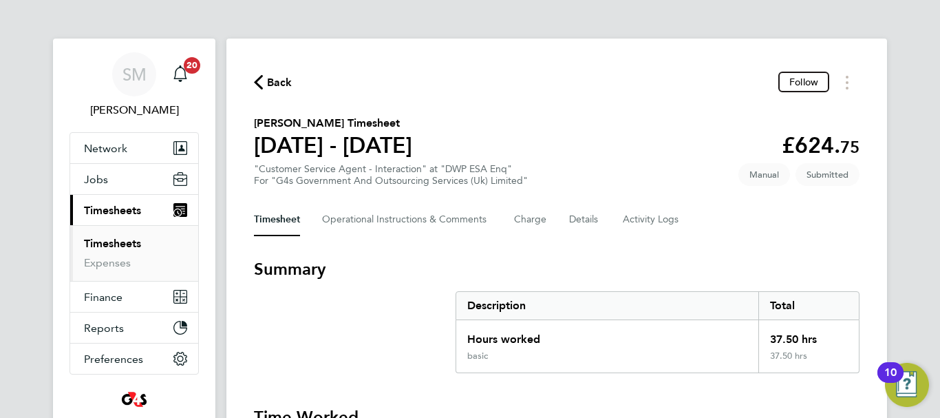
click at [280, 75] on span "Back" at bounding box center [279, 82] width 25 height 17
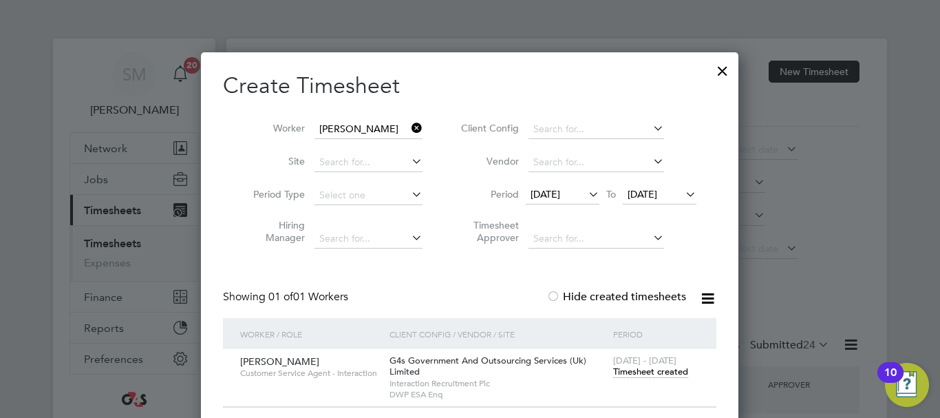
click at [409, 124] on icon at bounding box center [409, 127] width 0 height 19
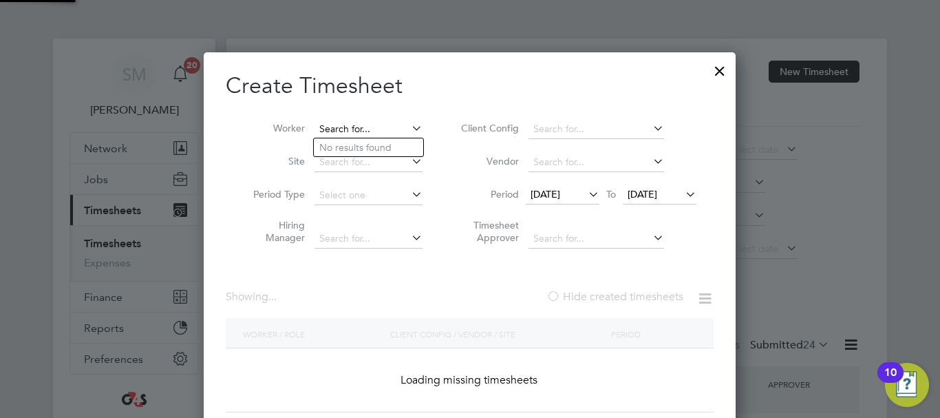
click at [351, 135] on input at bounding box center [369, 129] width 108 height 19
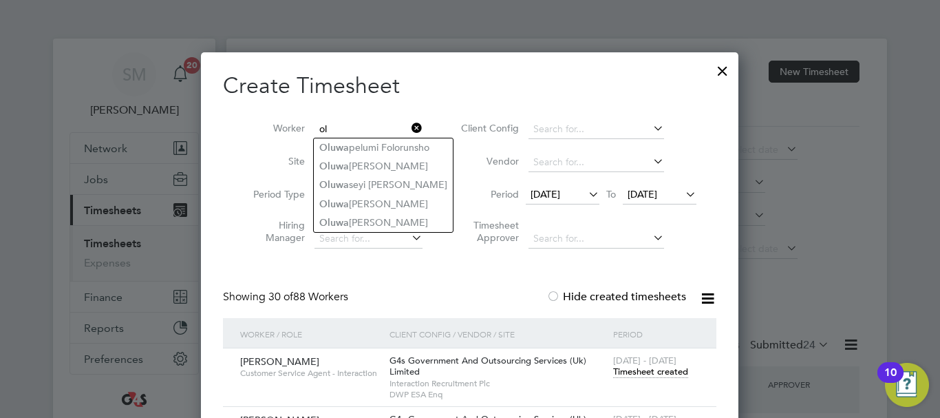
type input "o"
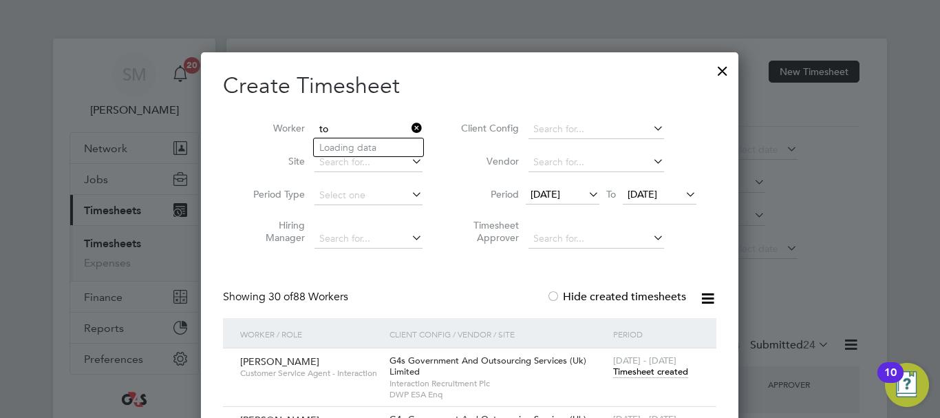
type input "t"
click at [398, 169] on li "[PERSON_NAME]" at bounding box center [368, 166] width 109 height 19
type input "[PERSON_NAME]"
click at [658, 366] on span "Timesheet created" at bounding box center [650, 372] width 75 height 12
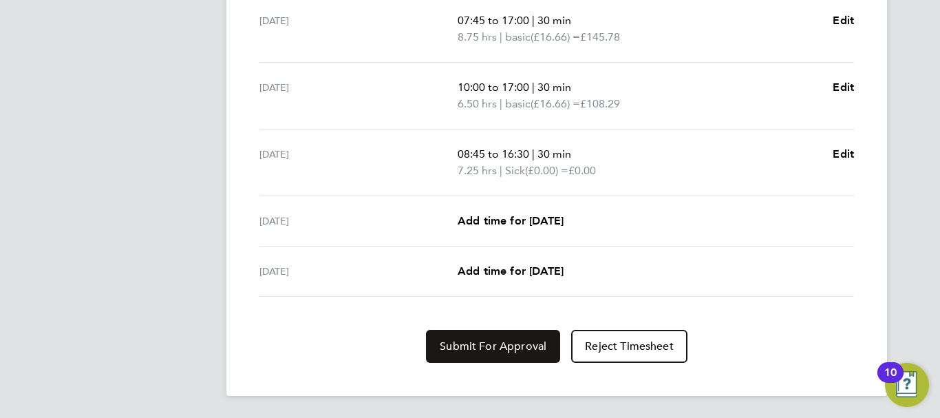
click at [497, 336] on button "Submit For Approval" at bounding box center [493, 346] width 134 height 33
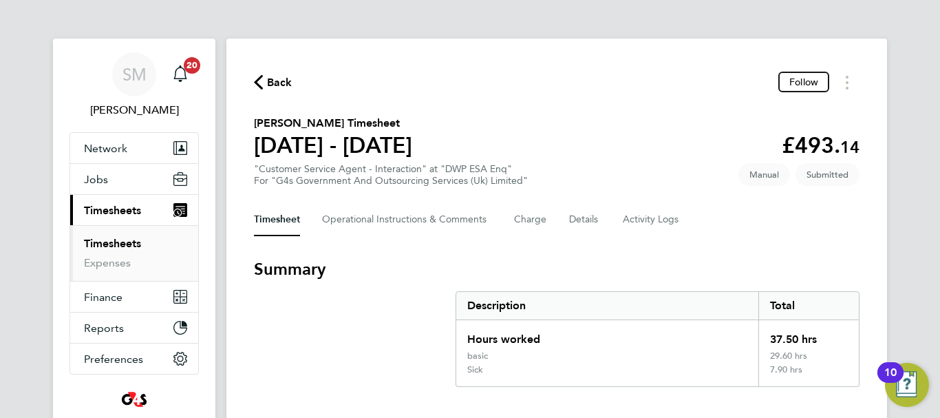
click at [261, 78] on icon "button" at bounding box center [258, 82] width 9 height 14
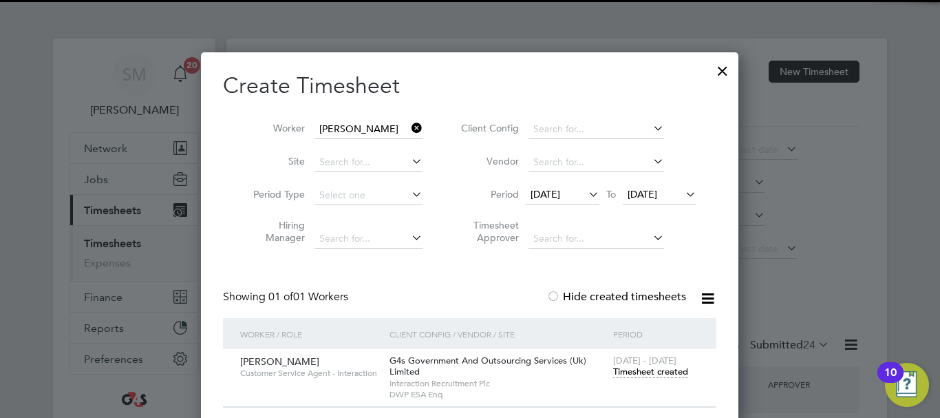
click at [409, 123] on icon at bounding box center [409, 127] width 0 height 19
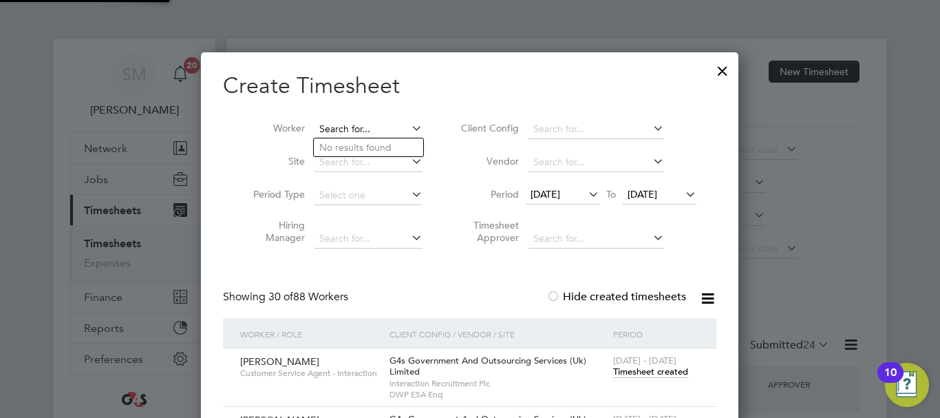
click at [372, 122] on input at bounding box center [369, 129] width 108 height 19
click at [395, 132] on input "[PERSON_NAME]" at bounding box center [369, 129] width 108 height 19
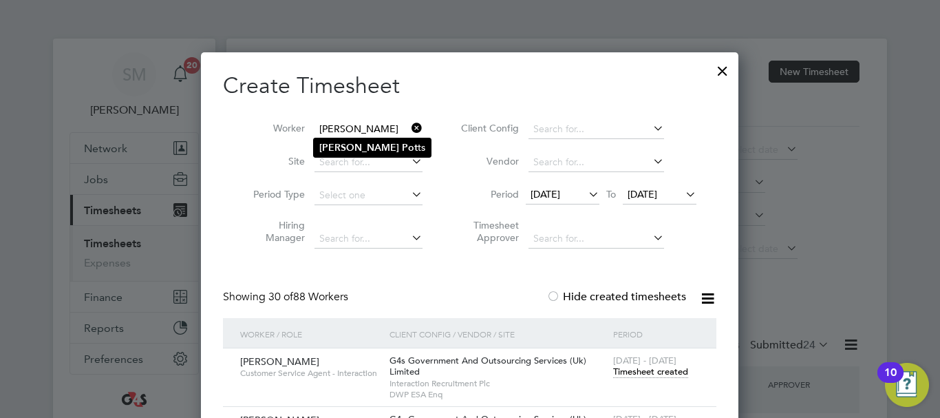
click at [388, 142] on li "[PERSON_NAME] ts" at bounding box center [372, 147] width 117 height 19
type input "[PERSON_NAME]"
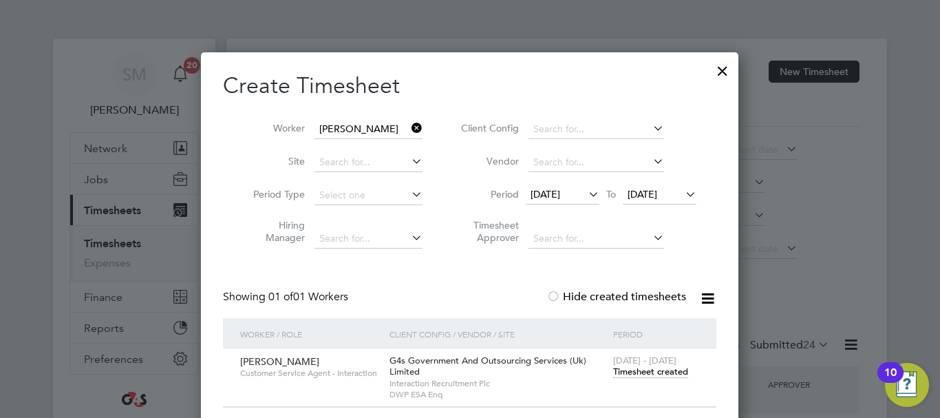
click at [642, 370] on span "Timesheet created" at bounding box center [650, 372] width 75 height 12
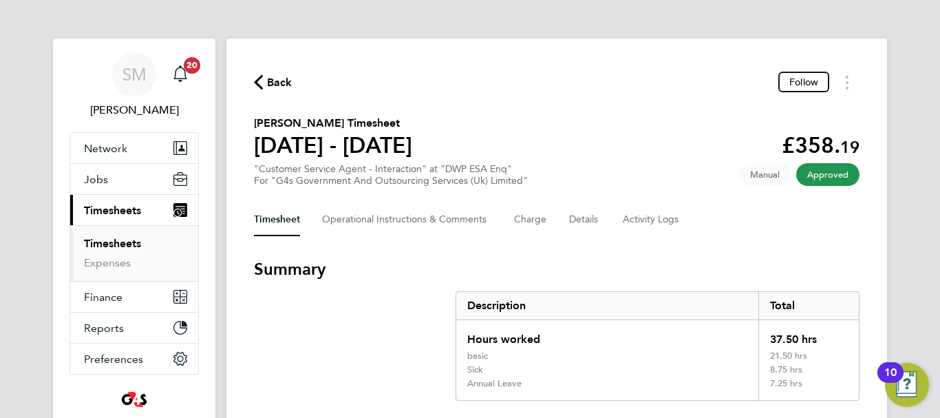
click at [275, 79] on span "Back" at bounding box center [279, 82] width 25 height 17
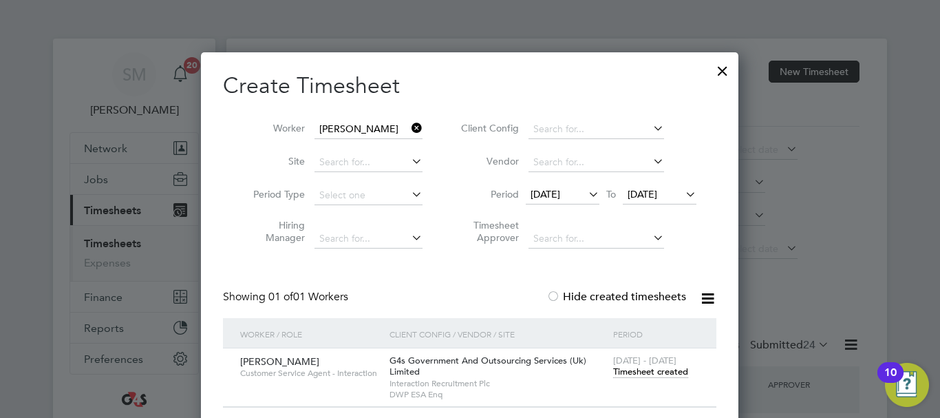
click at [409, 129] on icon at bounding box center [409, 127] width 0 height 19
click at [351, 130] on input at bounding box center [369, 129] width 108 height 19
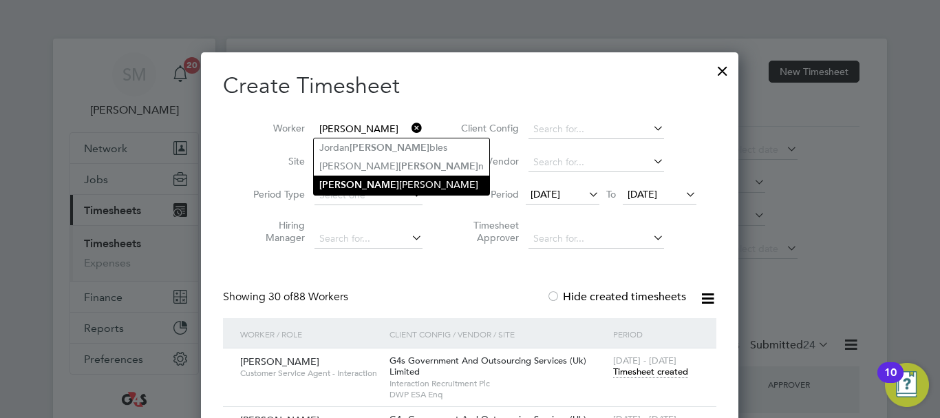
click at [399, 188] on li "[PERSON_NAME]" at bounding box center [402, 185] width 176 height 19
type input "[PERSON_NAME]"
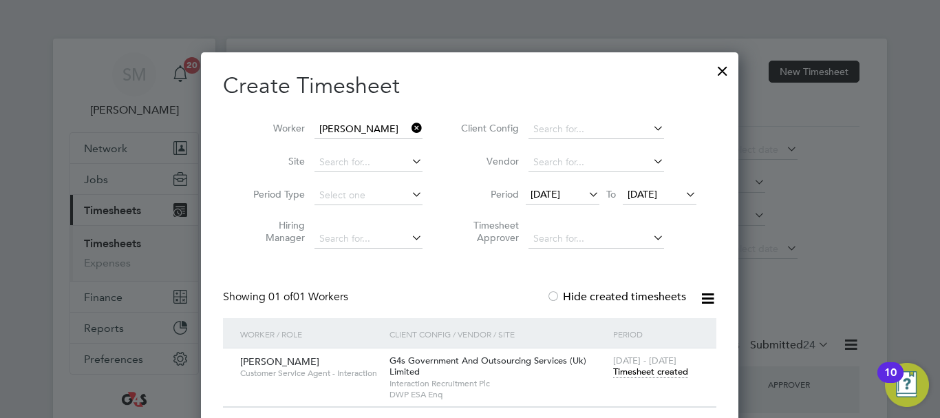
click at [646, 367] on span "Timesheet created" at bounding box center [650, 372] width 75 height 12
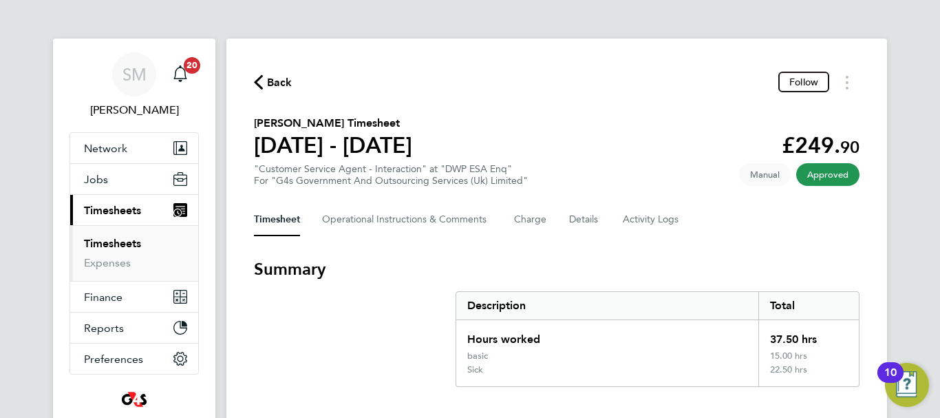
click at [269, 81] on span "Back" at bounding box center [279, 82] width 25 height 17
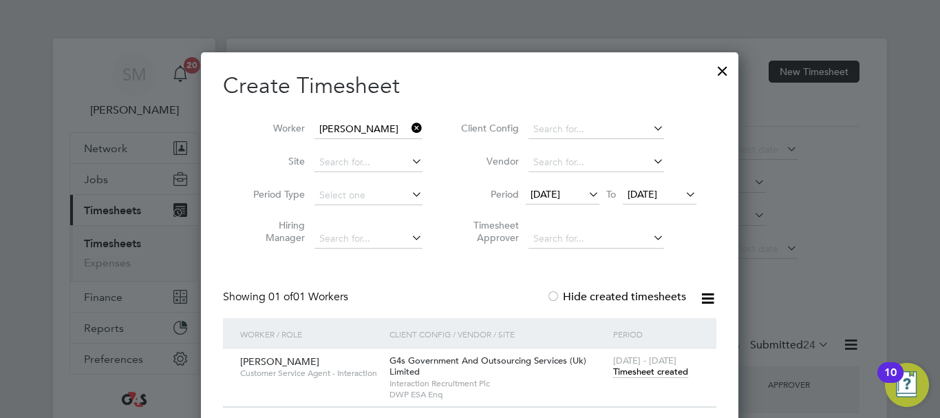
click at [409, 129] on icon at bounding box center [409, 127] width 0 height 19
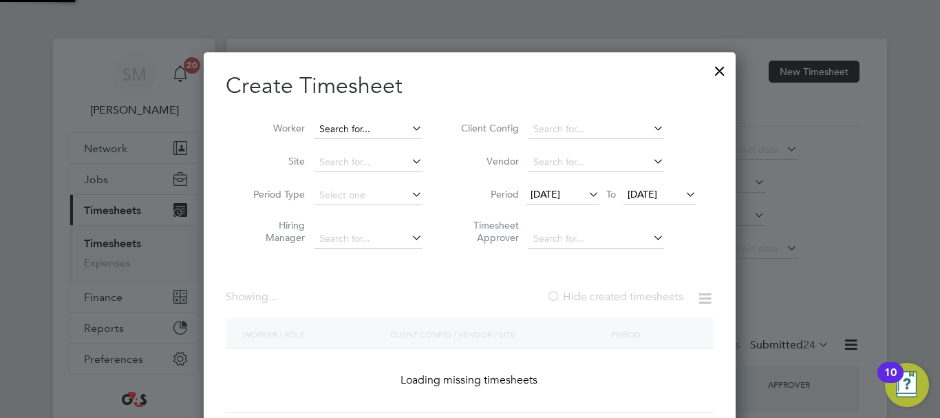
click at [383, 124] on input at bounding box center [369, 129] width 108 height 19
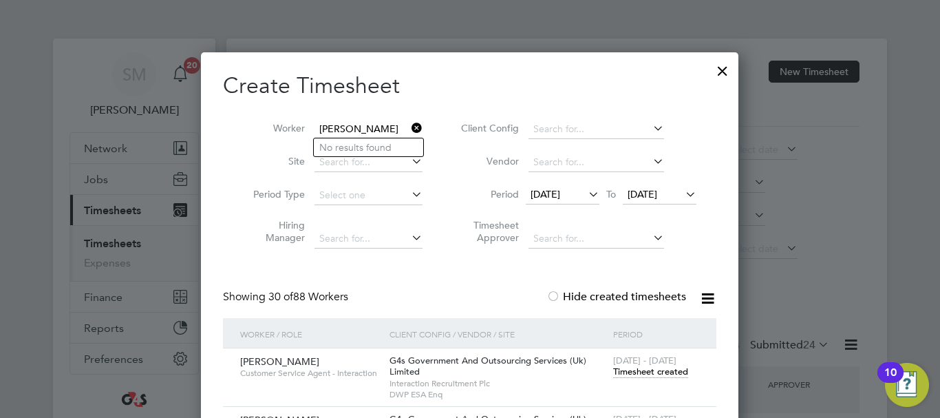
type input "[PERSON_NAME]"
click at [409, 127] on icon at bounding box center [409, 127] width 0 height 19
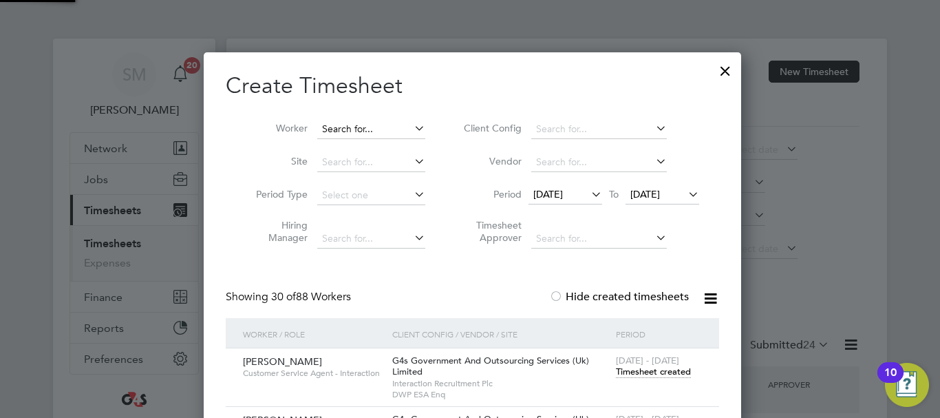
click at [352, 126] on input at bounding box center [371, 129] width 108 height 19
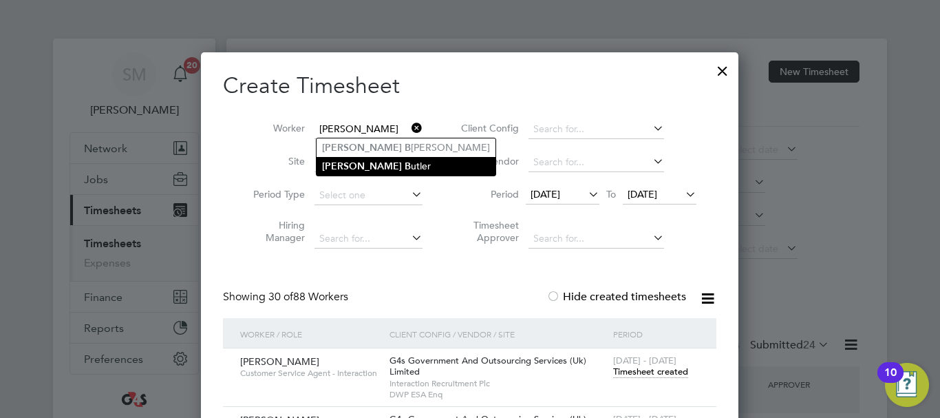
click at [376, 162] on li "[PERSON_NAME]" at bounding box center [406, 166] width 179 height 19
type input "[PERSON_NAME]"
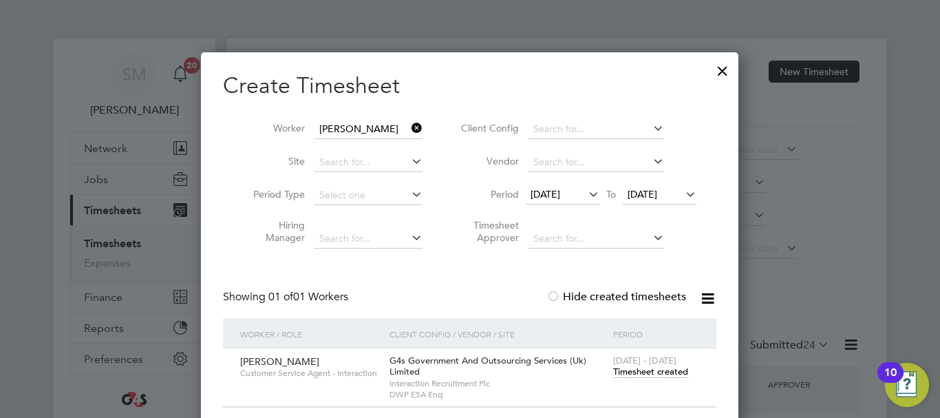
click at [654, 371] on span "Timesheet created" at bounding box center [650, 372] width 75 height 12
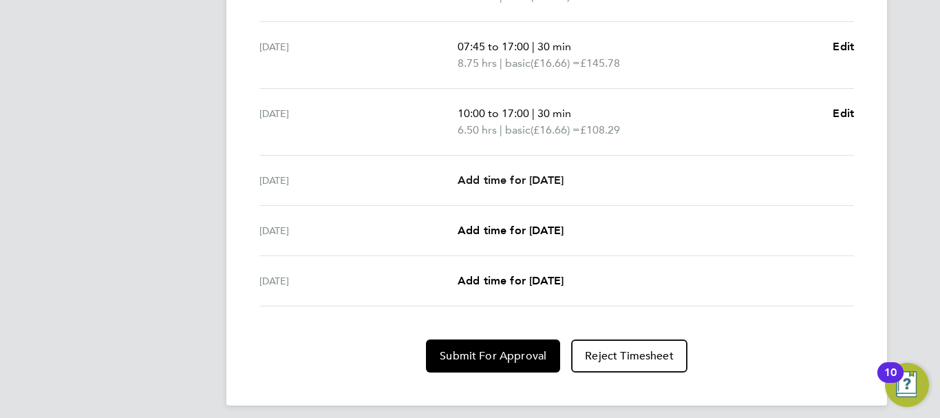
click at [527, 180] on span "Add time for [DATE]" at bounding box center [511, 179] width 106 height 13
select select "30"
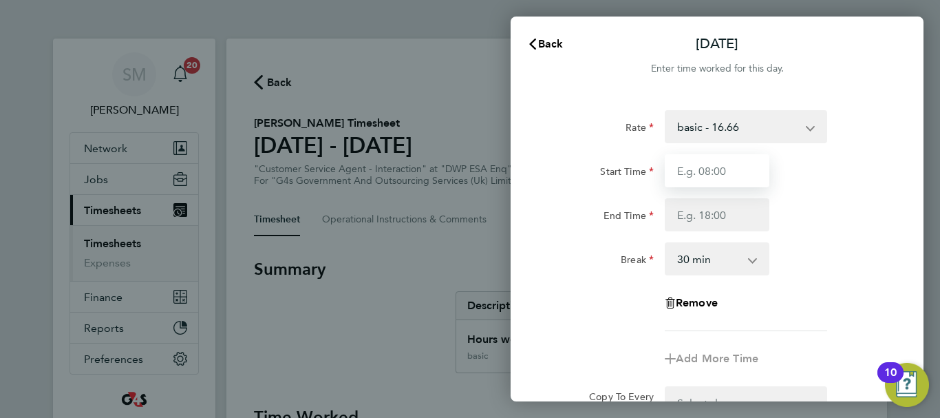
click at [706, 172] on input "Start Time" at bounding box center [717, 170] width 105 height 33
click at [730, 181] on input "Start Time" at bounding box center [717, 170] width 105 height 33
type input "08:45"
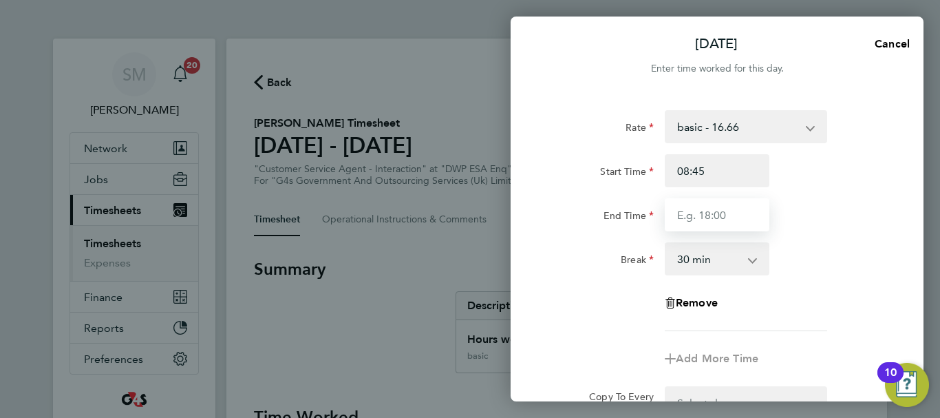
click at [734, 218] on input "End Time" at bounding box center [717, 214] width 105 height 33
type input "16:30"
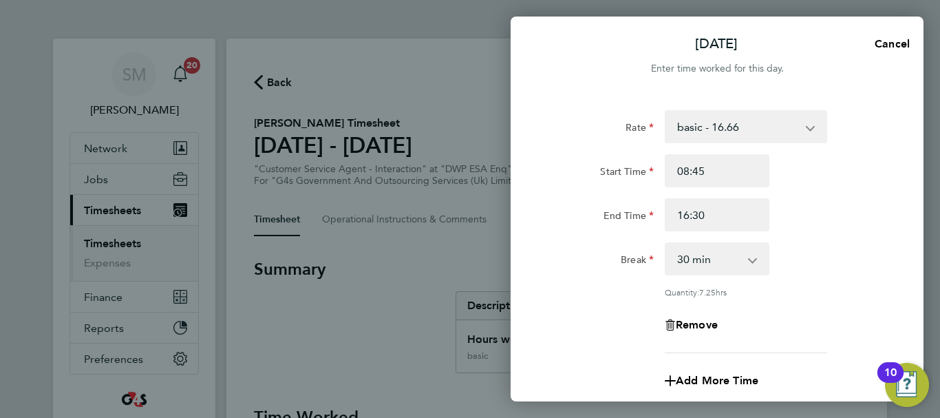
scroll to position [204, 0]
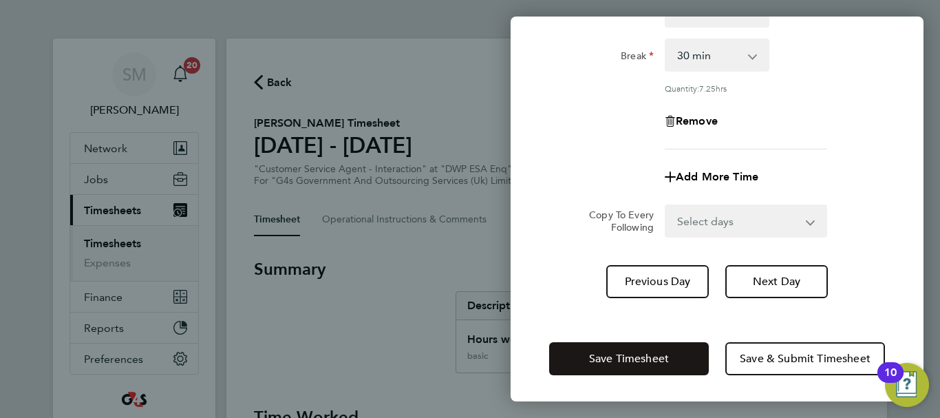
click at [646, 354] on span "Save Timesheet" at bounding box center [629, 359] width 80 height 14
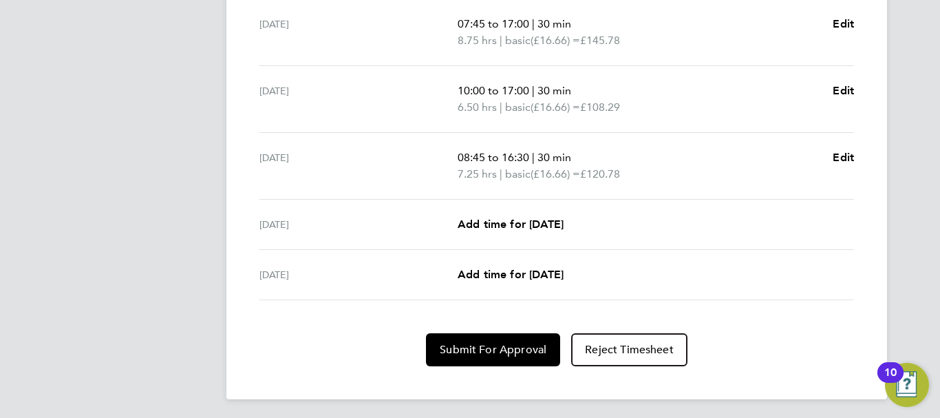
scroll to position [577, 0]
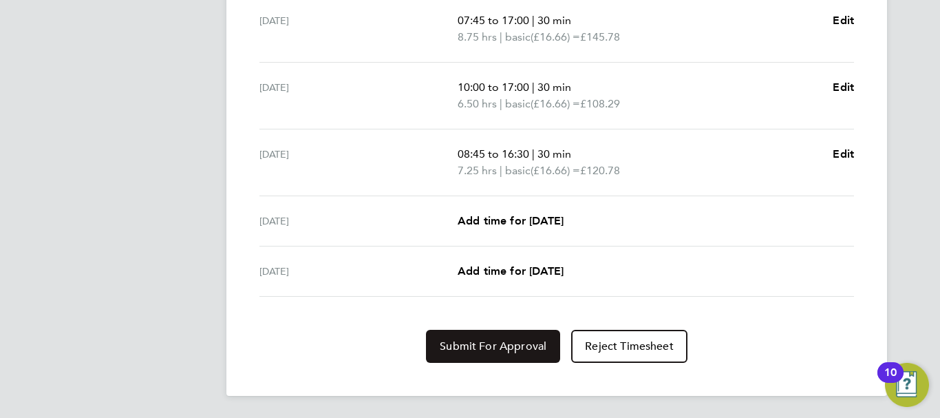
click at [470, 349] on span "Submit For Approval" at bounding box center [493, 346] width 107 height 14
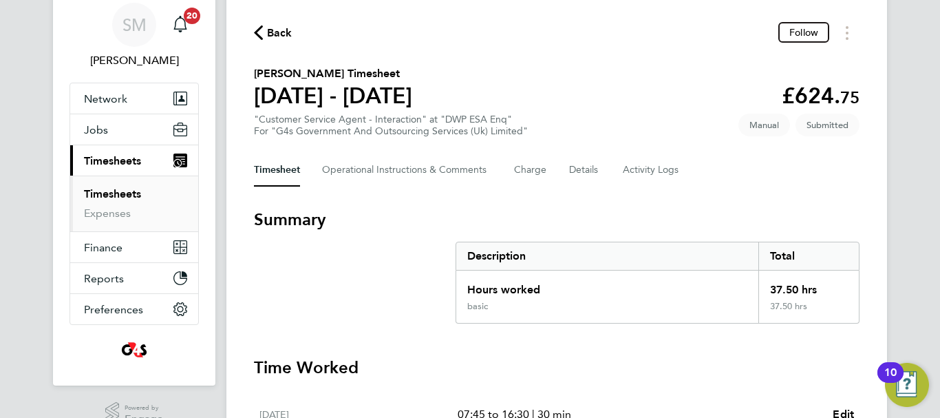
scroll to position [0, 0]
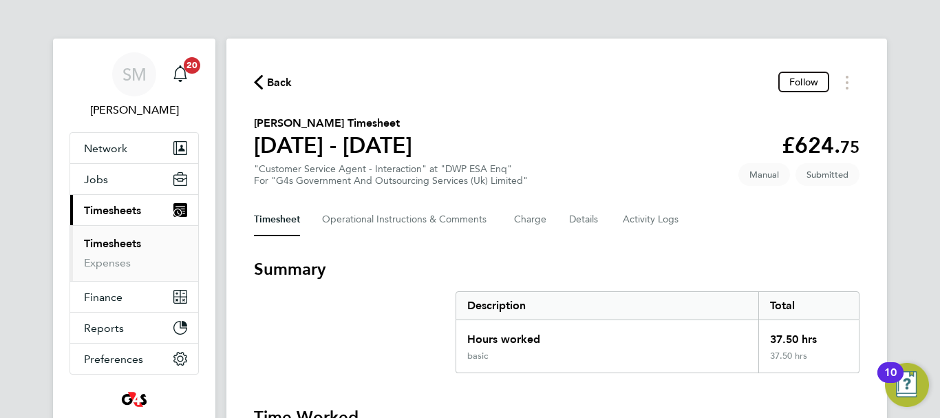
click at [267, 75] on span "Back" at bounding box center [279, 82] width 25 height 17
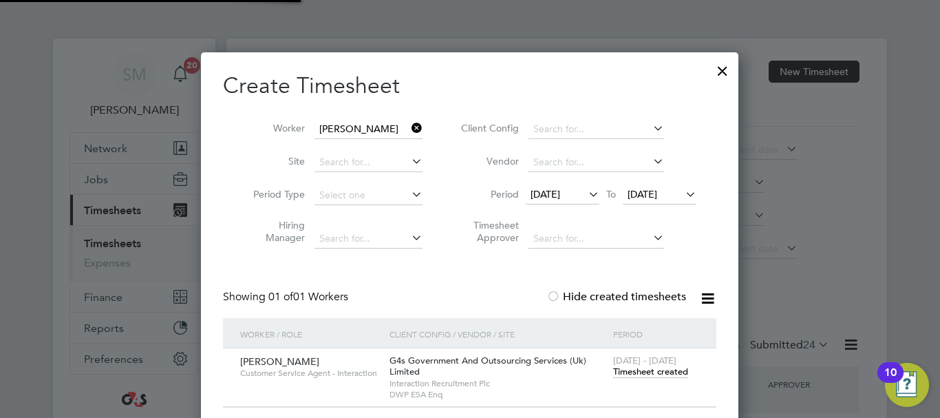
scroll to position [7, 7]
click at [409, 130] on icon at bounding box center [409, 127] width 0 height 19
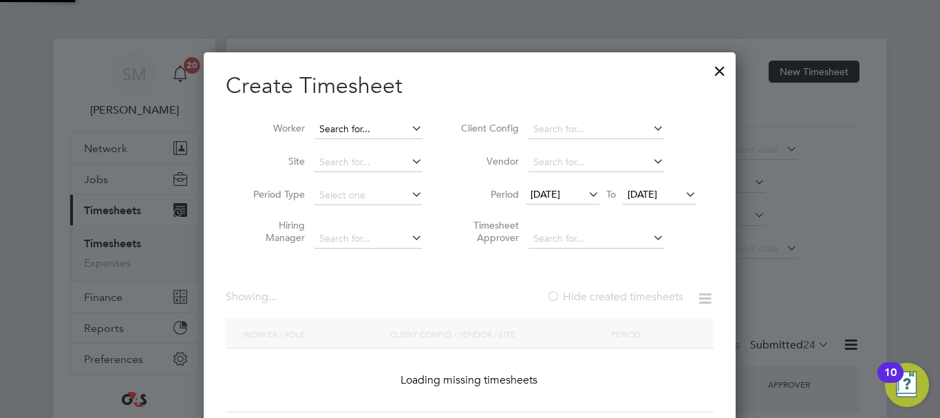
click at [330, 123] on input at bounding box center [369, 129] width 108 height 19
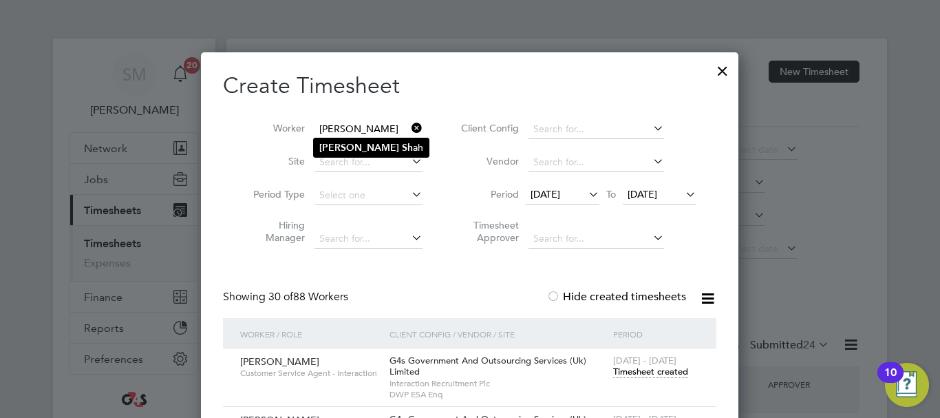
click at [390, 140] on li "[PERSON_NAME]" at bounding box center [371, 147] width 115 height 19
type input "[PERSON_NAME]"
click at [646, 378] on div "[DATE] - [DATE] Timesheet created" at bounding box center [656, 366] width 93 height 37
click at [646, 373] on span "Timesheet created" at bounding box center [650, 372] width 75 height 12
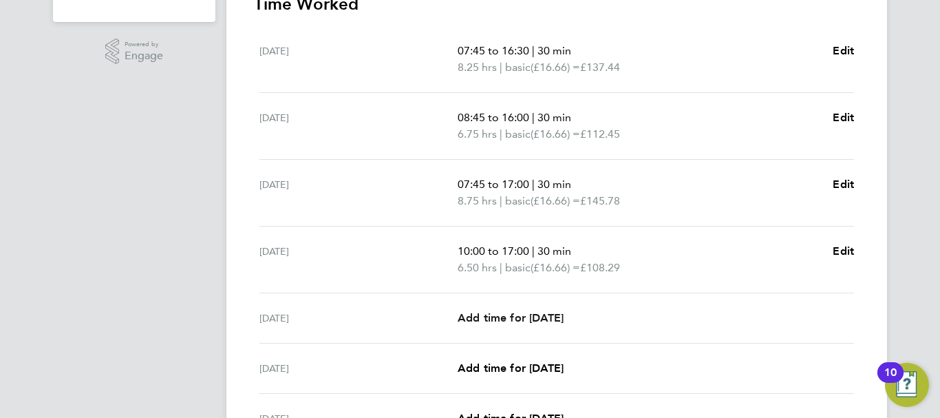
click at [562, 319] on span "Add time for [DATE]" at bounding box center [511, 317] width 106 height 13
select select "30"
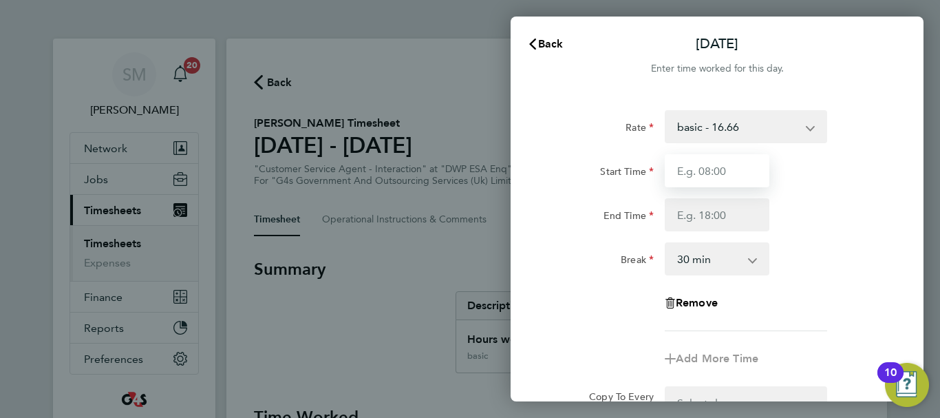
click at [715, 185] on input "Start Time" at bounding box center [717, 170] width 105 height 33
type input "08:45"
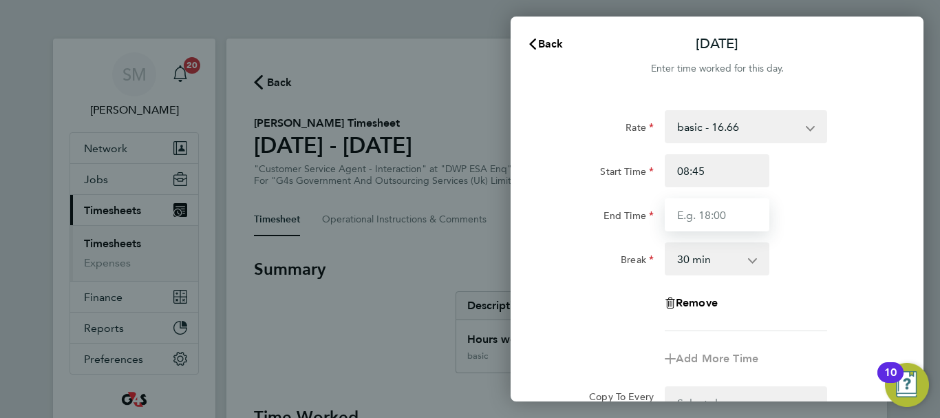
click at [710, 205] on input "End Time" at bounding box center [717, 214] width 105 height 33
type input "16:30"
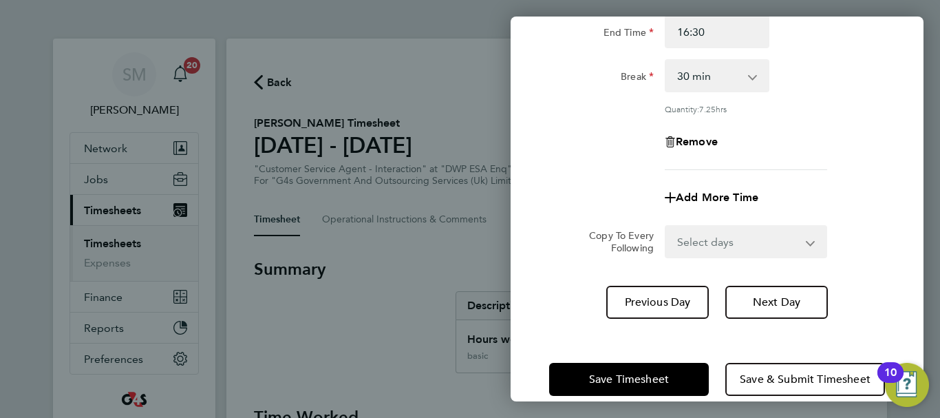
click at [712, 319] on div "[DATE] Cancel Enter time worked for this day. Rate basic - 16.66 System Issue N…" at bounding box center [717, 209] width 413 height 385
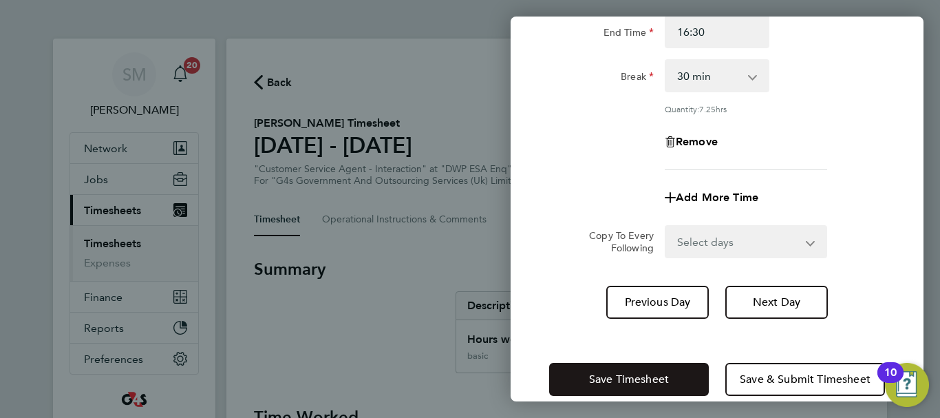
click at [677, 363] on button "Save Timesheet" at bounding box center [629, 379] width 160 height 33
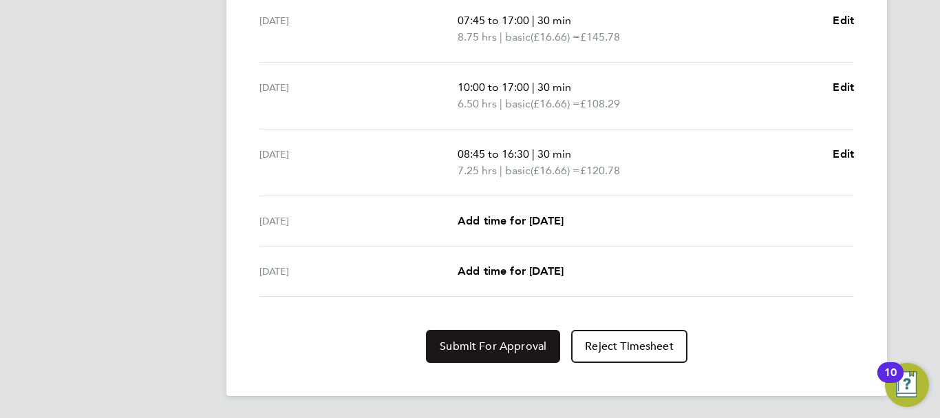
click at [483, 341] on span "Submit For Approval" at bounding box center [493, 346] width 107 height 14
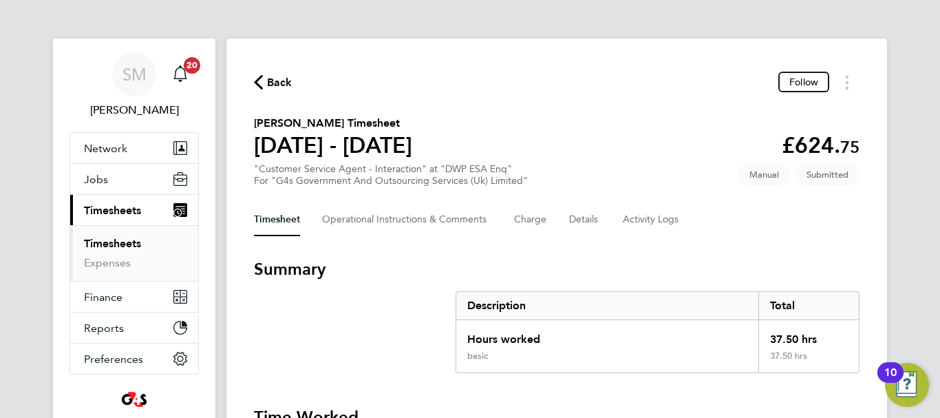
click at [259, 84] on icon "button" at bounding box center [258, 82] width 9 height 14
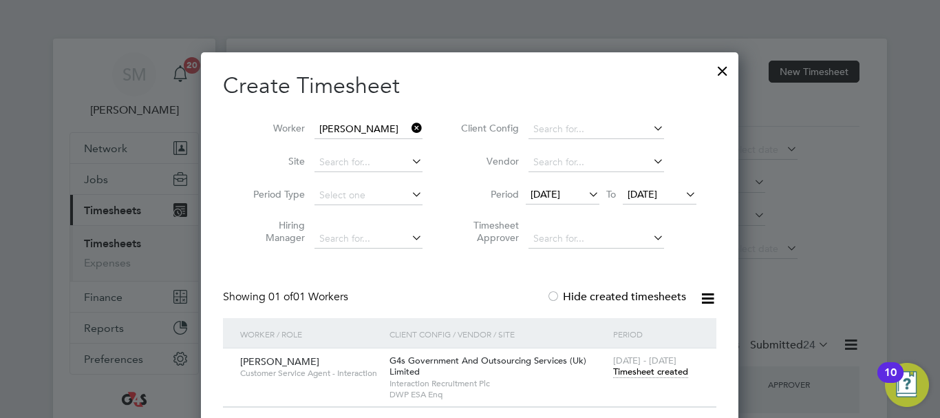
click at [409, 131] on icon at bounding box center [409, 127] width 0 height 19
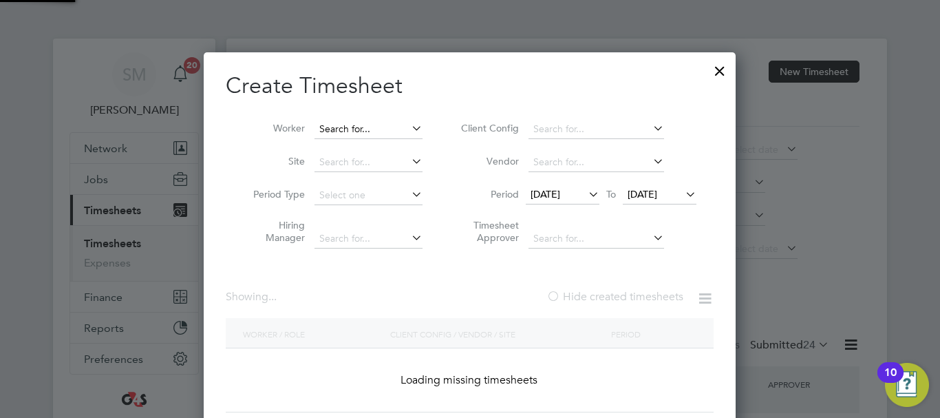
click at [379, 131] on input at bounding box center [369, 129] width 108 height 19
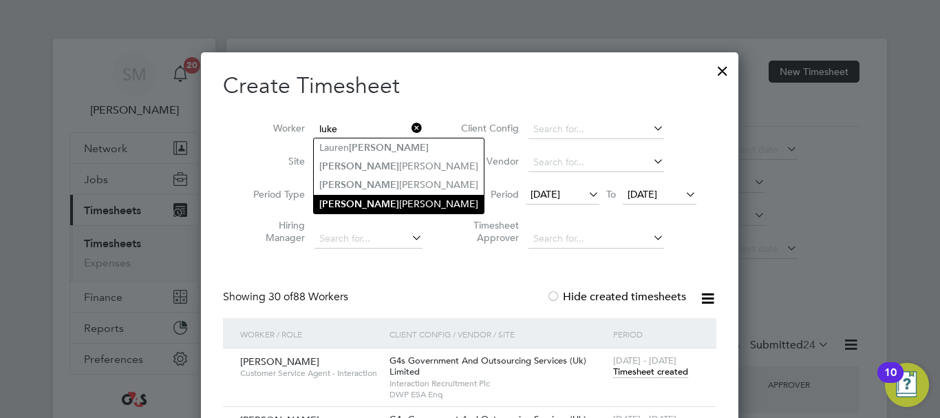
click at [394, 200] on li "[PERSON_NAME]" at bounding box center [399, 204] width 170 height 19
type input "[PERSON_NAME]"
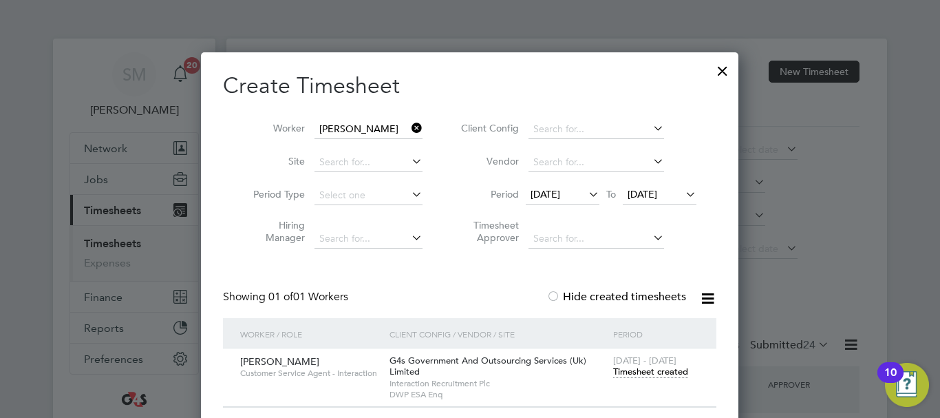
click at [631, 372] on span "Timesheet created" at bounding box center [650, 372] width 75 height 12
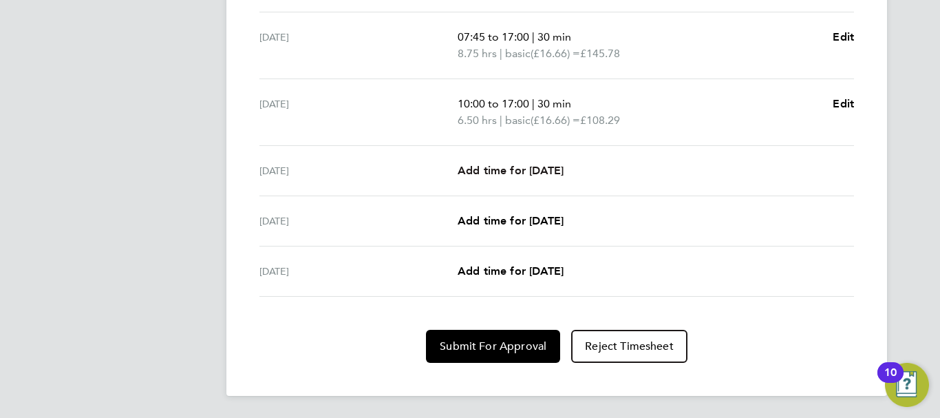
click at [525, 167] on span "Add time for [DATE]" at bounding box center [511, 170] width 106 height 13
select select "30"
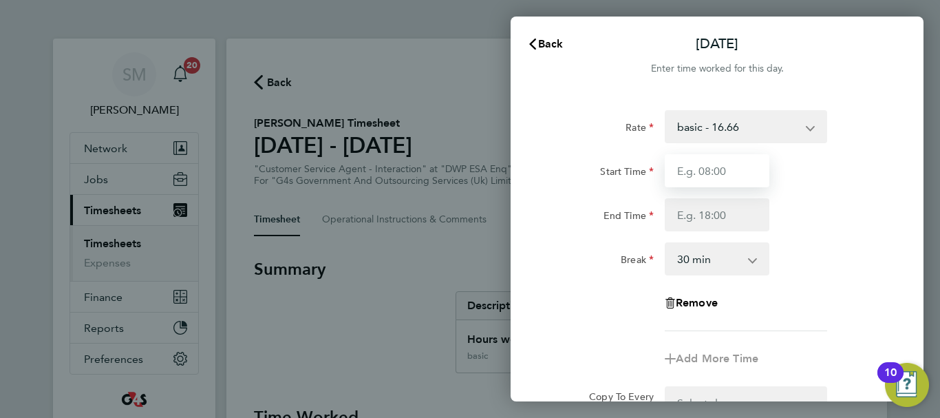
click at [729, 167] on input "Start Time" at bounding box center [717, 170] width 105 height 33
type input "08:45"
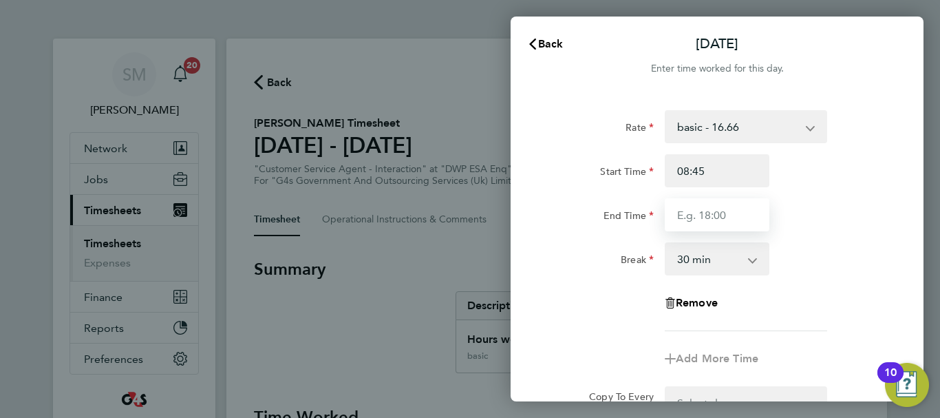
click at [691, 212] on input "End Time" at bounding box center [717, 214] width 105 height 33
type input "16:30"
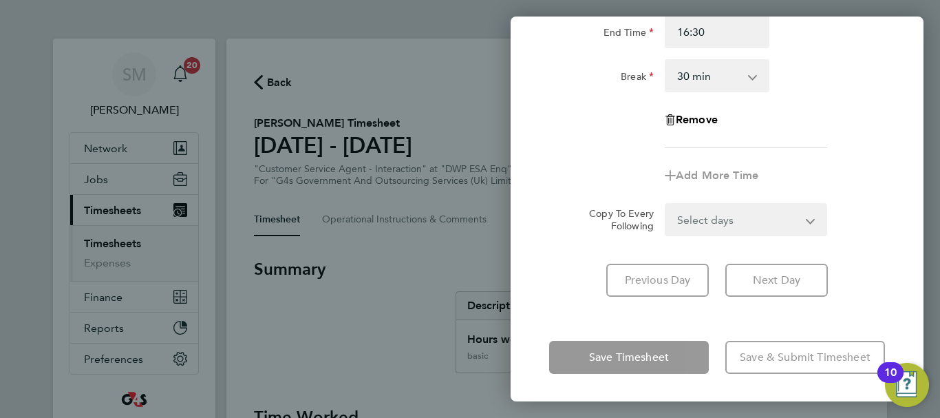
click at [679, 327] on div "[DATE] Cancel Enter time worked for this day. Rate basic - 16.66 System Issue N…" at bounding box center [717, 209] width 413 height 385
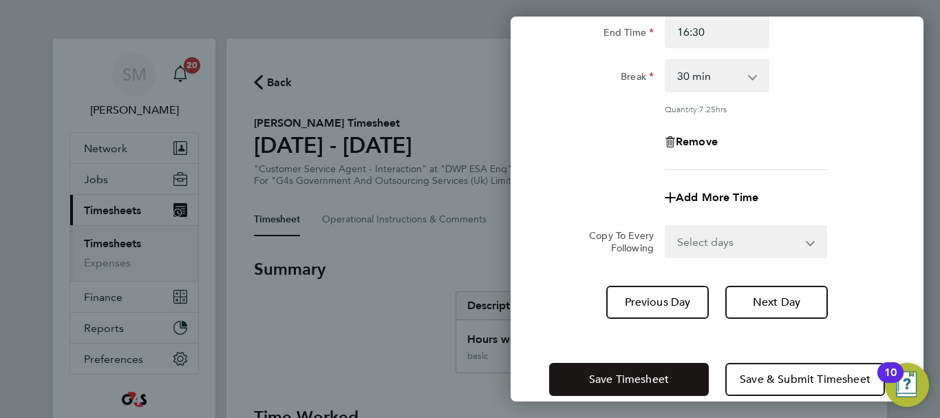
click at [691, 367] on button "Save Timesheet" at bounding box center [629, 379] width 160 height 33
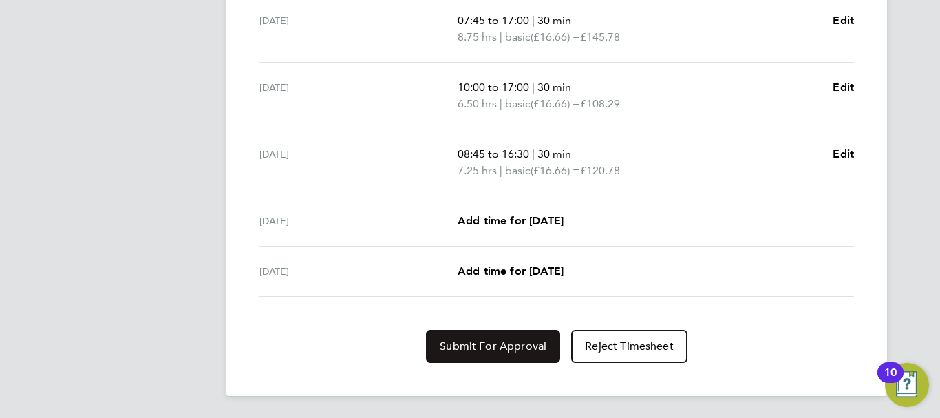
click at [491, 337] on button "Submit For Approval" at bounding box center [493, 346] width 134 height 33
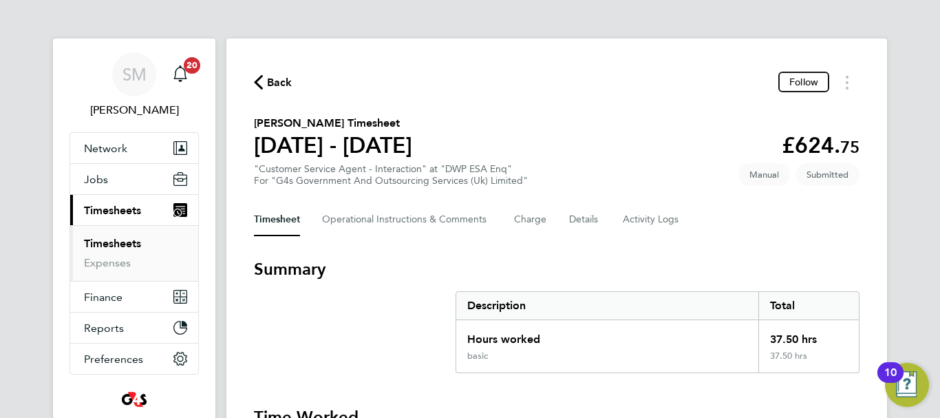
click at [255, 84] on icon "button" at bounding box center [258, 82] width 9 height 14
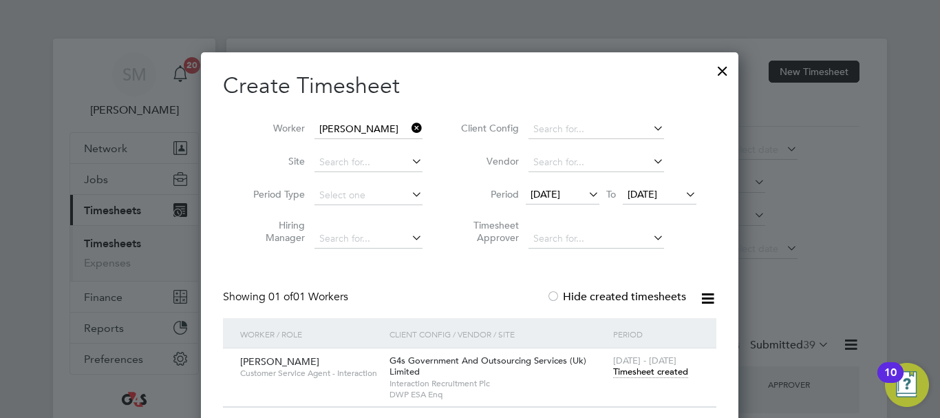
click at [409, 133] on icon at bounding box center [409, 127] width 0 height 19
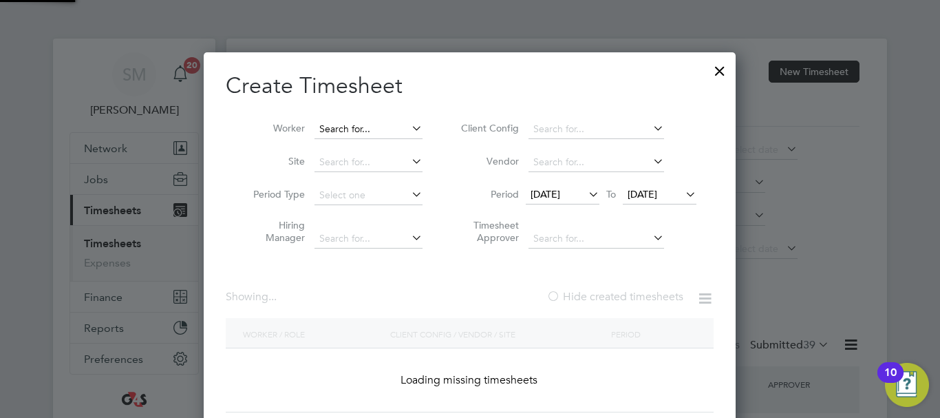
click at [366, 122] on input at bounding box center [369, 129] width 108 height 19
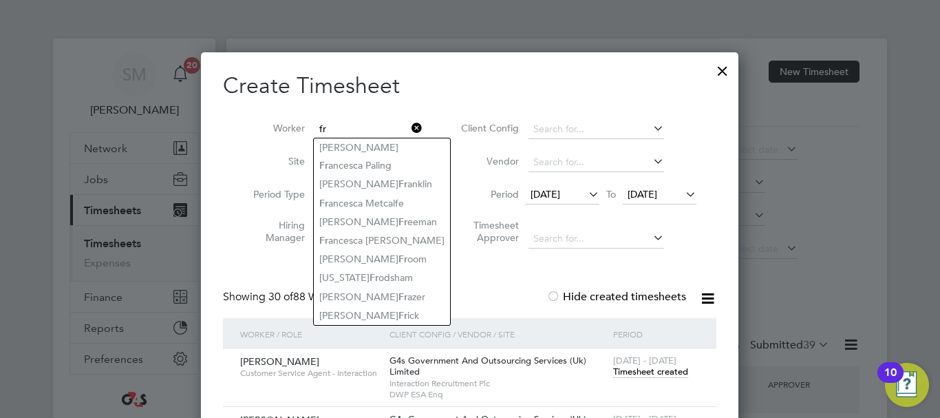
type input "f"
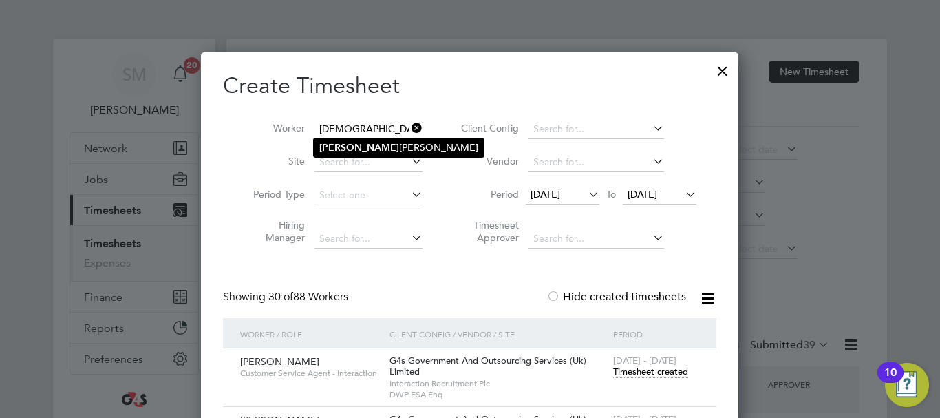
click at [371, 142] on li "[PERSON_NAME]" at bounding box center [399, 147] width 170 height 19
type input "[PERSON_NAME]"
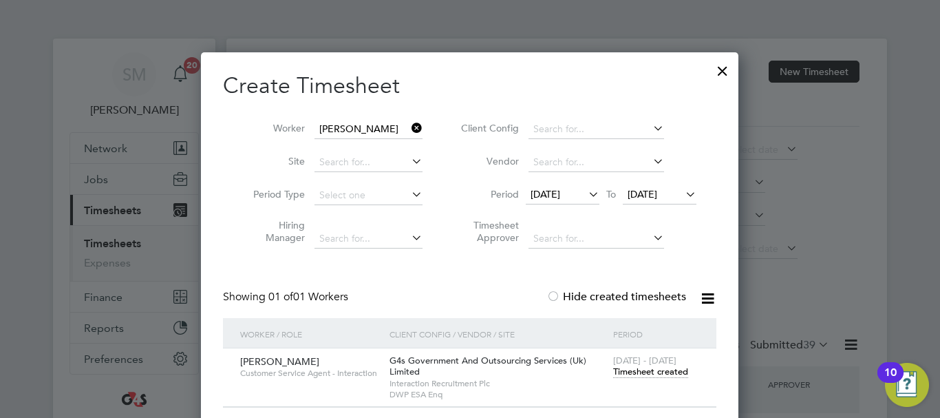
click at [650, 372] on span "Timesheet created" at bounding box center [650, 372] width 75 height 12
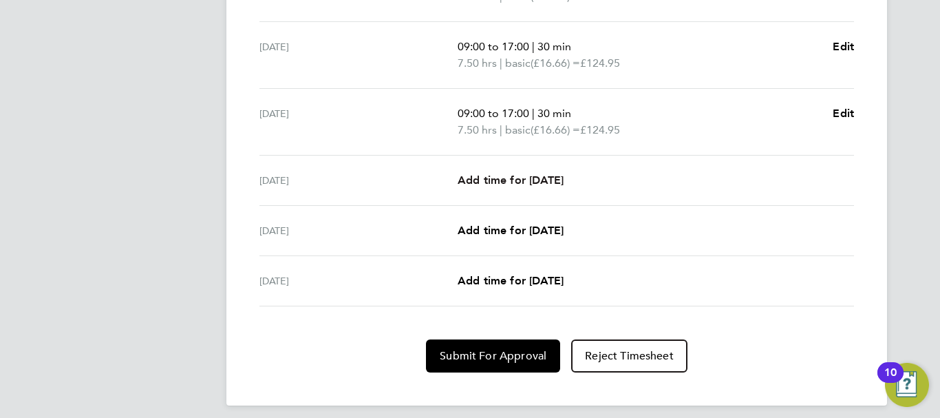
click at [509, 178] on span "Add time for [DATE]" at bounding box center [511, 179] width 106 height 13
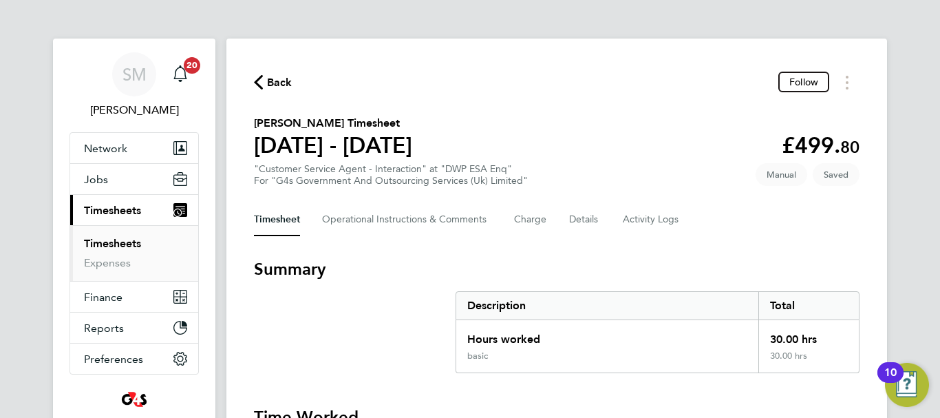
select select "30"
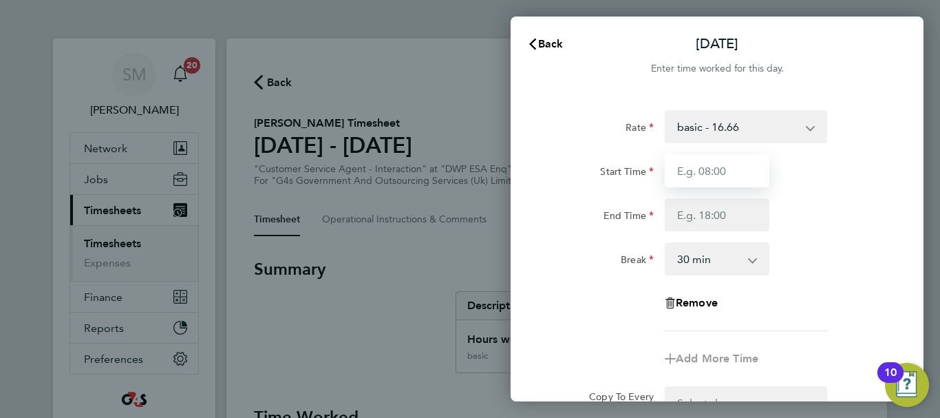
click at [730, 174] on input "Start Time" at bounding box center [717, 170] width 105 height 33
type input "07:45"
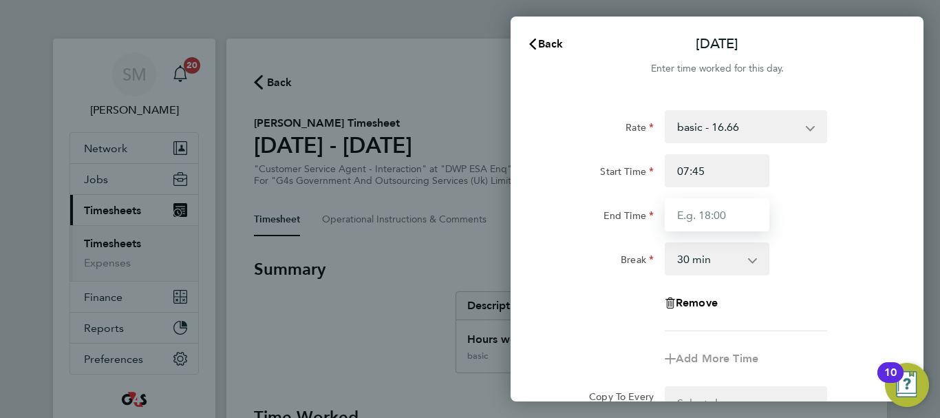
click at [693, 211] on input "End Time" at bounding box center [717, 214] width 105 height 33
type input "15:00"
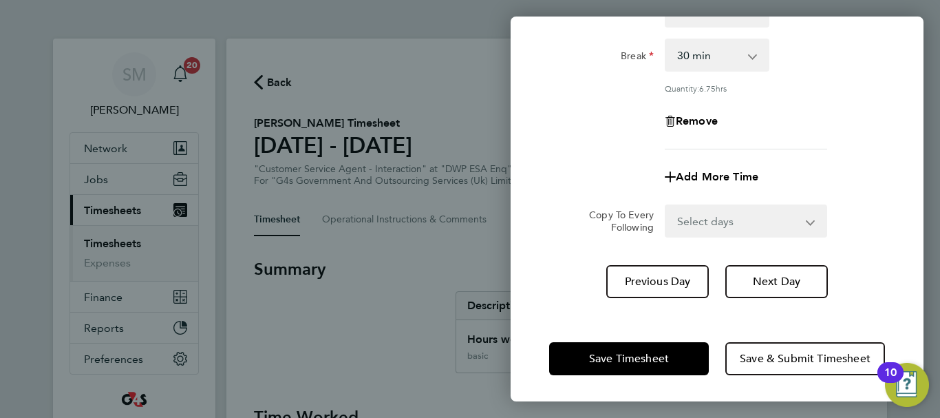
drag, startPoint x: 697, startPoint y: 334, endPoint x: 667, endPoint y: 349, distance: 33.9
click at [697, 334] on div "Save Timesheet Save & Submit Timesheet" at bounding box center [717, 359] width 413 height 88
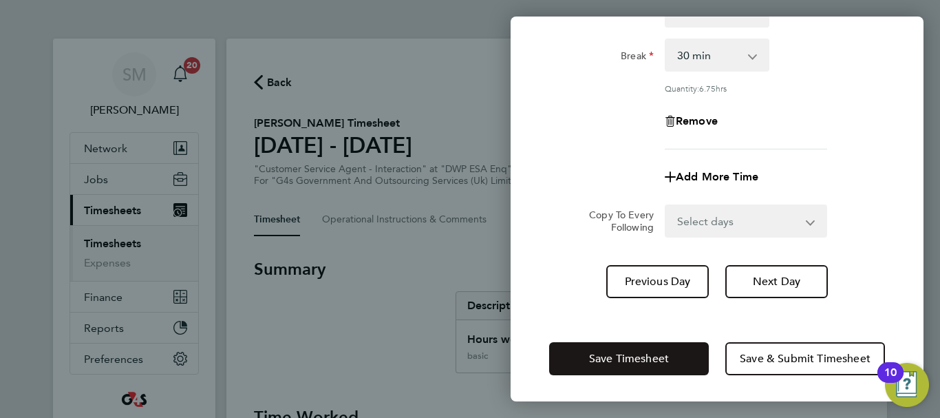
click at [665, 356] on span "Save Timesheet" at bounding box center [629, 359] width 80 height 14
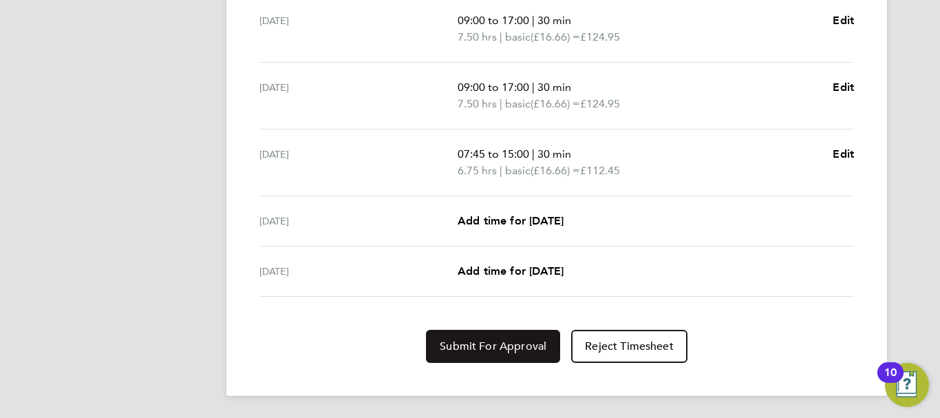
click at [498, 333] on button "Submit For Approval" at bounding box center [493, 346] width 134 height 33
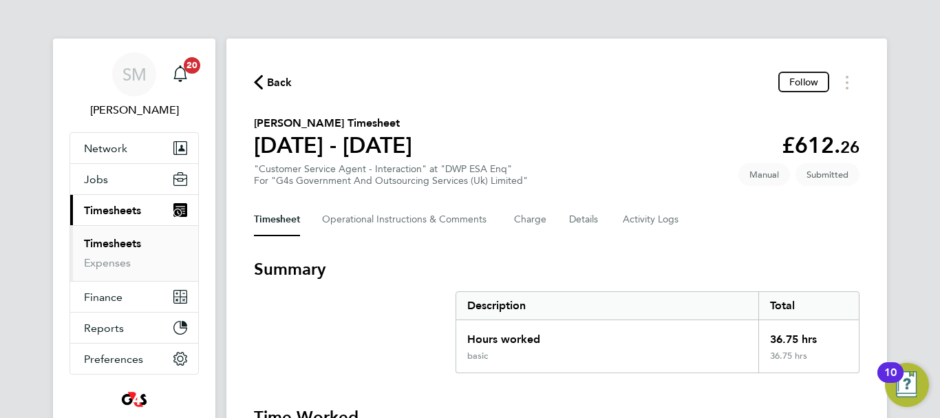
click at [264, 86] on span "Back" at bounding box center [273, 81] width 39 height 13
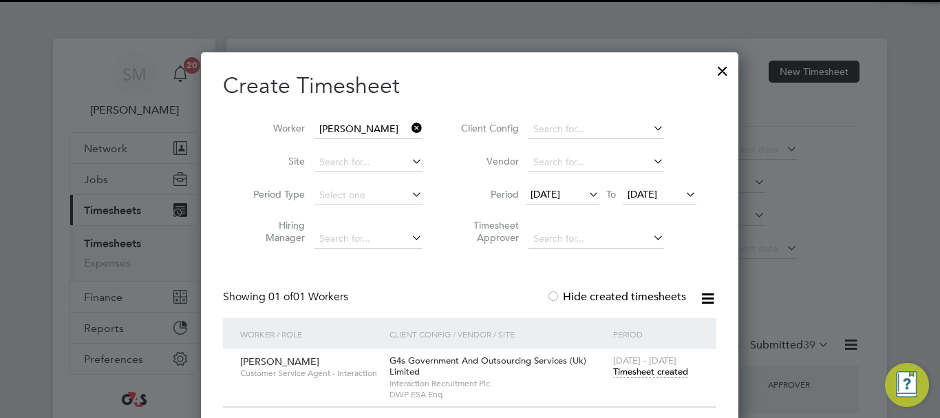
click at [409, 124] on icon at bounding box center [409, 127] width 0 height 19
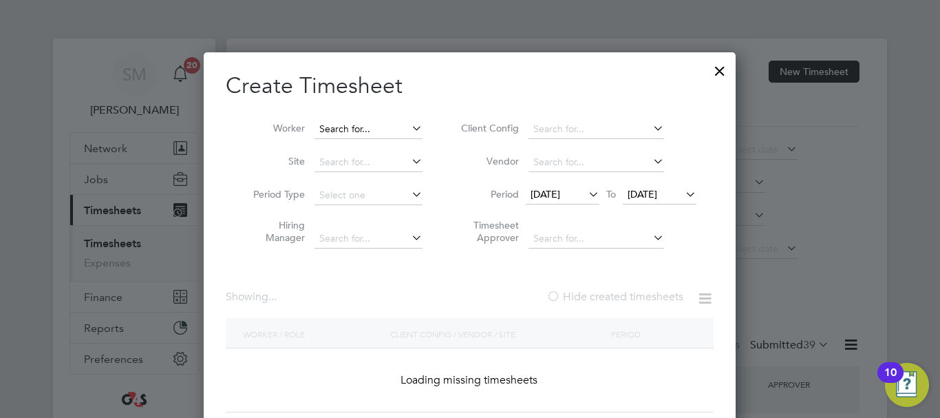
click at [374, 125] on input at bounding box center [369, 129] width 108 height 19
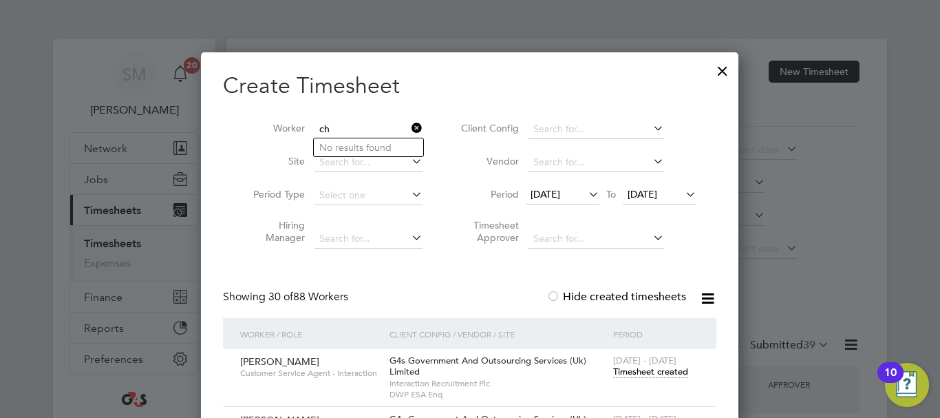
type input "c"
click at [352, 140] on li "[PERSON_NAME]-Tibunor" at bounding box center [368, 147] width 109 height 19
type input "[PERSON_NAME]-Tibunor"
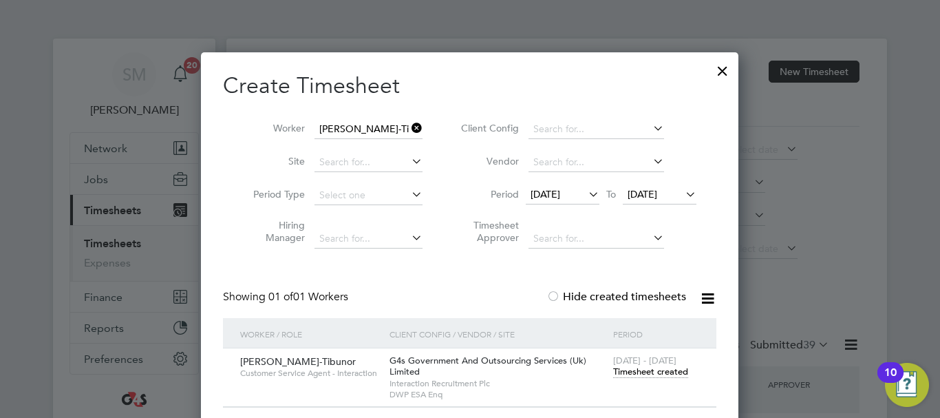
click at [639, 371] on span "Timesheet created" at bounding box center [650, 372] width 75 height 12
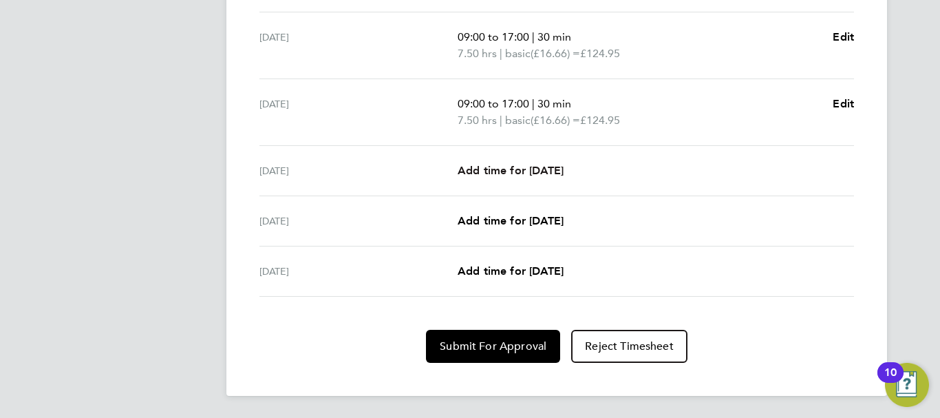
click at [494, 170] on span "Add time for [DATE]" at bounding box center [511, 170] width 106 height 13
select select "30"
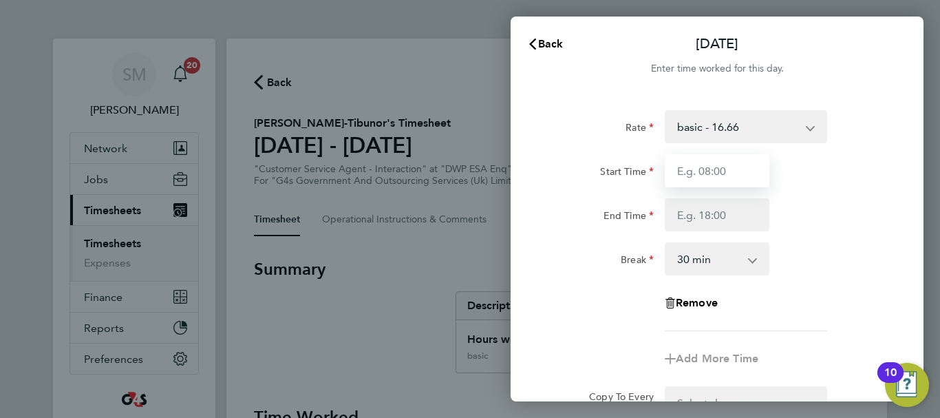
click at [745, 167] on input "Start Time" at bounding box center [717, 170] width 105 height 33
type input "07:45"
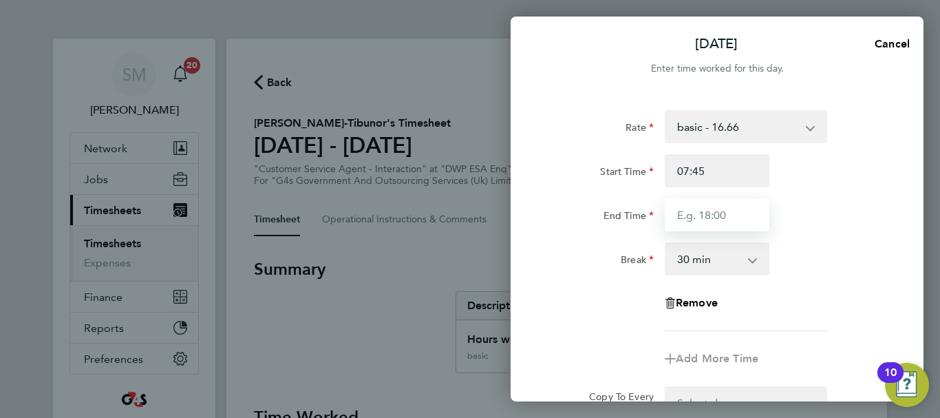
click at [713, 216] on input "End Time" at bounding box center [717, 214] width 105 height 33
type input "15:00"
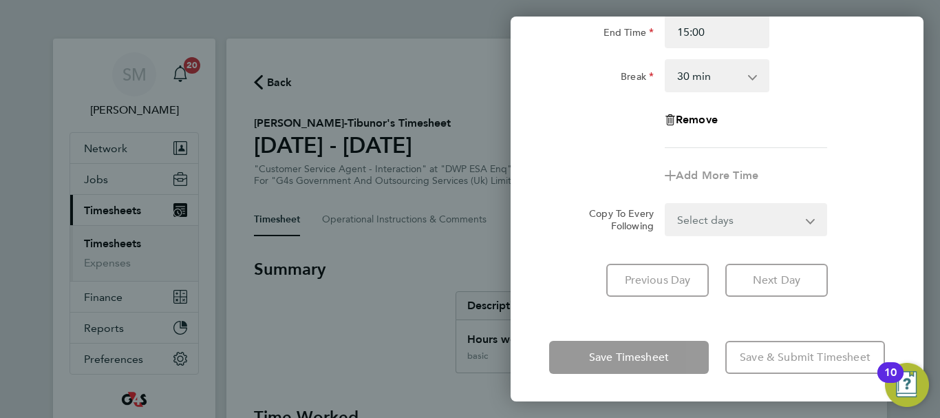
click at [705, 328] on div "[DATE] Cancel Enter time worked for this day. Rate basic - 16.66 Annual Leave x…" at bounding box center [717, 209] width 413 height 385
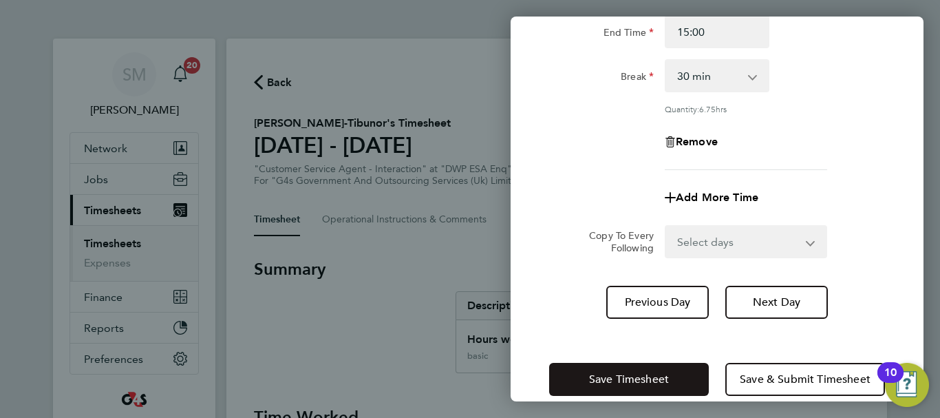
click at [664, 377] on span "Save Timesheet" at bounding box center [629, 379] width 80 height 14
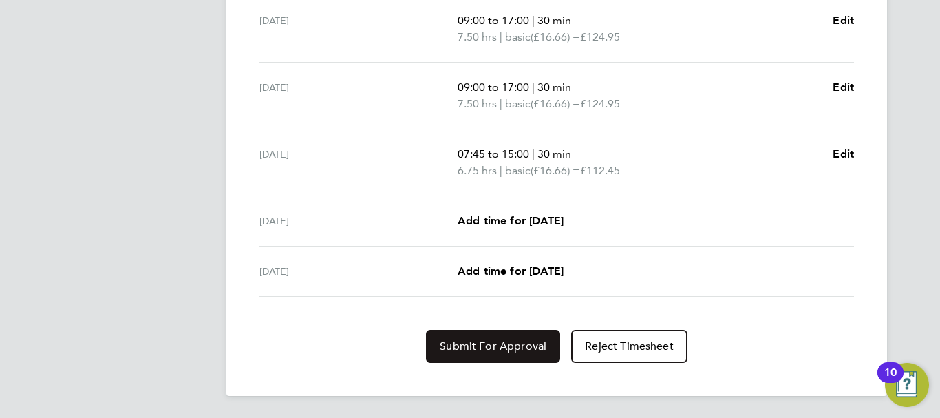
click at [463, 346] on span "Submit For Approval" at bounding box center [493, 346] width 107 height 14
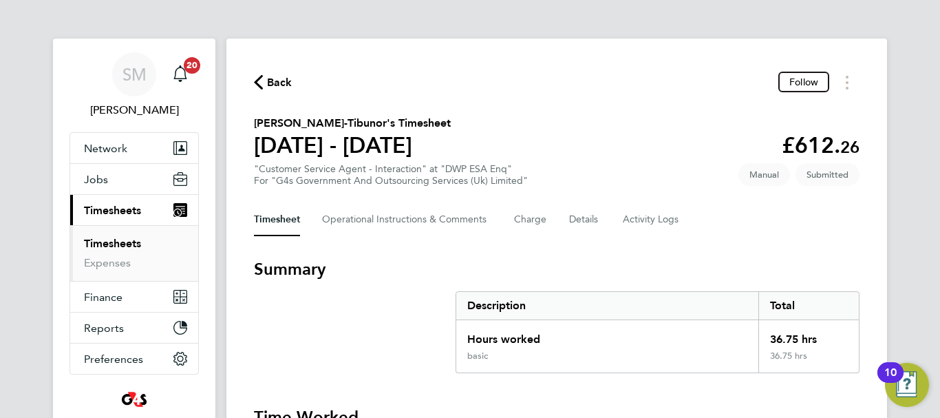
click at [260, 74] on button "Back" at bounding box center [273, 82] width 39 height 17
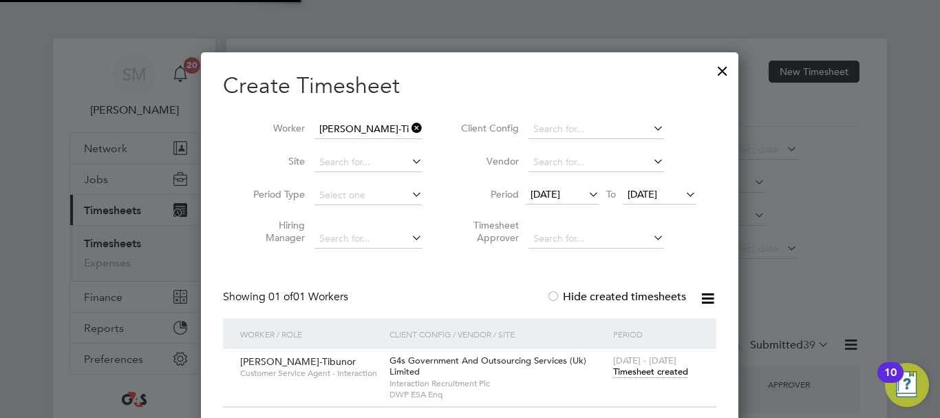
scroll to position [35, 120]
click at [409, 131] on icon at bounding box center [409, 127] width 0 height 19
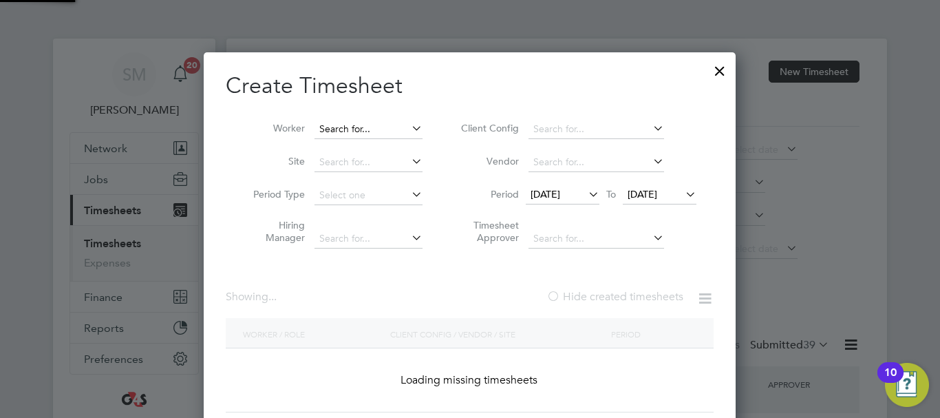
click at [367, 132] on input at bounding box center [369, 129] width 108 height 19
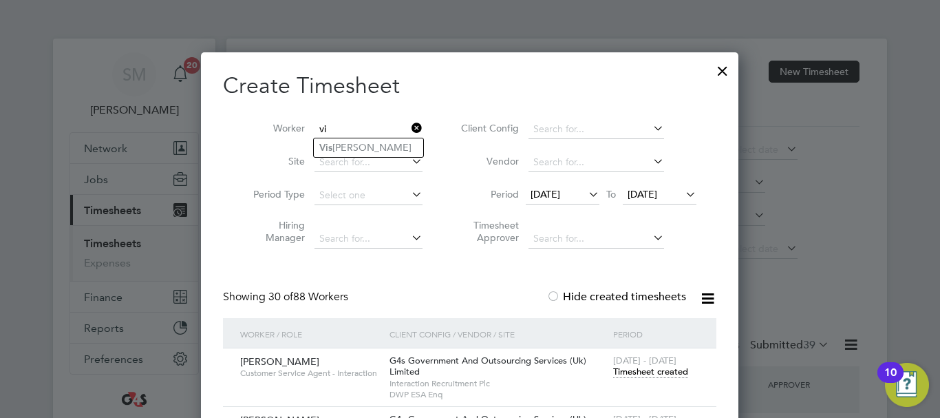
type input "v"
click at [349, 127] on input at bounding box center [369, 129] width 108 height 19
click at [336, 130] on input at bounding box center [369, 129] width 108 height 19
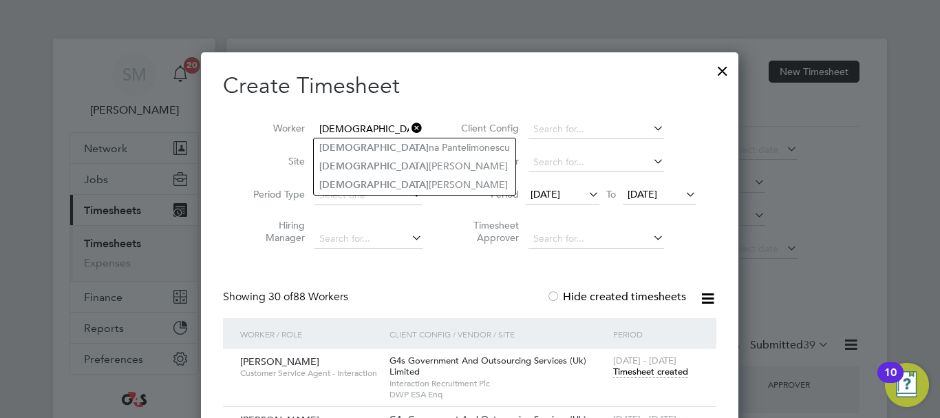
type input "[DEMOGRAPHIC_DATA]"
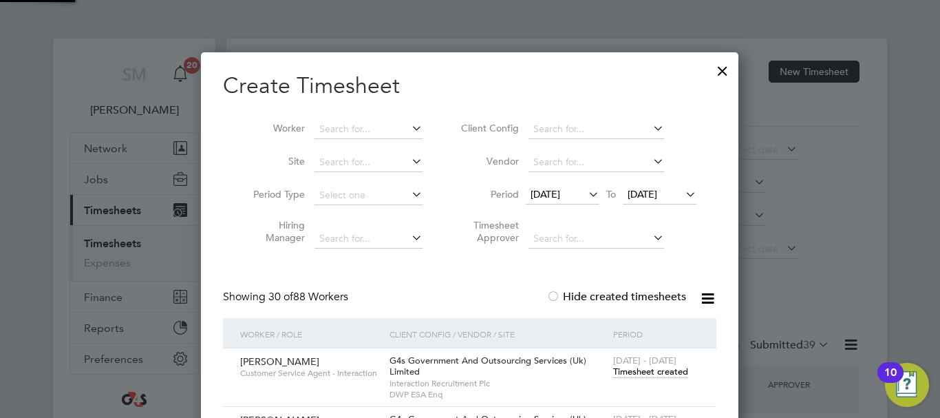
scroll to position [2140, 538]
